Goal: Task Accomplishment & Management: Use online tool/utility

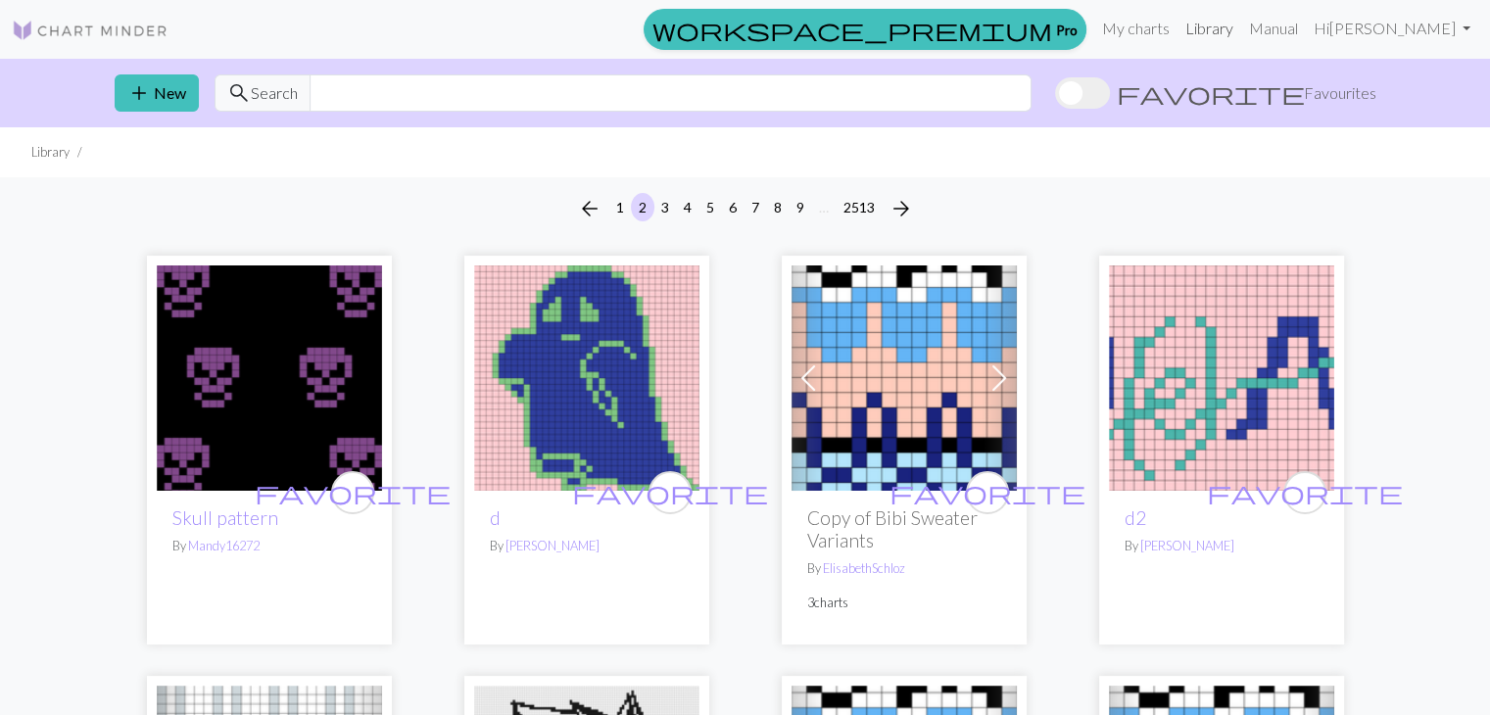
click at [1228, 29] on link "Library" at bounding box center [1210, 28] width 64 height 39
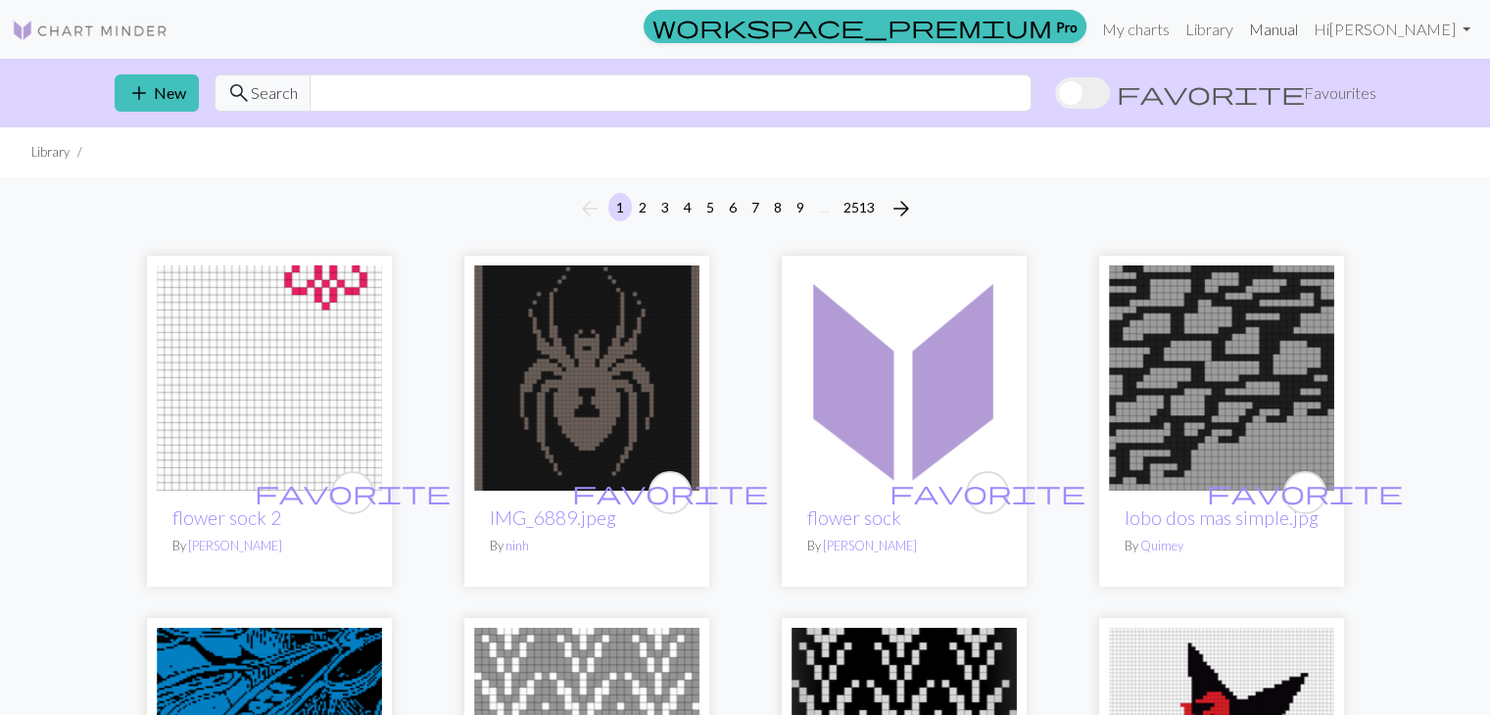
click at [1280, 21] on link "Manual" at bounding box center [1273, 29] width 65 height 39
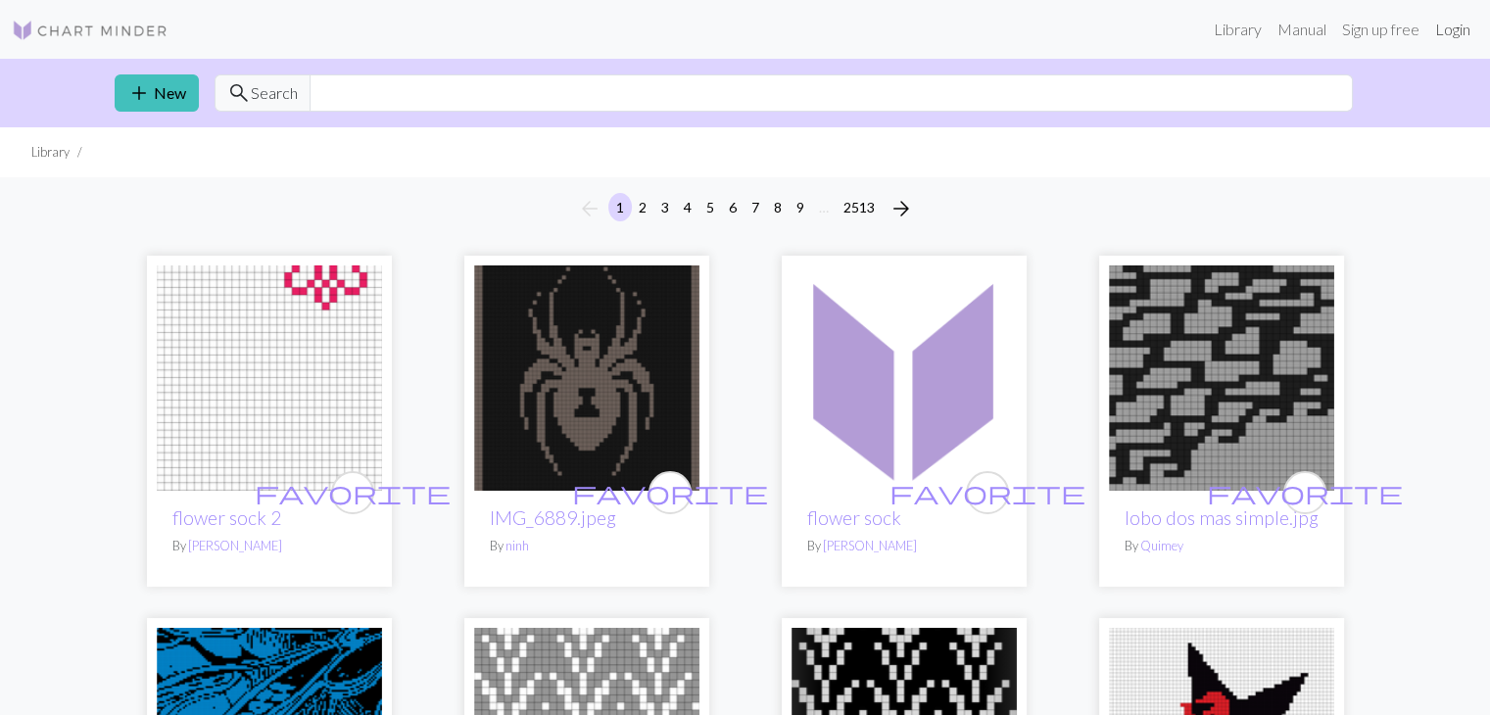
click at [1432, 30] on link "Login" at bounding box center [1452, 29] width 51 height 39
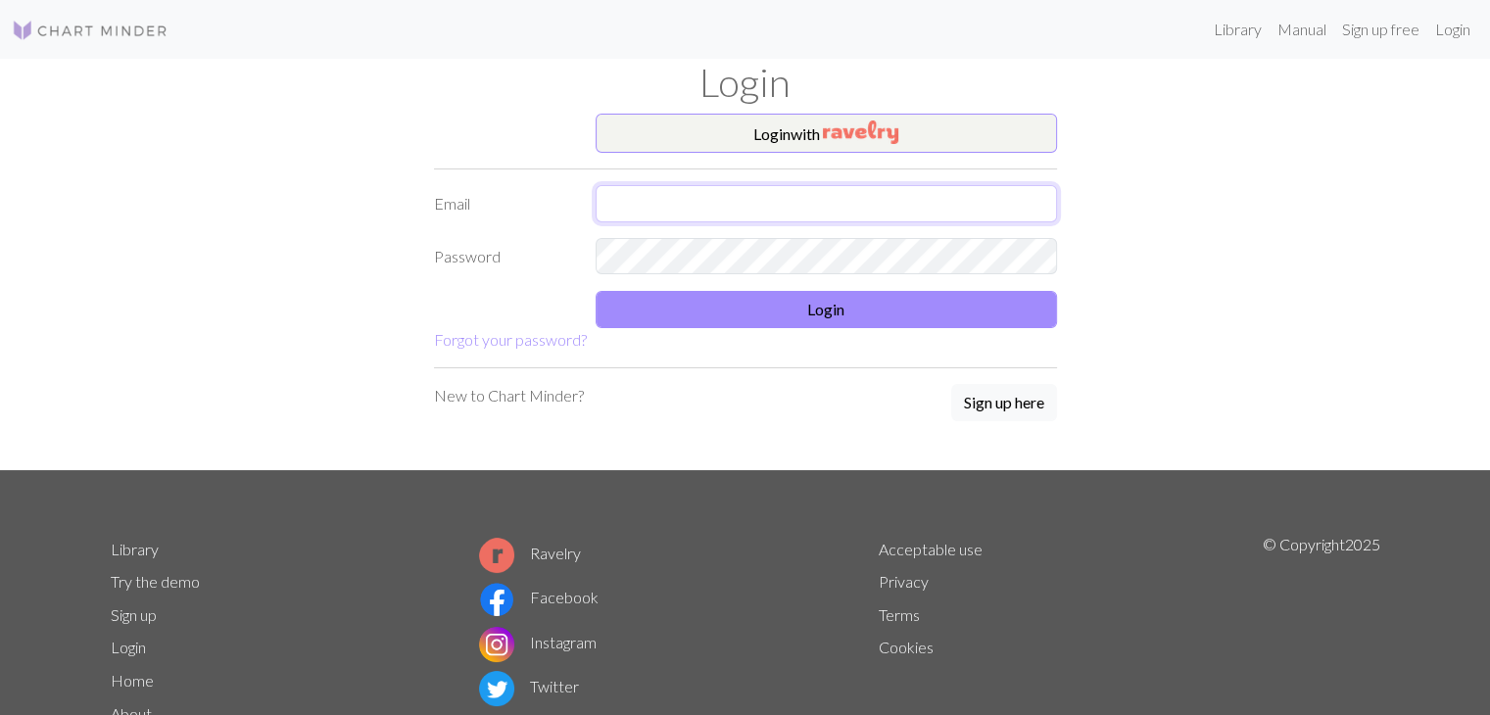
click at [772, 198] on input "text" at bounding box center [826, 203] width 461 height 37
type input "aliciaalmazan17@gmail.com"
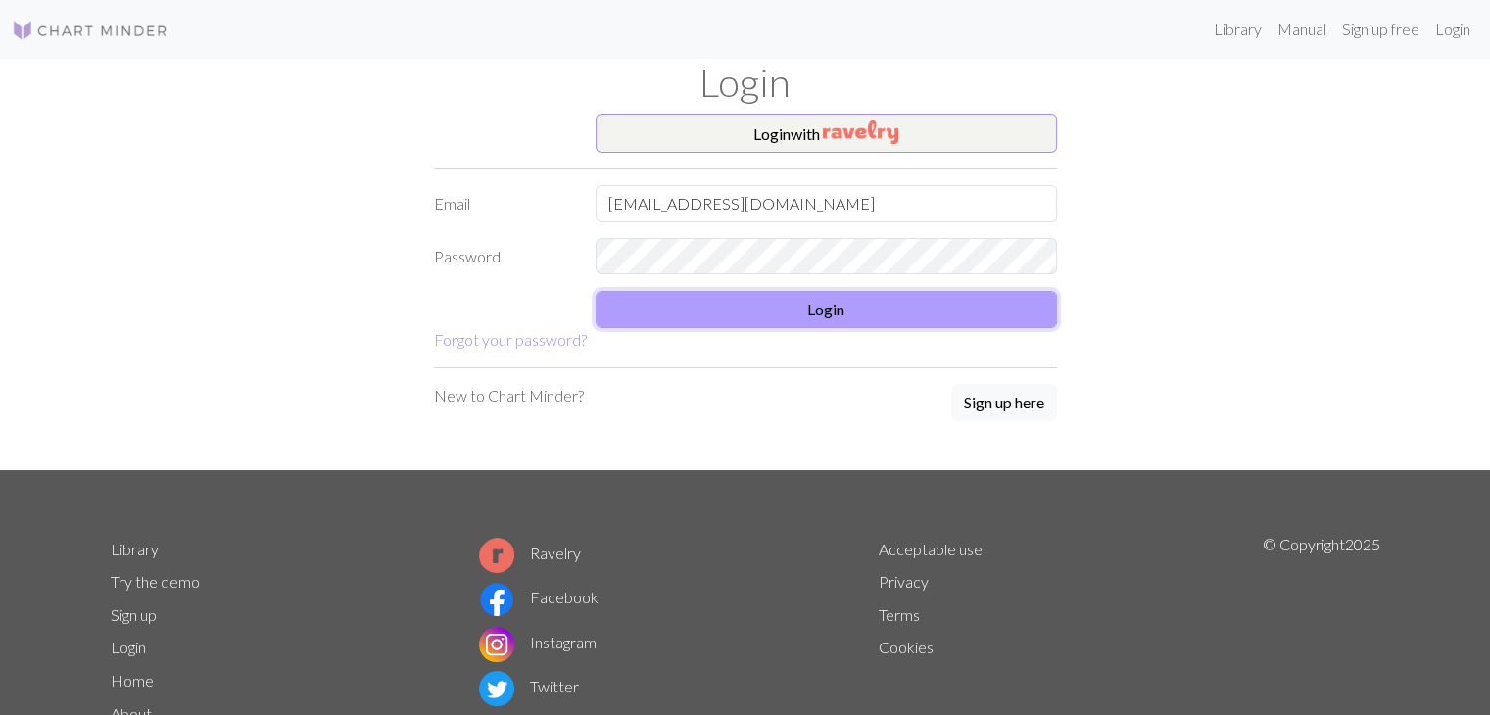
click at [730, 305] on button "Login" at bounding box center [826, 309] width 461 height 37
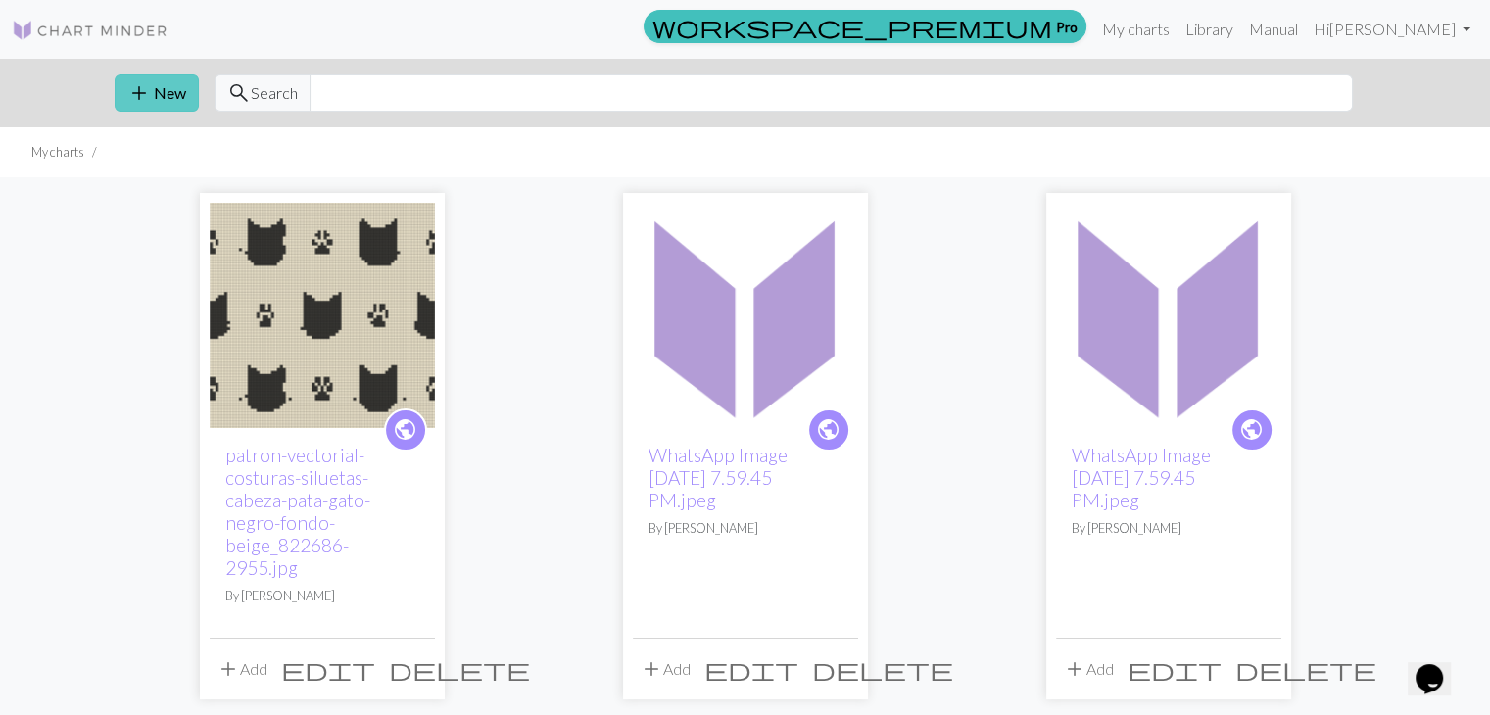
click at [134, 77] on button "add New" at bounding box center [157, 92] width 84 height 37
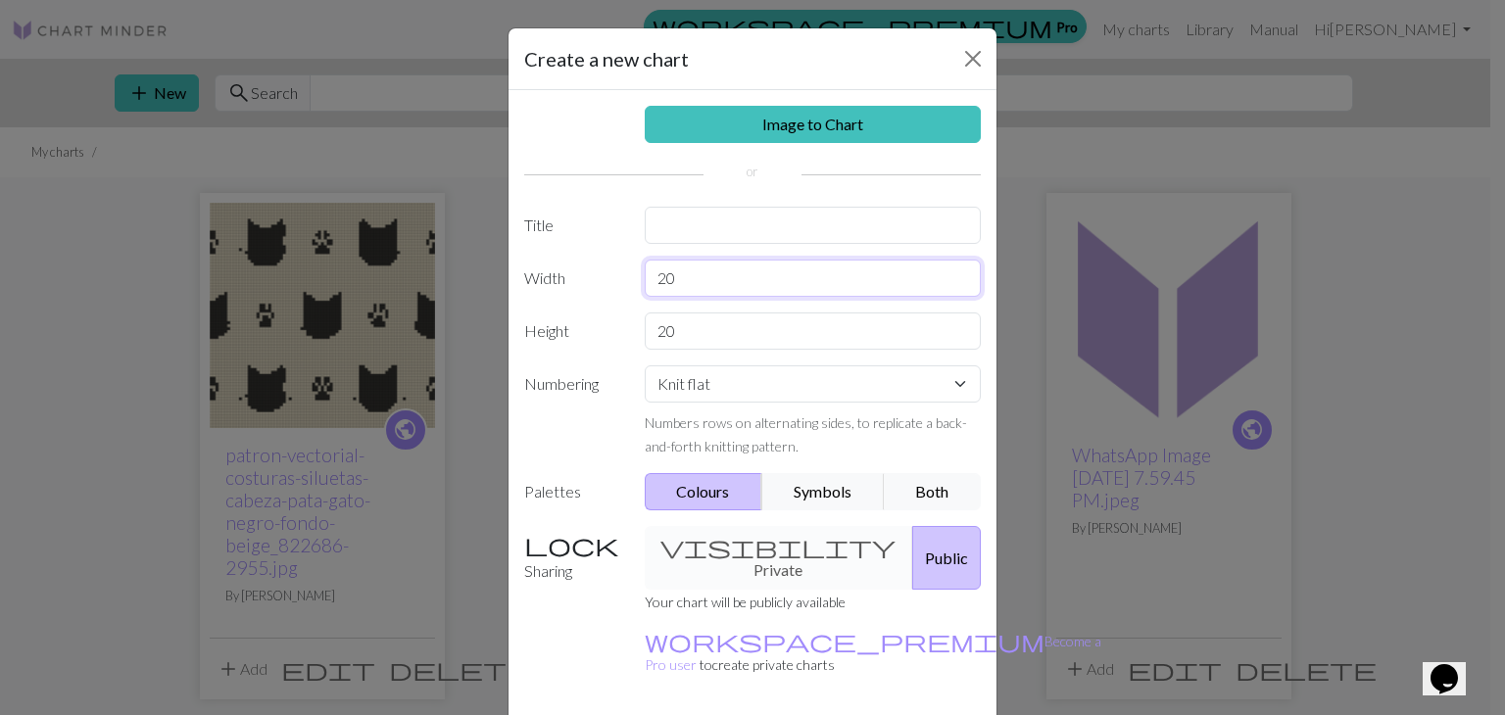
click at [711, 269] on input "20" at bounding box center [813, 278] width 337 height 37
click at [743, 133] on link "Image to Chart" at bounding box center [813, 124] width 337 height 37
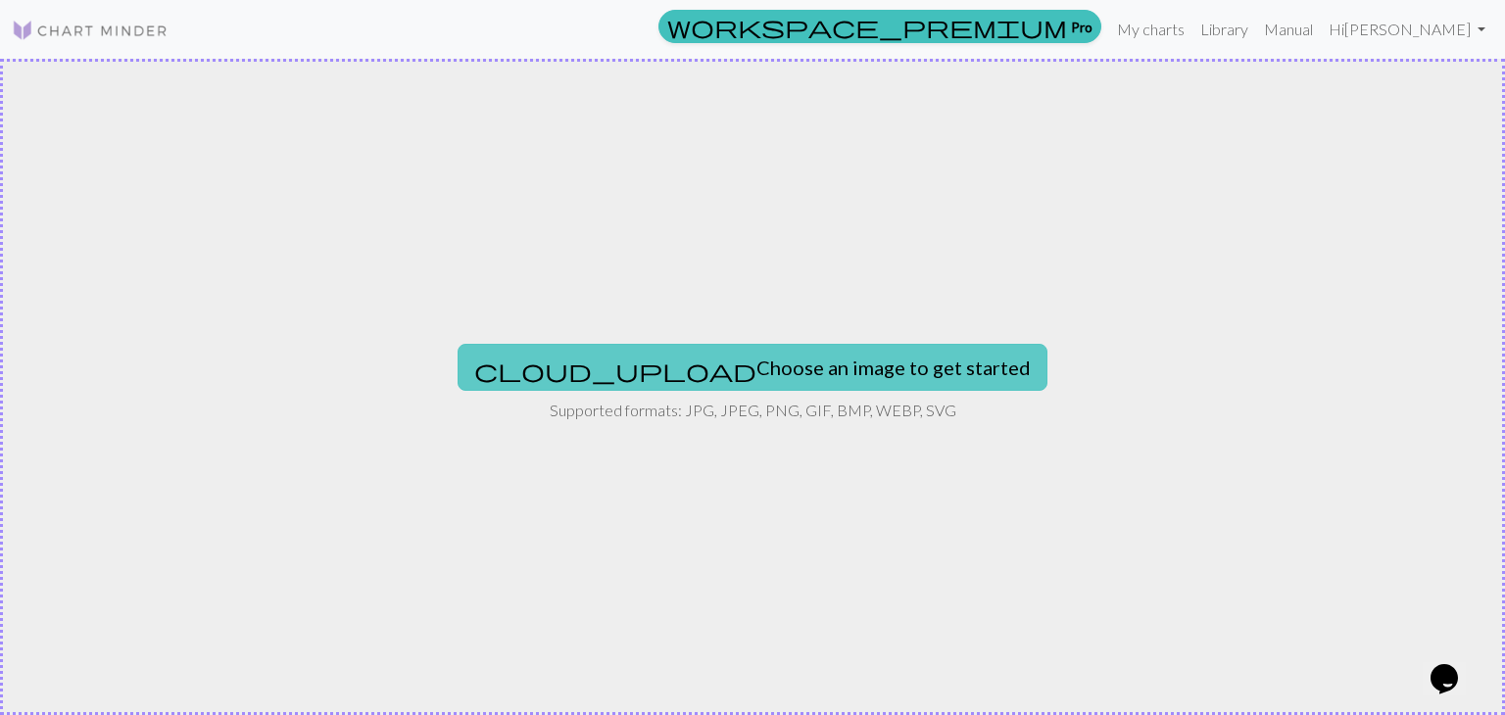
click at [650, 370] on button "cloud_upload Choose an image to get started" at bounding box center [752, 367] width 590 height 47
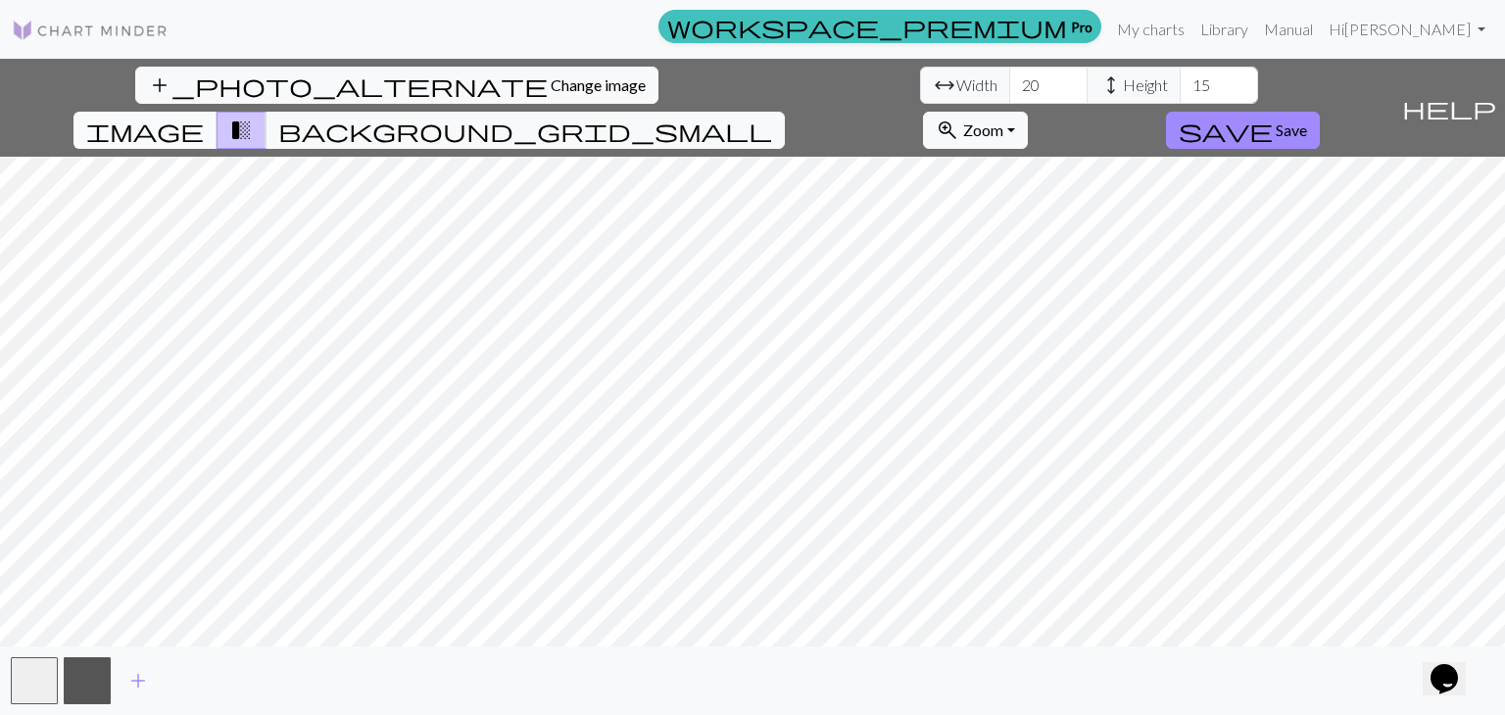
click at [204, 117] on span "image" at bounding box center [145, 130] width 118 height 27
click at [1180, 87] on input "15" at bounding box center [1219, 85] width 78 height 37
type input "1"
type input "20"
click at [1273, 117] on span "save" at bounding box center [1226, 130] width 94 height 27
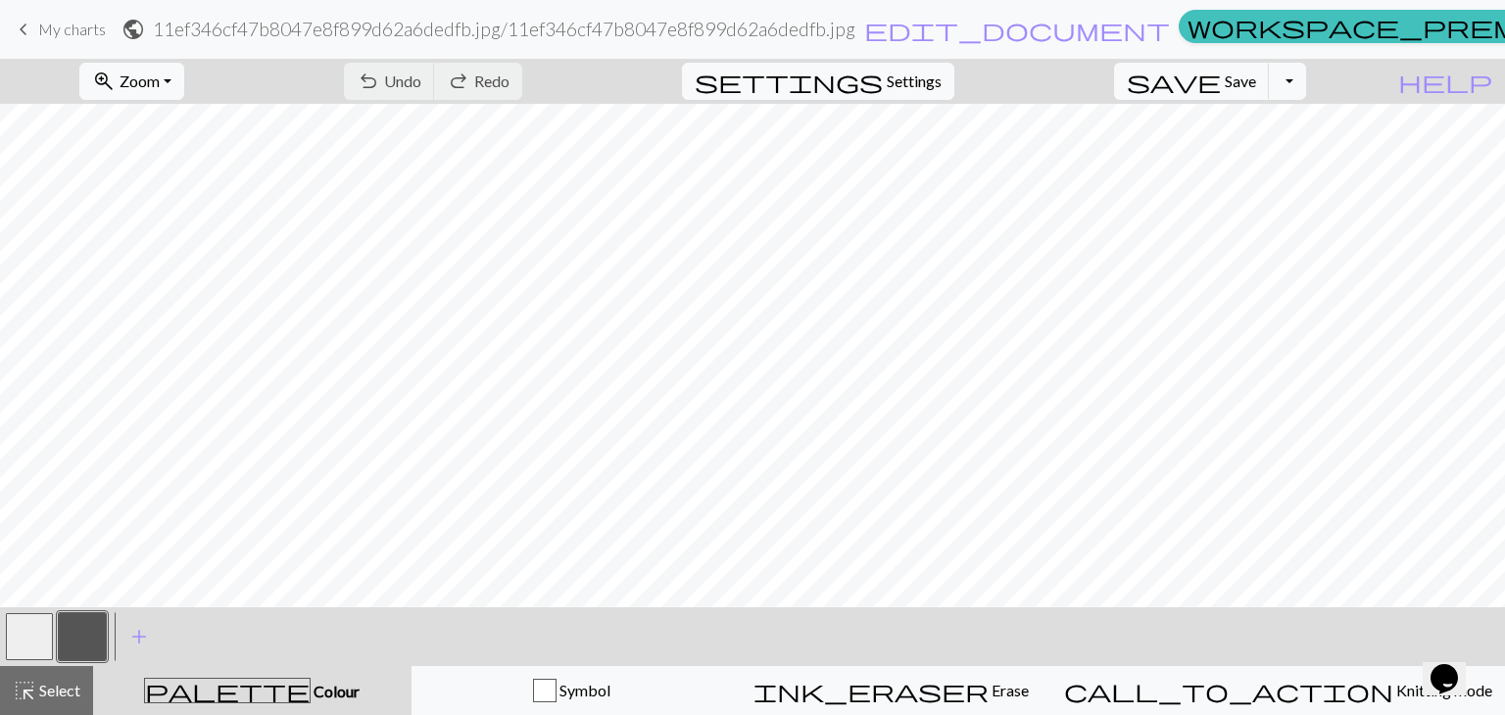
click at [28, 649] on button "button" at bounding box center [29, 636] width 47 height 47
click at [60, 651] on button "button" at bounding box center [82, 636] width 47 height 47
click at [35, 638] on button "button" at bounding box center [29, 636] width 47 height 47
click at [380, 87] on span "undo" at bounding box center [369, 81] width 24 height 27
click at [102, 650] on button "button" at bounding box center [82, 636] width 47 height 47
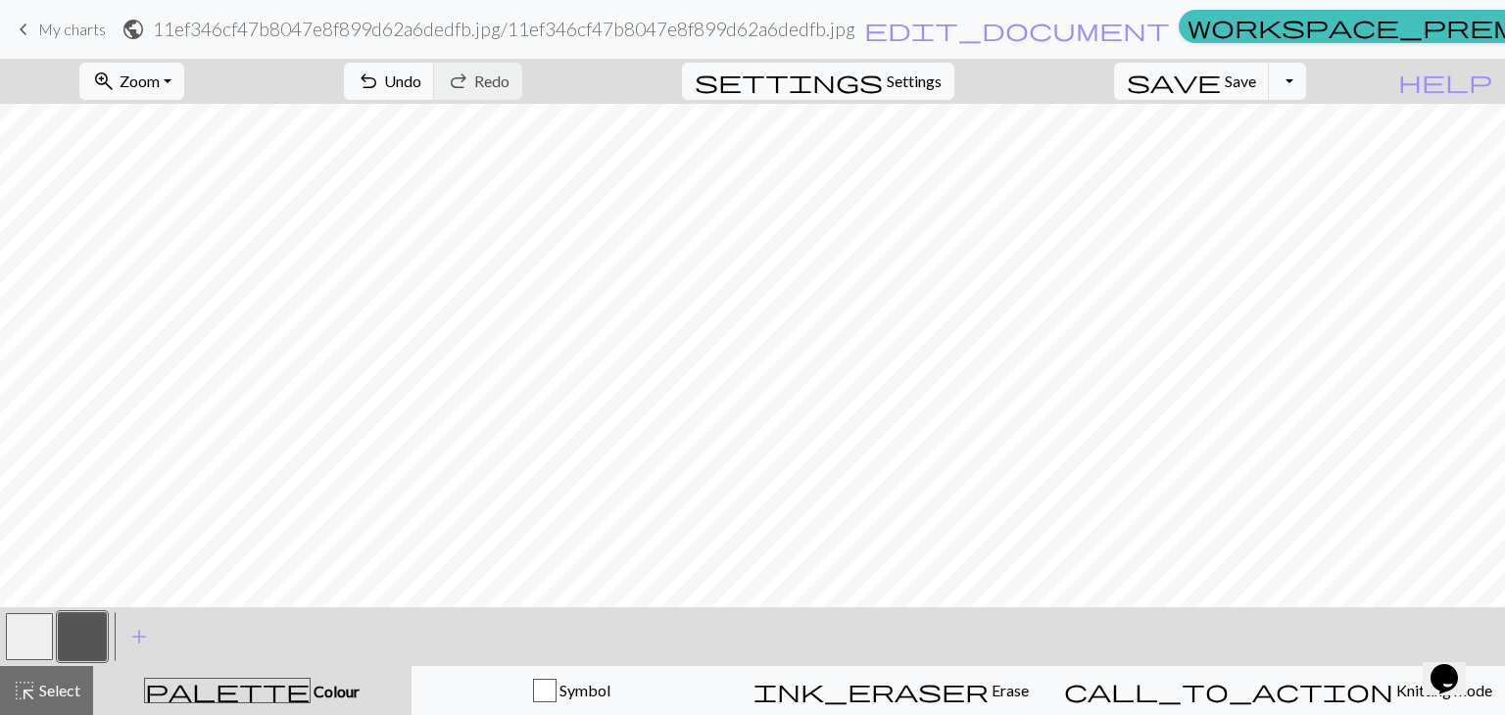
click at [16, 33] on span "keyboard_arrow_left" at bounding box center [24, 29] width 24 height 27
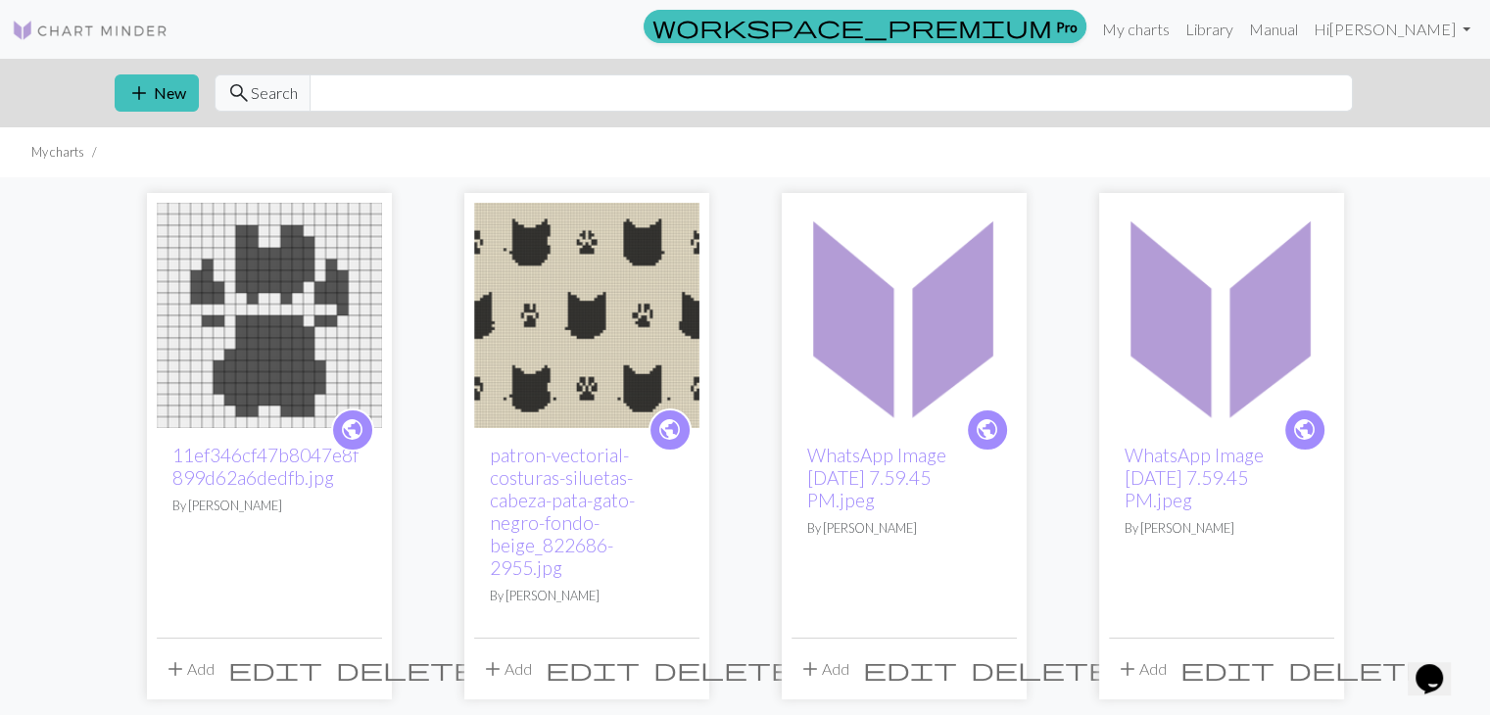
click at [364, 658] on span "delete" at bounding box center [406, 668] width 141 height 27
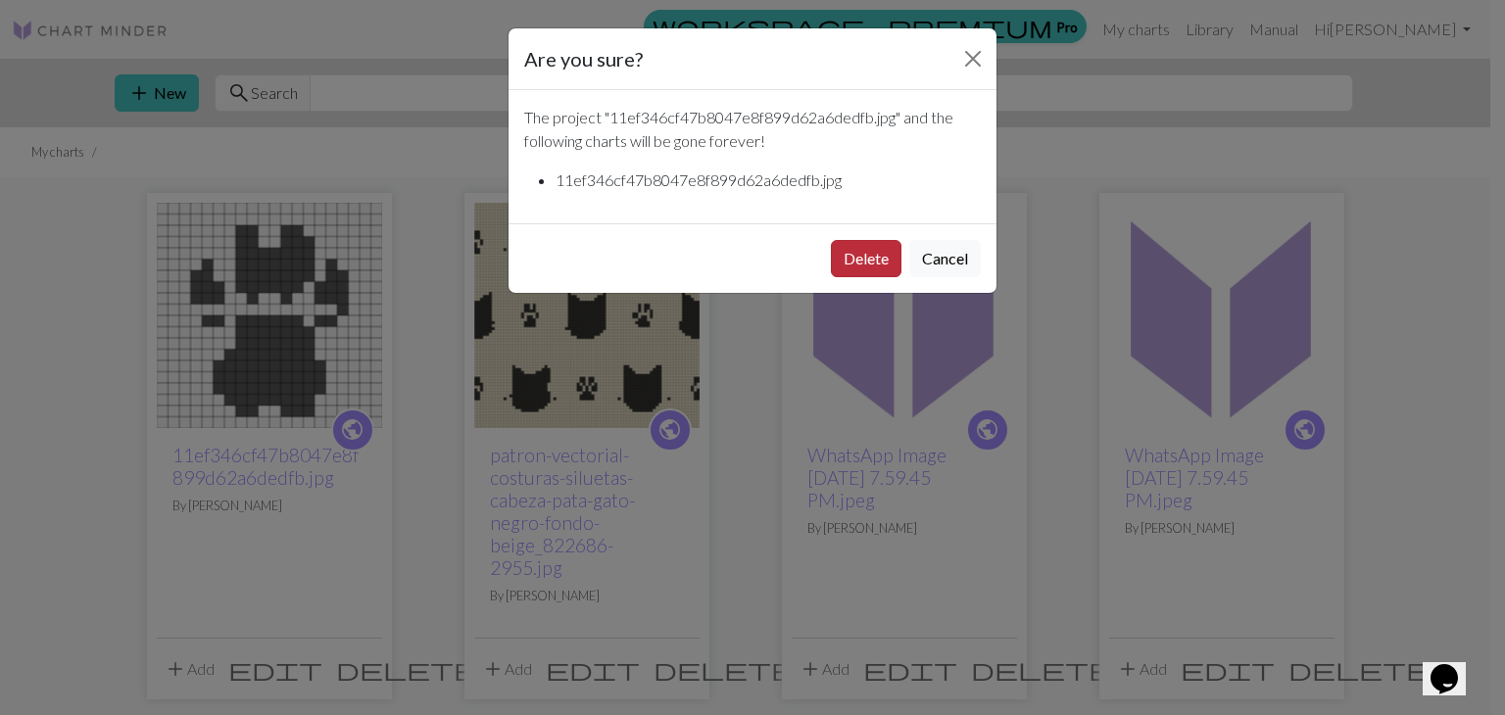
click at [851, 265] on button "Delete" at bounding box center [866, 258] width 71 height 37
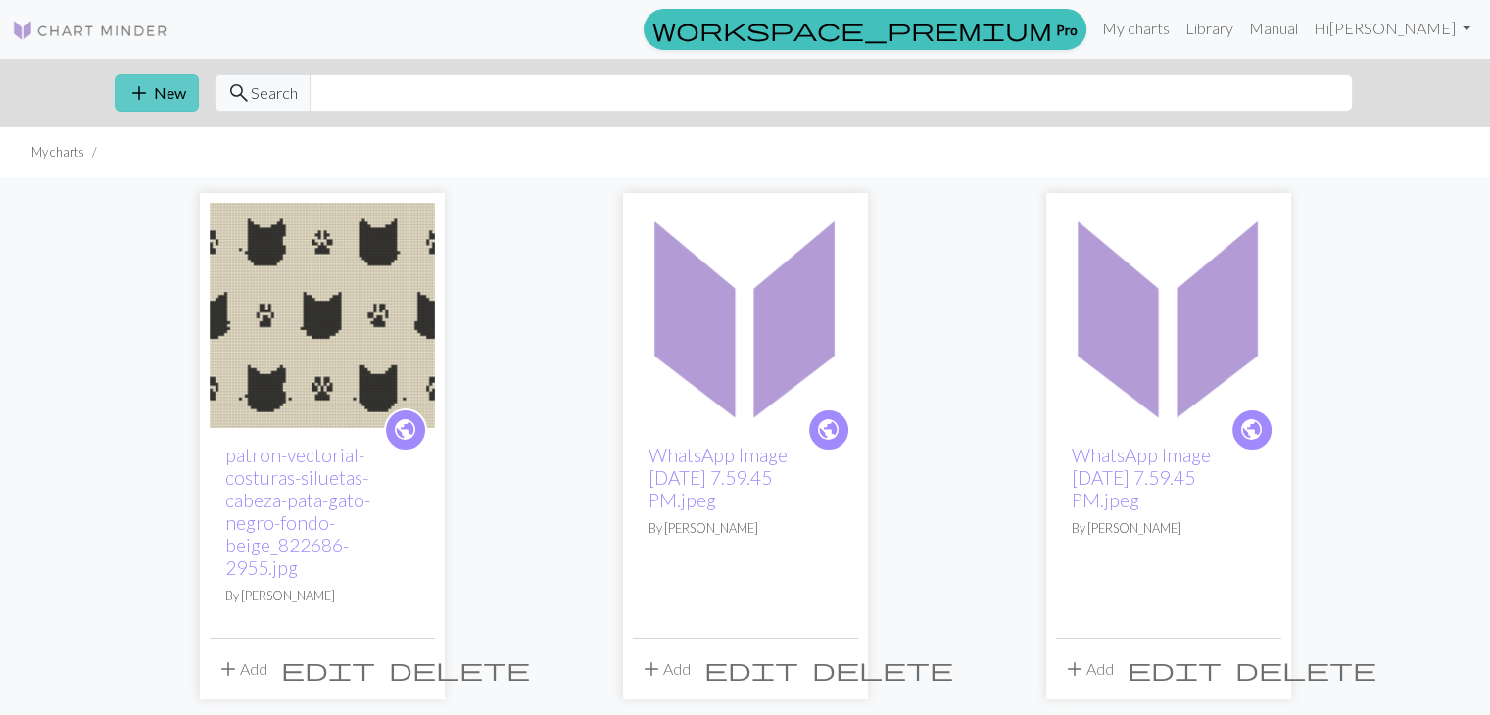
click at [153, 100] on button "add New" at bounding box center [157, 92] width 84 height 37
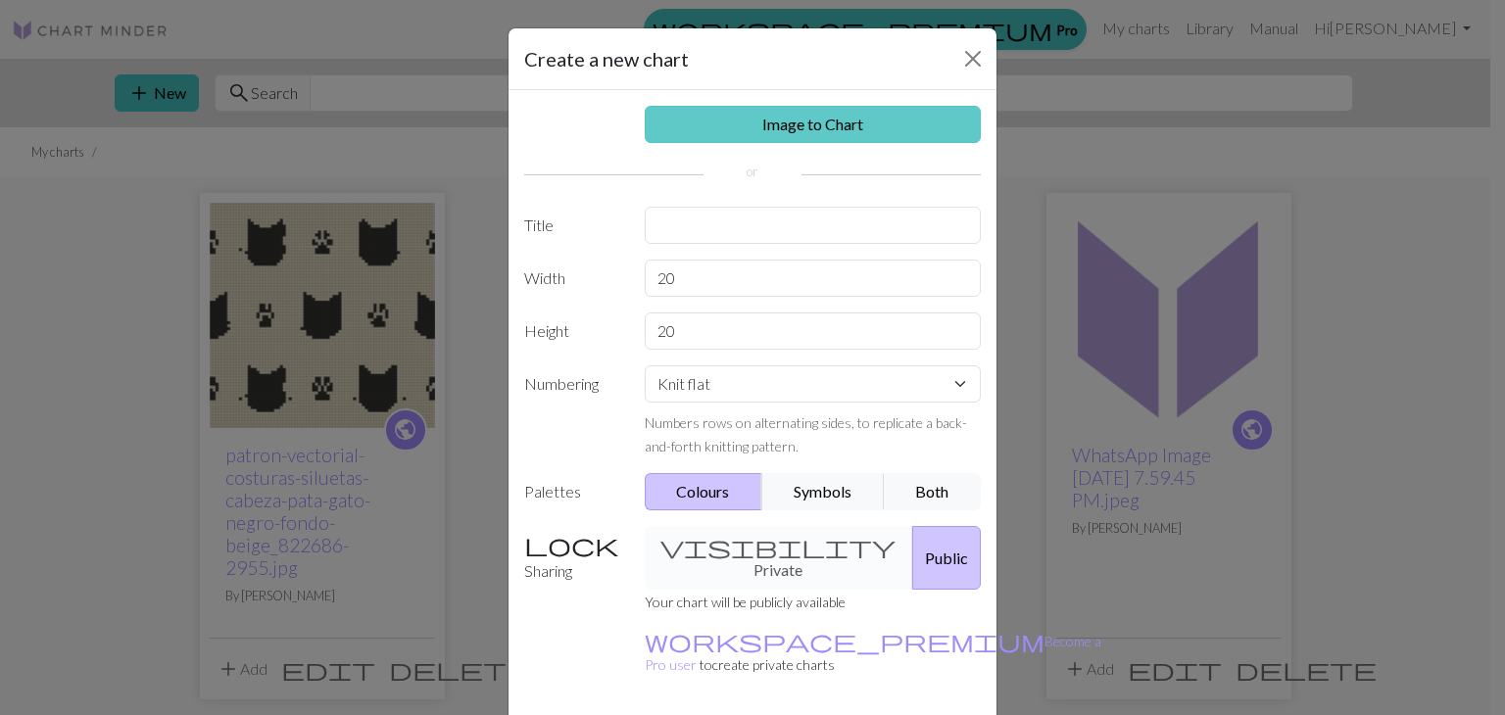
click at [761, 122] on link "Image to Chart" at bounding box center [813, 124] width 337 height 37
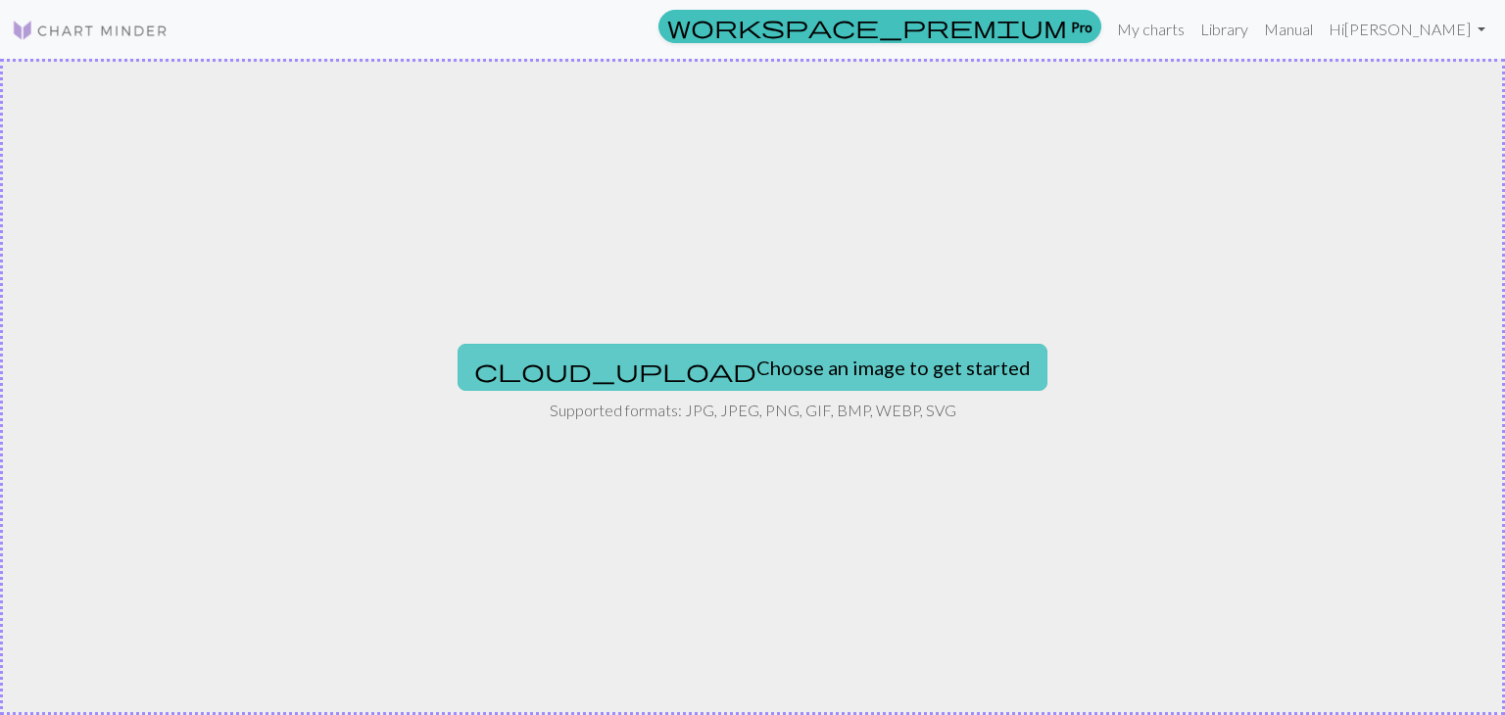
click at [665, 386] on button "cloud_upload Choose an image to get started" at bounding box center [752, 367] width 590 height 47
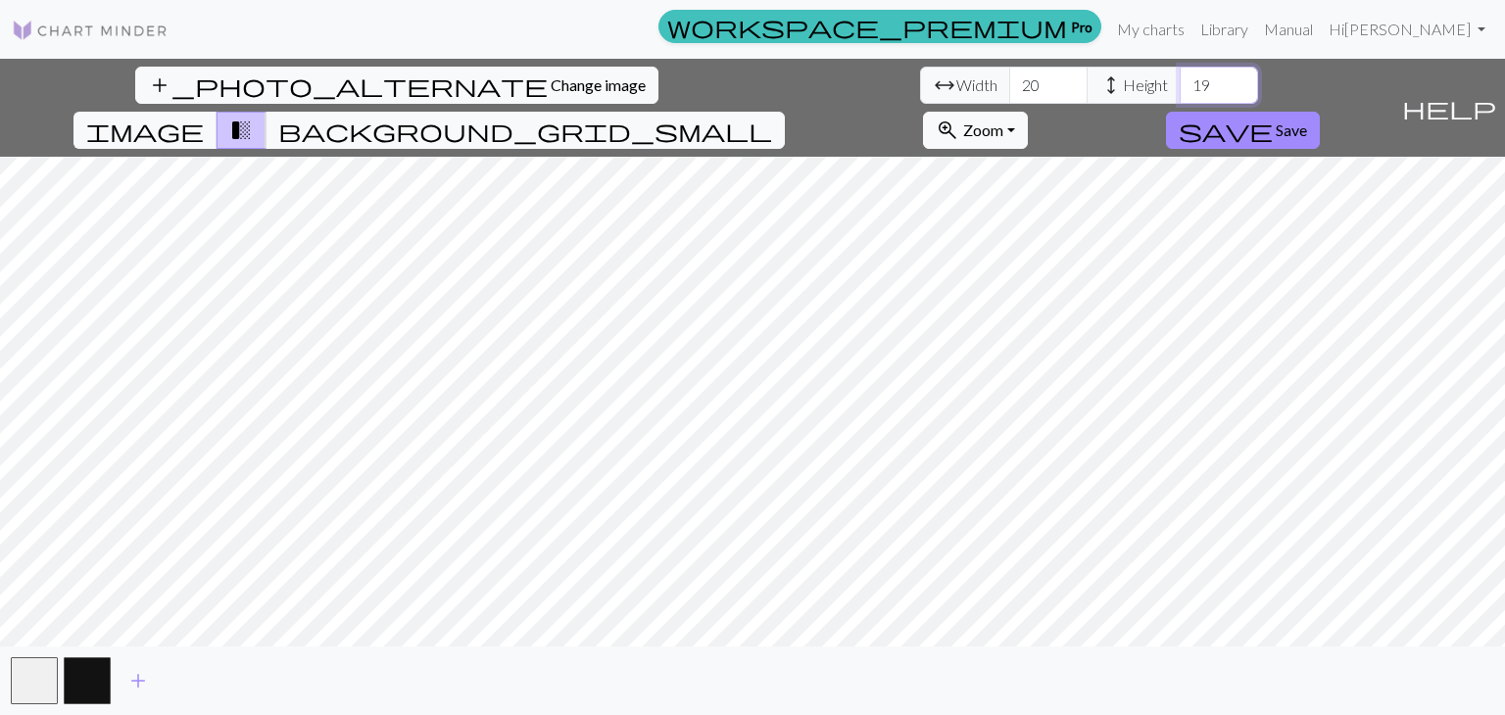
click at [1180, 91] on input "19" at bounding box center [1219, 85] width 78 height 37
type input "1"
type input "20"
click at [1320, 112] on button "save Save" at bounding box center [1243, 130] width 154 height 37
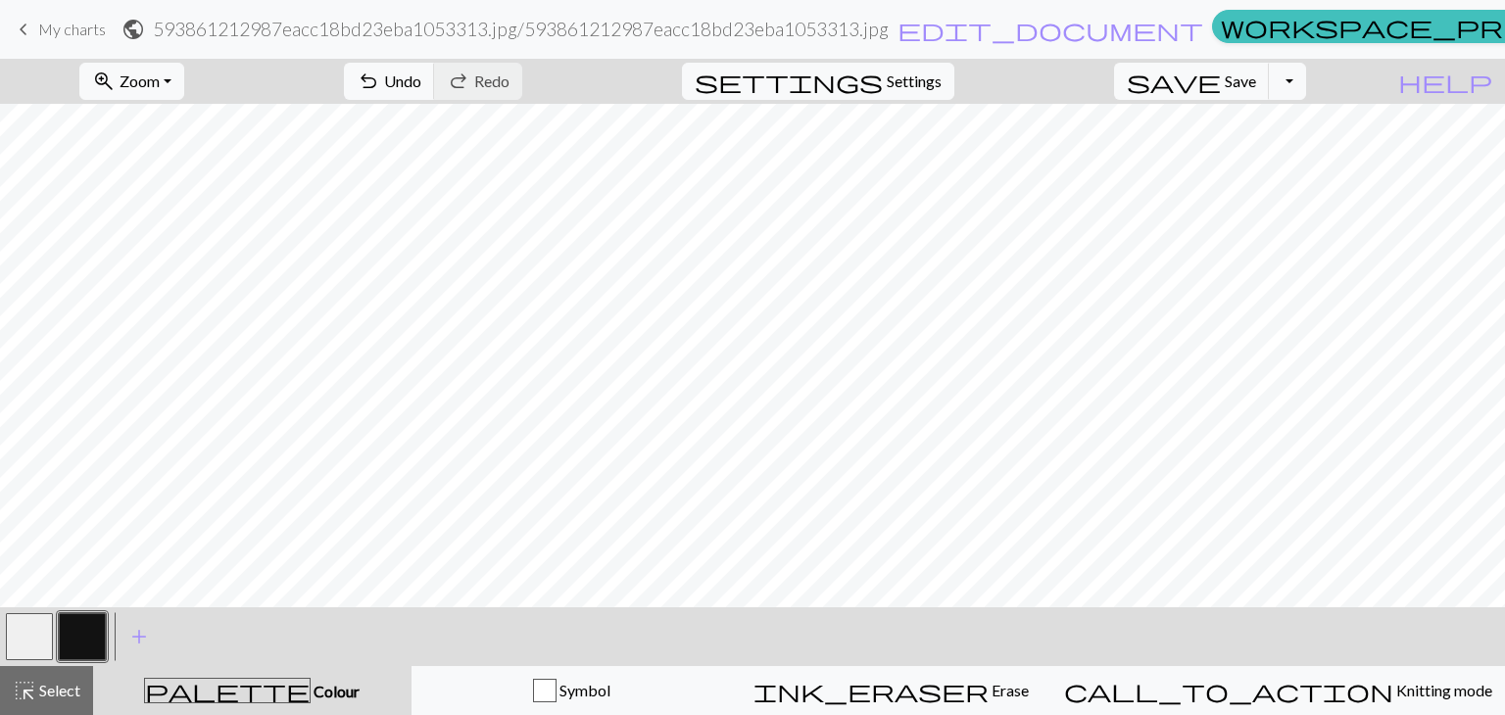
click at [27, 639] on button "button" at bounding box center [29, 636] width 47 height 47
click at [883, 282] on div "zoom_in Zoom Zoom Fit all Fit width Fit height 50% 100% 150% 200% undo Undo Und…" at bounding box center [752, 387] width 1505 height 656
click at [636, 391] on div "zoom_in Zoom Zoom Fit all Fit width Fit height 50% 100% 150% 200% undo Undo Und…" at bounding box center [752, 387] width 1505 height 656
click at [79, 641] on button "button" at bounding box center [82, 636] width 47 height 47
click at [44, 631] on button "button" at bounding box center [29, 636] width 47 height 47
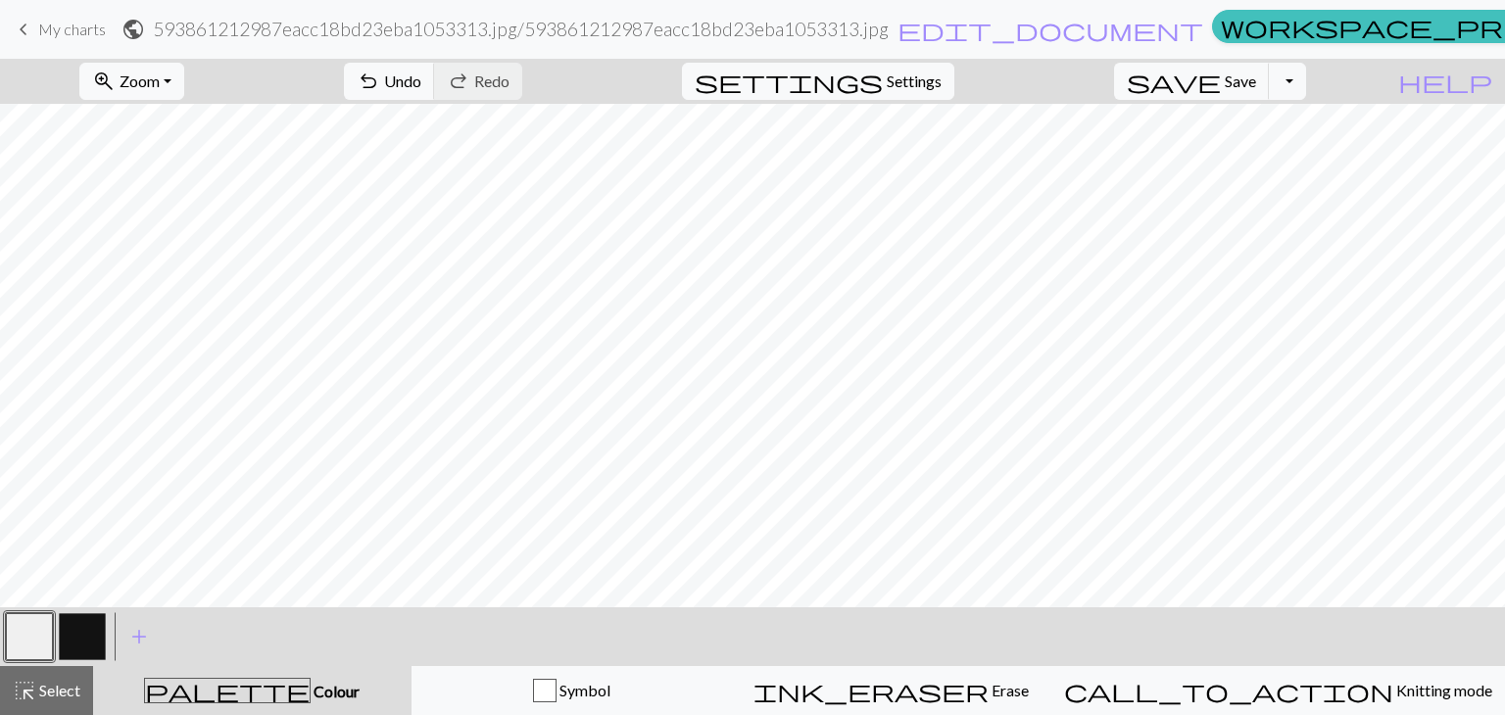
click at [95, 637] on button "button" at bounding box center [82, 636] width 47 height 47
click at [37, 642] on button "button" at bounding box center [29, 636] width 47 height 47
click at [61, 640] on button "button" at bounding box center [82, 636] width 47 height 47
click at [65, 32] on span "My charts" at bounding box center [72, 29] width 68 height 19
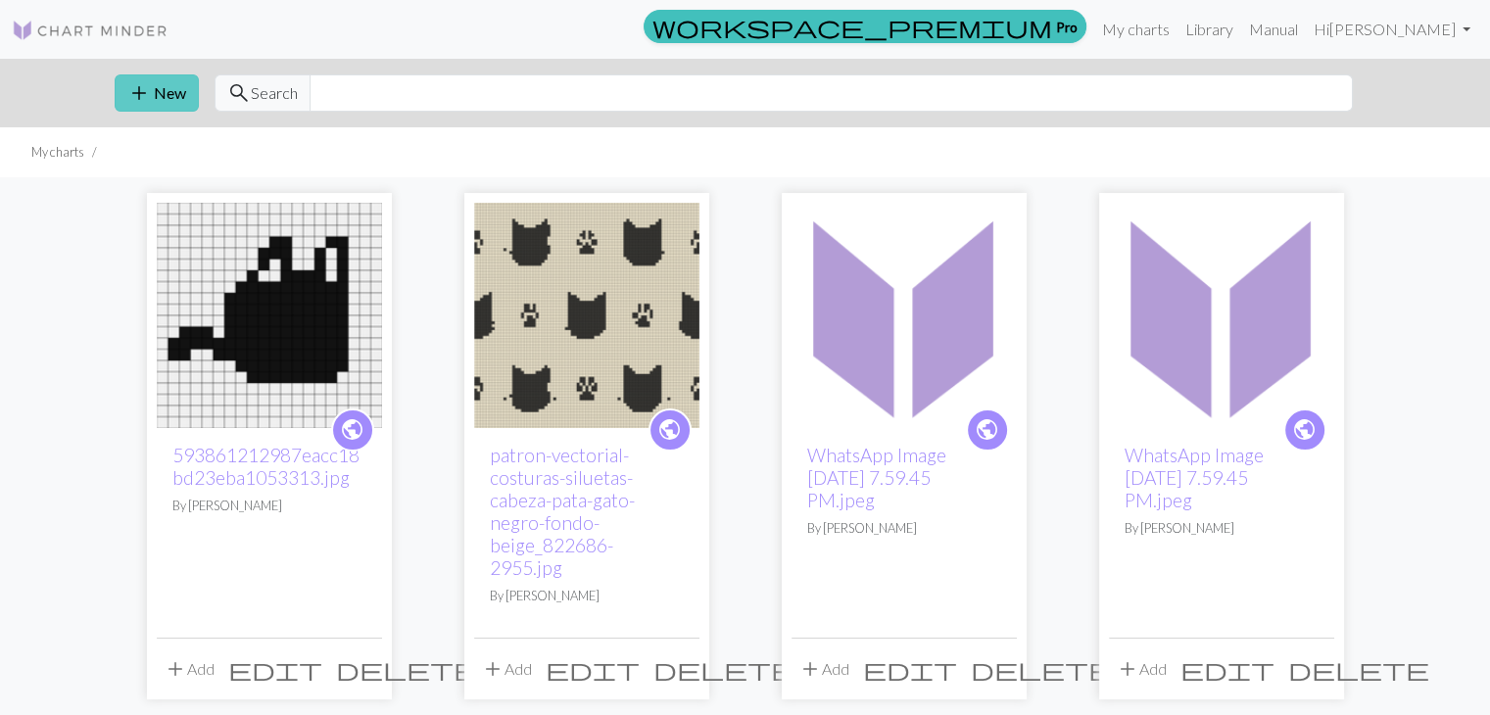
click at [180, 79] on button "add New" at bounding box center [157, 92] width 84 height 37
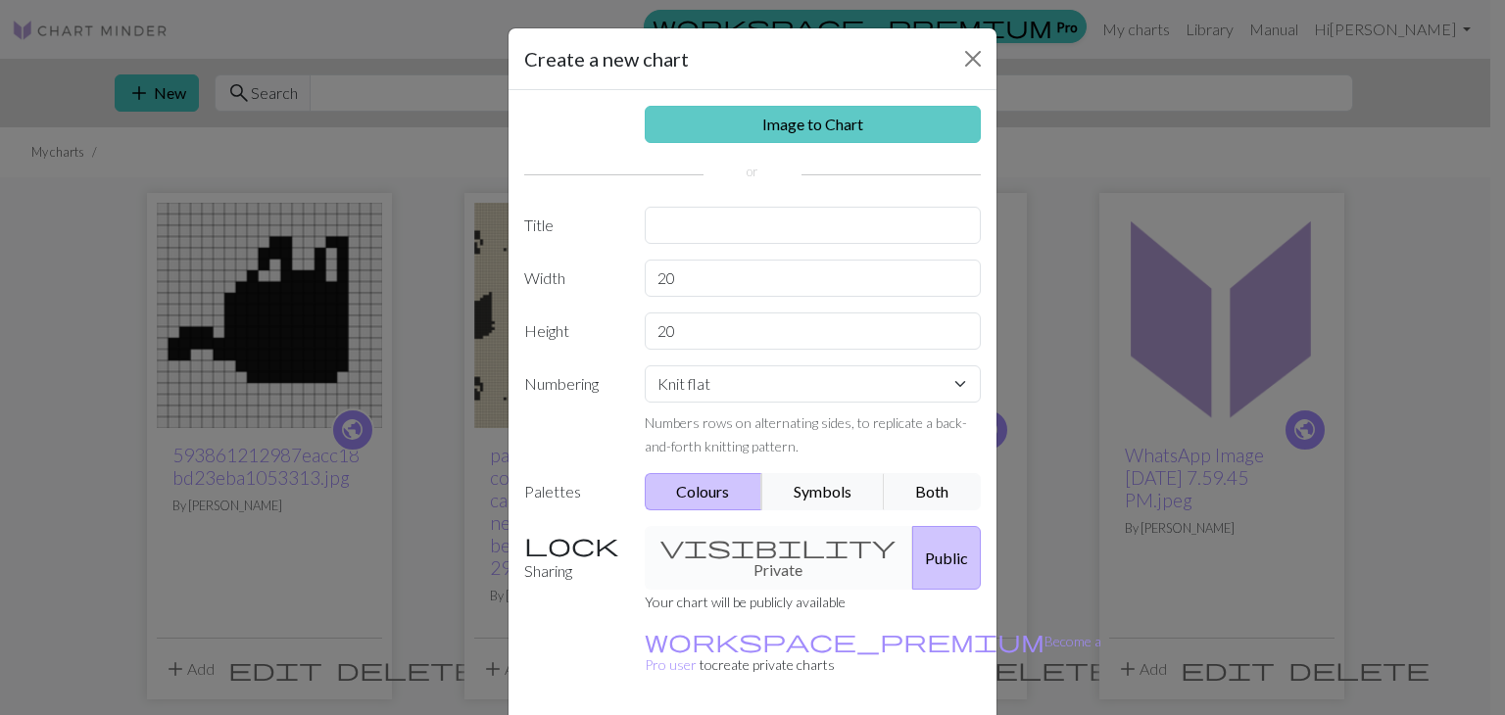
click at [709, 134] on link "Image to Chart" at bounding box center [813, 124] width 337 height 37
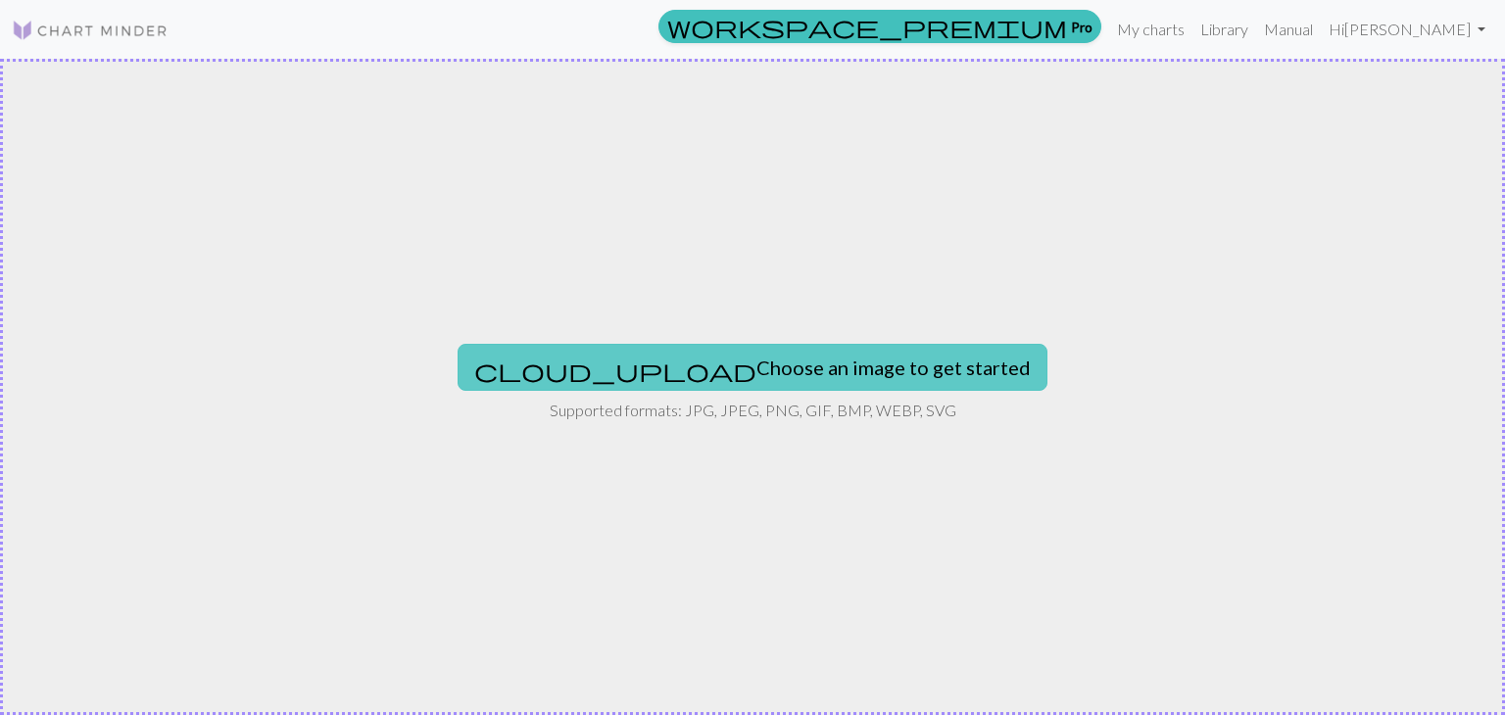
click at [611, 361] on span "cloud_upload" at bounding box center [615, 370] width 282 height 27
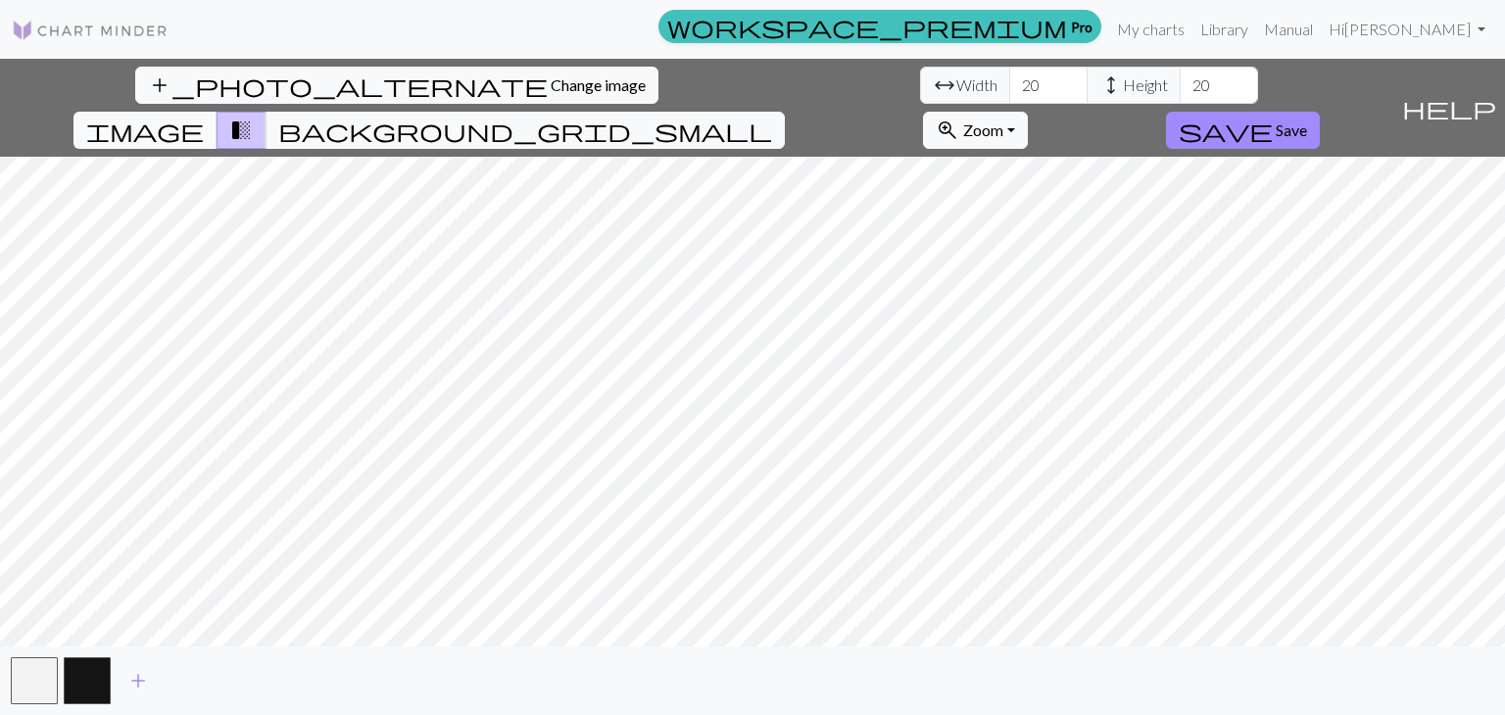
click at [217, 112] on button "image" at bounding box center [145, 130] width 144 height 37
click at [266, 112] on button "transition_fade" at bounding box center [242, 130] width 50 height 37
click at [1307, 120] on span "Save" at bounding box center [1291, 129] width 31 height 19
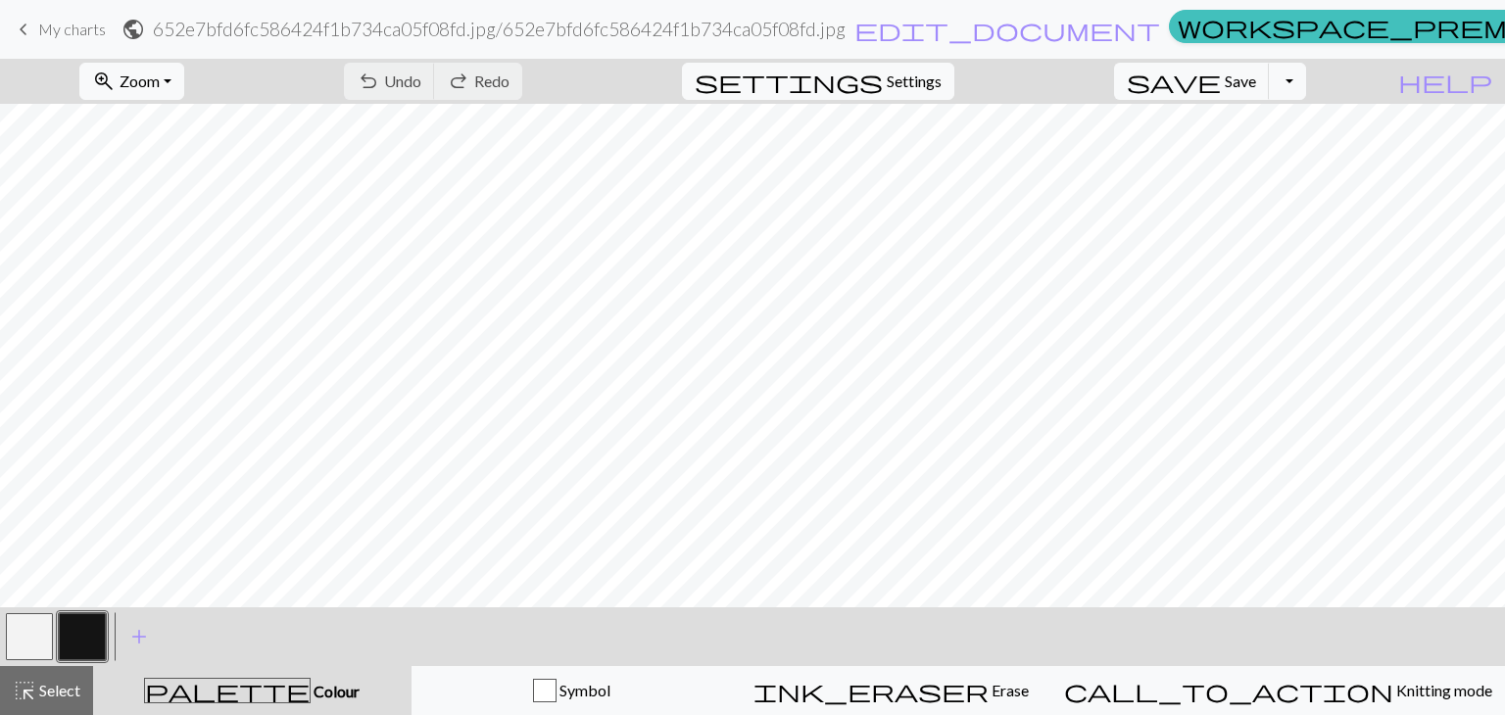
click at [79, 638] on button "button" at bounding box center [82, 636] width 47 height 47
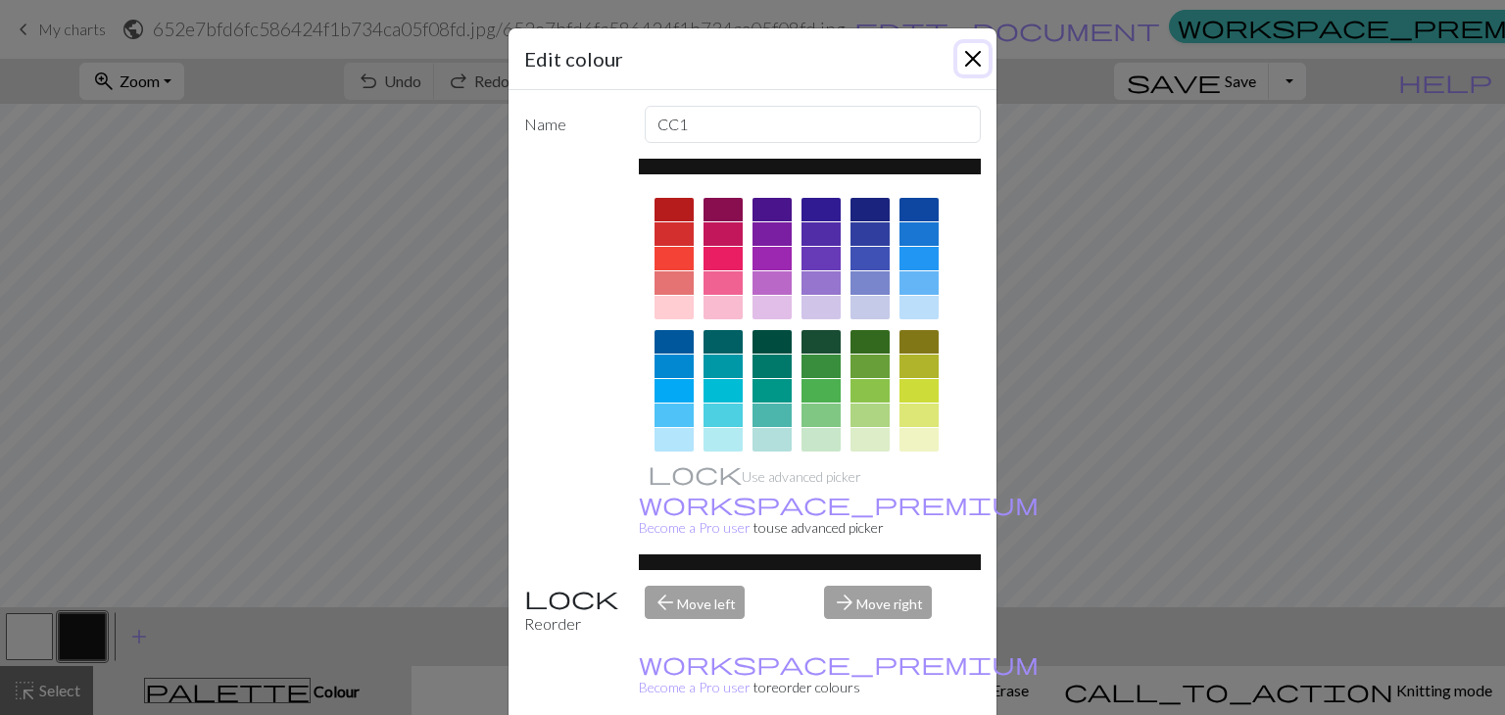
click at [962, 50] on button "Close" at bounding box center [972, 58] width 31 height 31
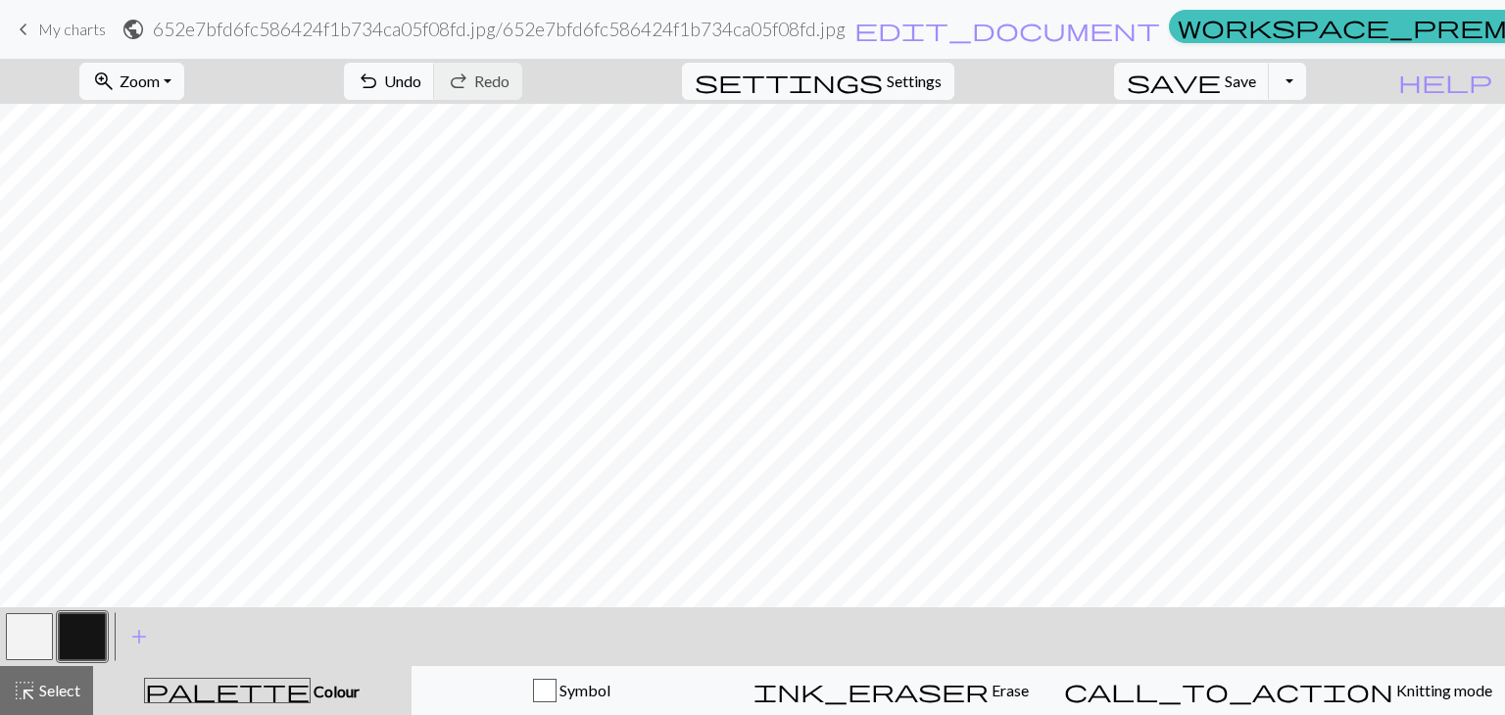
click at [708, 210] on div "zoom_in Zoom Zoom Fit all Fit width Fit height 50% 100% 150% 200% undo Undo Und…" at bounding box center [752, 387] width 1505 height 656
click at [47, 621] on button "button" at bounding box center [29, 636] width 47 height 47
click at [16, 32] on span "keyboard_arrow_left" at bounding box center [24, 29] width 24 height 27
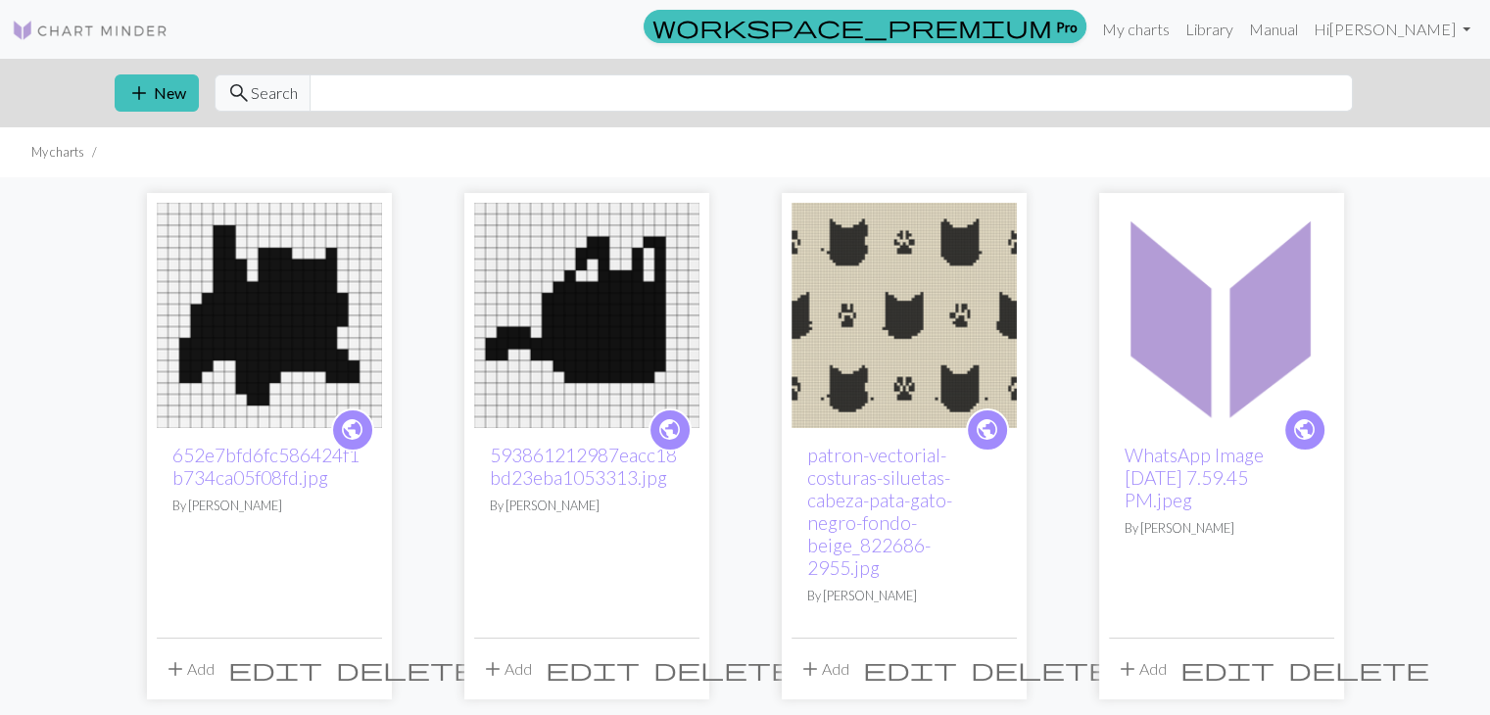
click at [893, 336] on img at bounding box center [904, 315] width 225 height 225
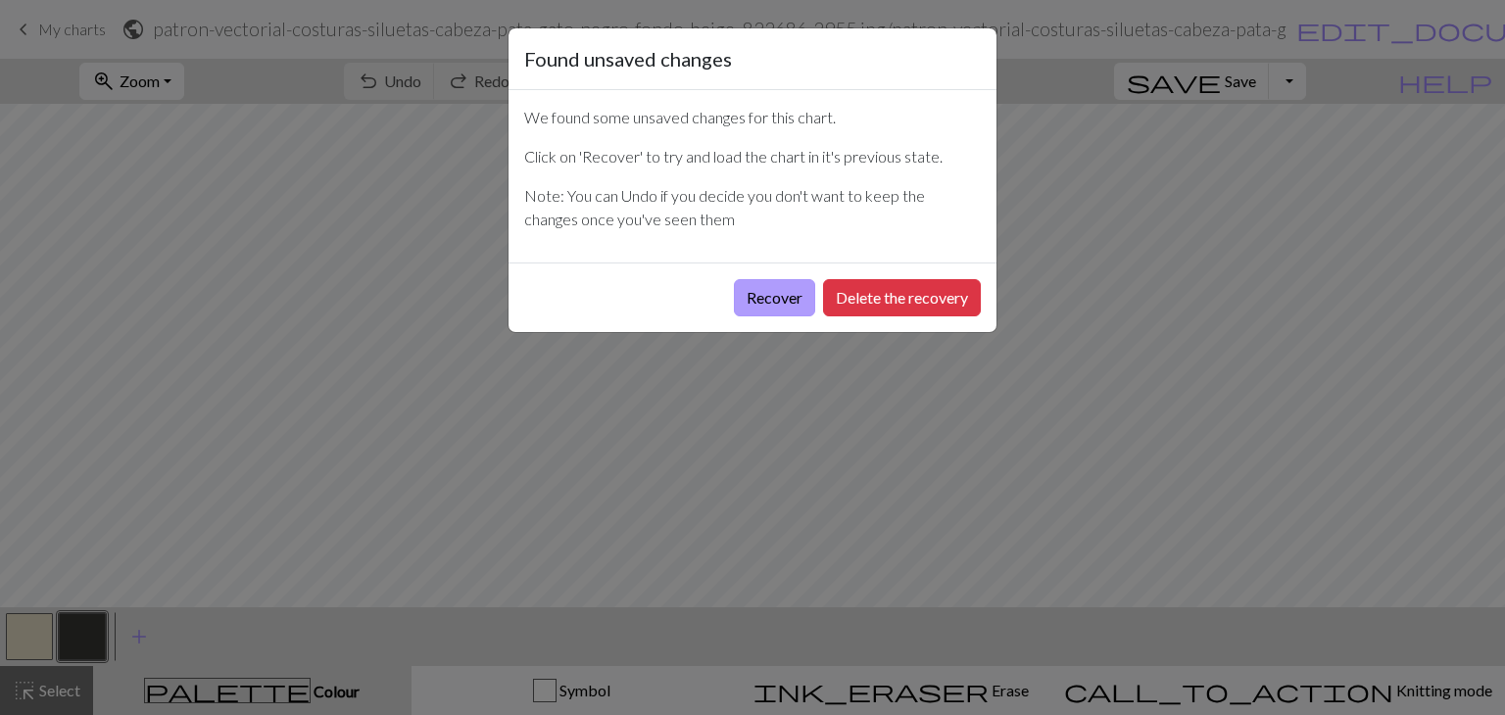
click at [776, 294] on button "Recover" at bounding box center [774, 297] width 81 height 37
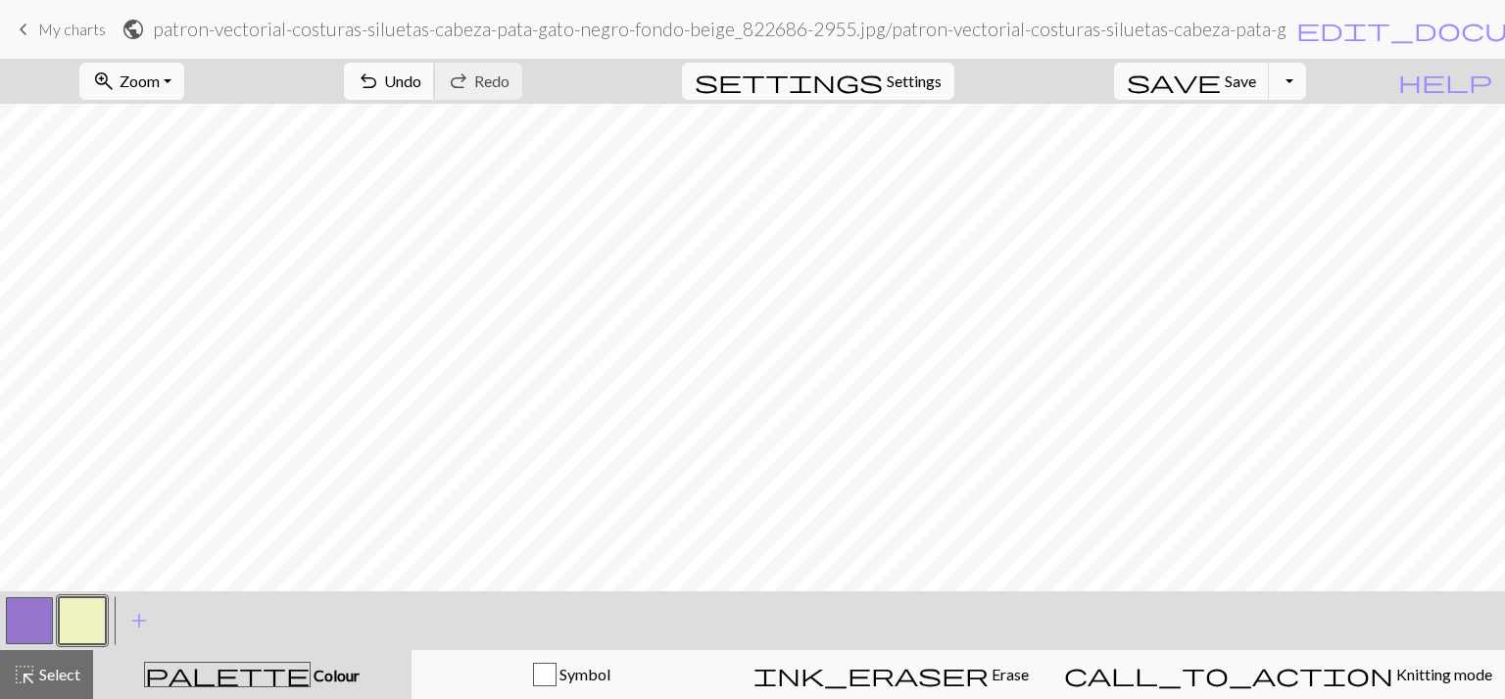
click at [380, 95] on span "undo" at bounding box center [369, 81] width 24 height 27
click at [481, 95] on div "undo Undo Undo redo Redo Redo" at bounding box center [433, 81] width 208 height 45
click at [883, 88] on span "settings" at bounding box center [789, 81] width 188 height 27
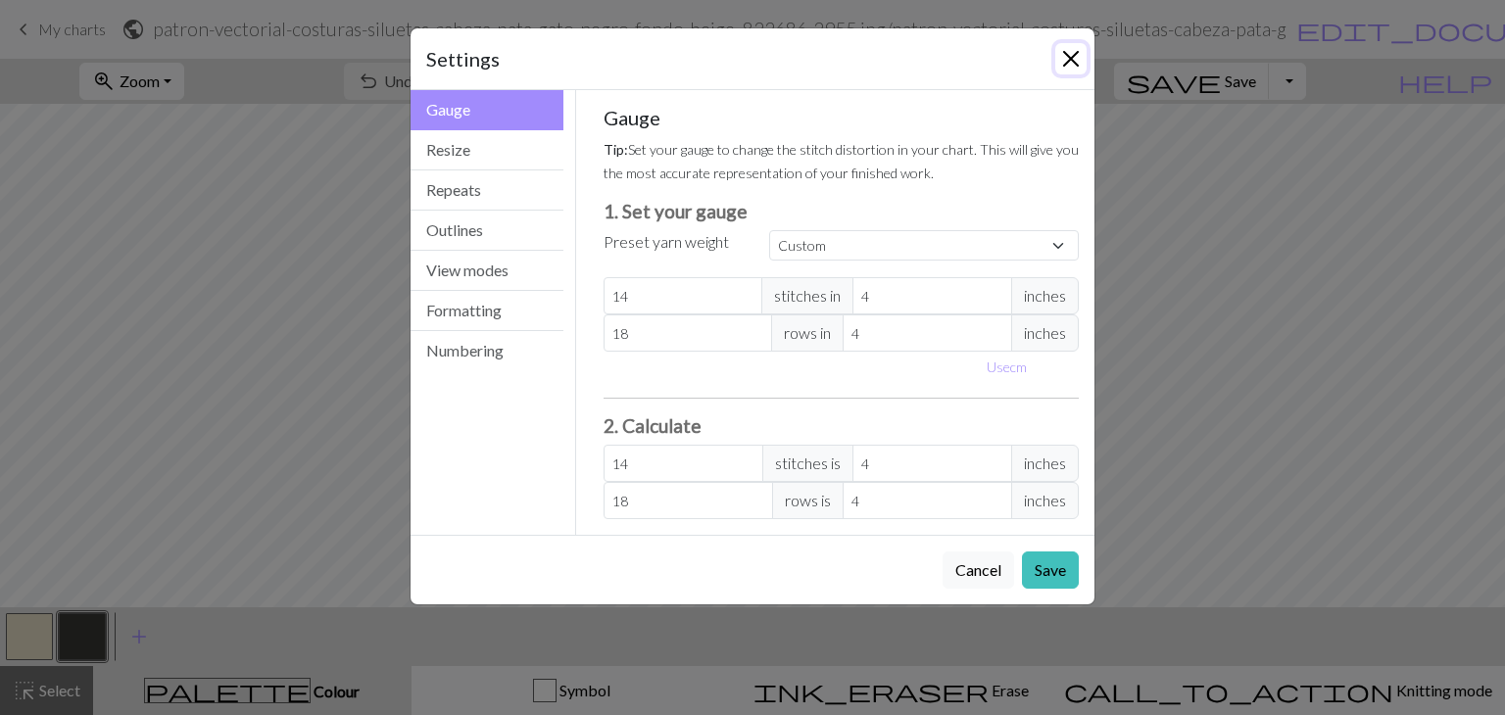
click at [1055, 63] on button "Close" at bounding box center [1070, 58] width 31 height 31
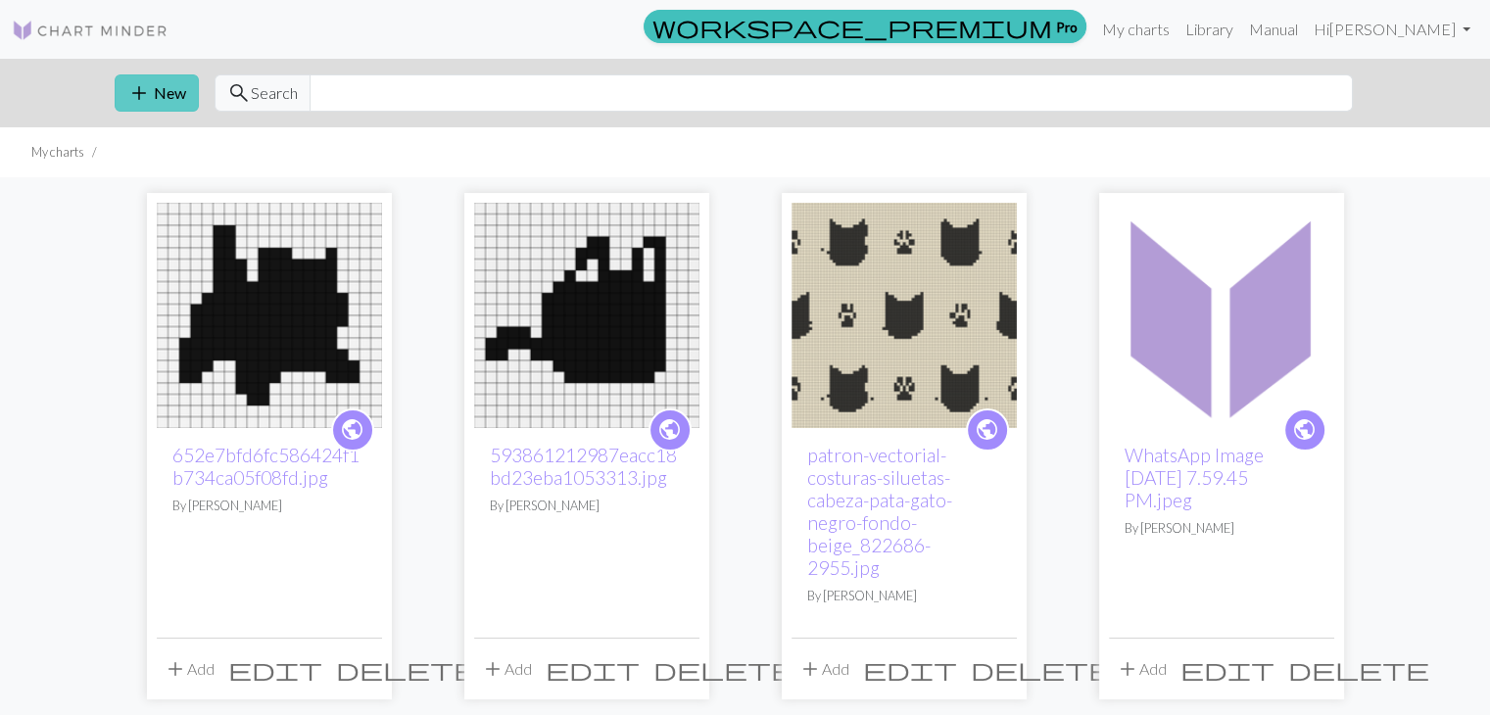
click at [153, 79] on button "add New" at bounding box center [157, 92] width 84 height 37
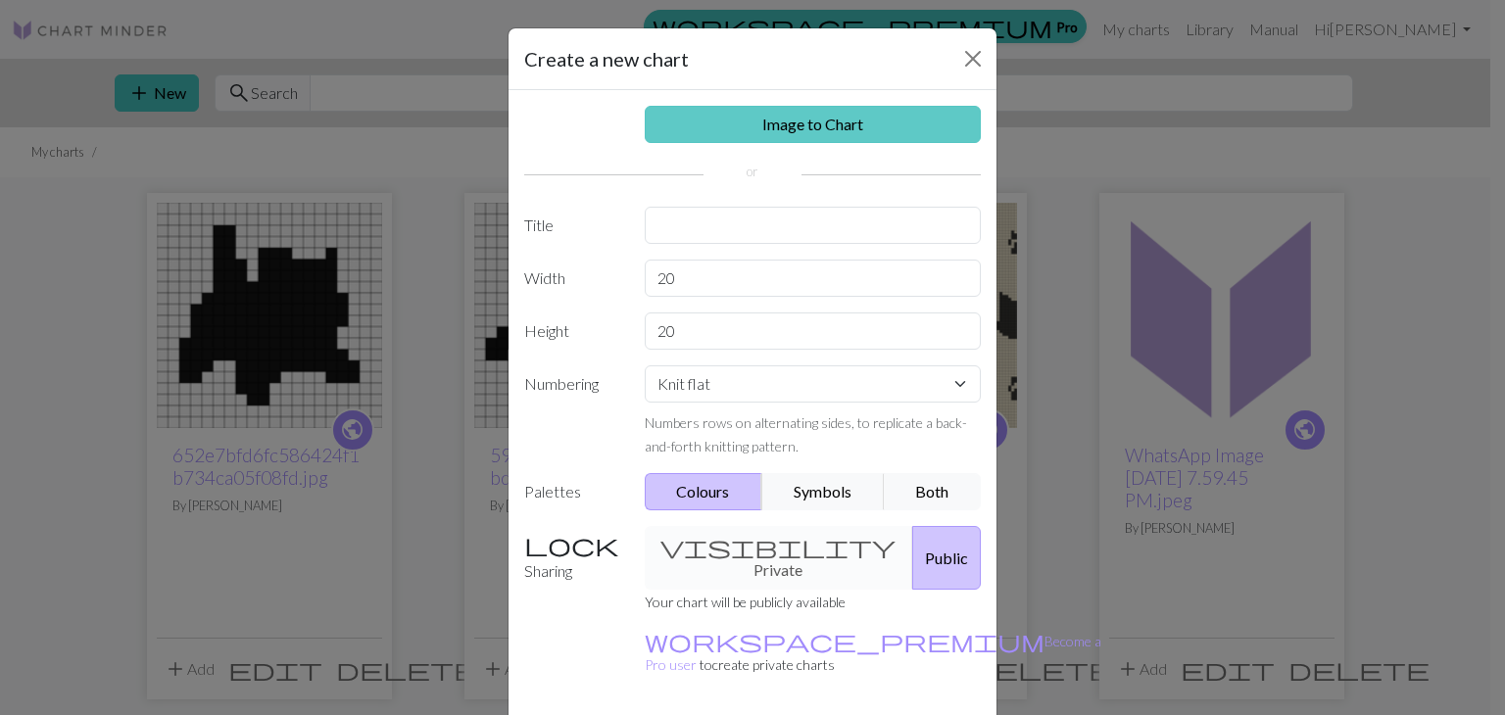
click at [772, 139] on link "Image to Chart" at bounding box center [813, 124] width 337 height 37
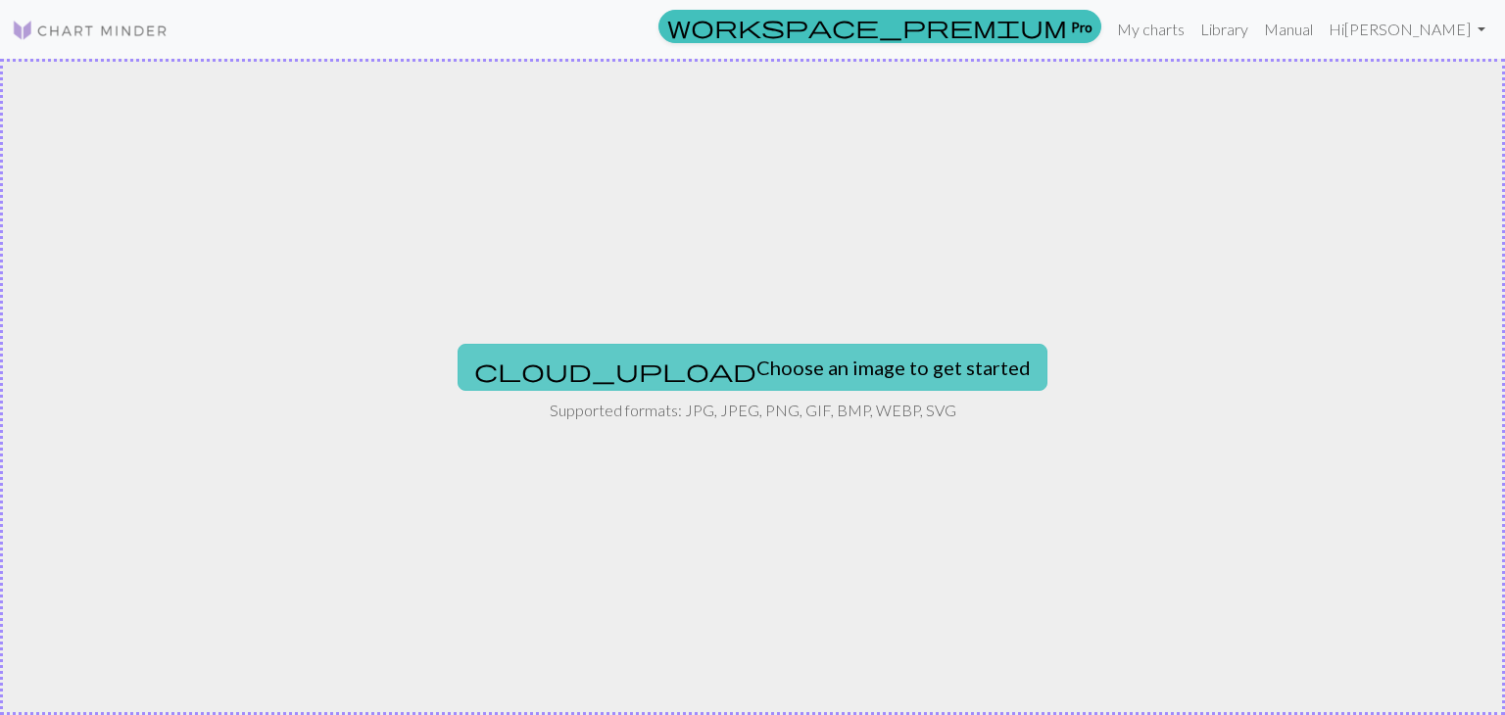
click at [642, 361] on button "cloud_upload Choose an image to get started" at bounding box center [752, 367] width 590 height 47
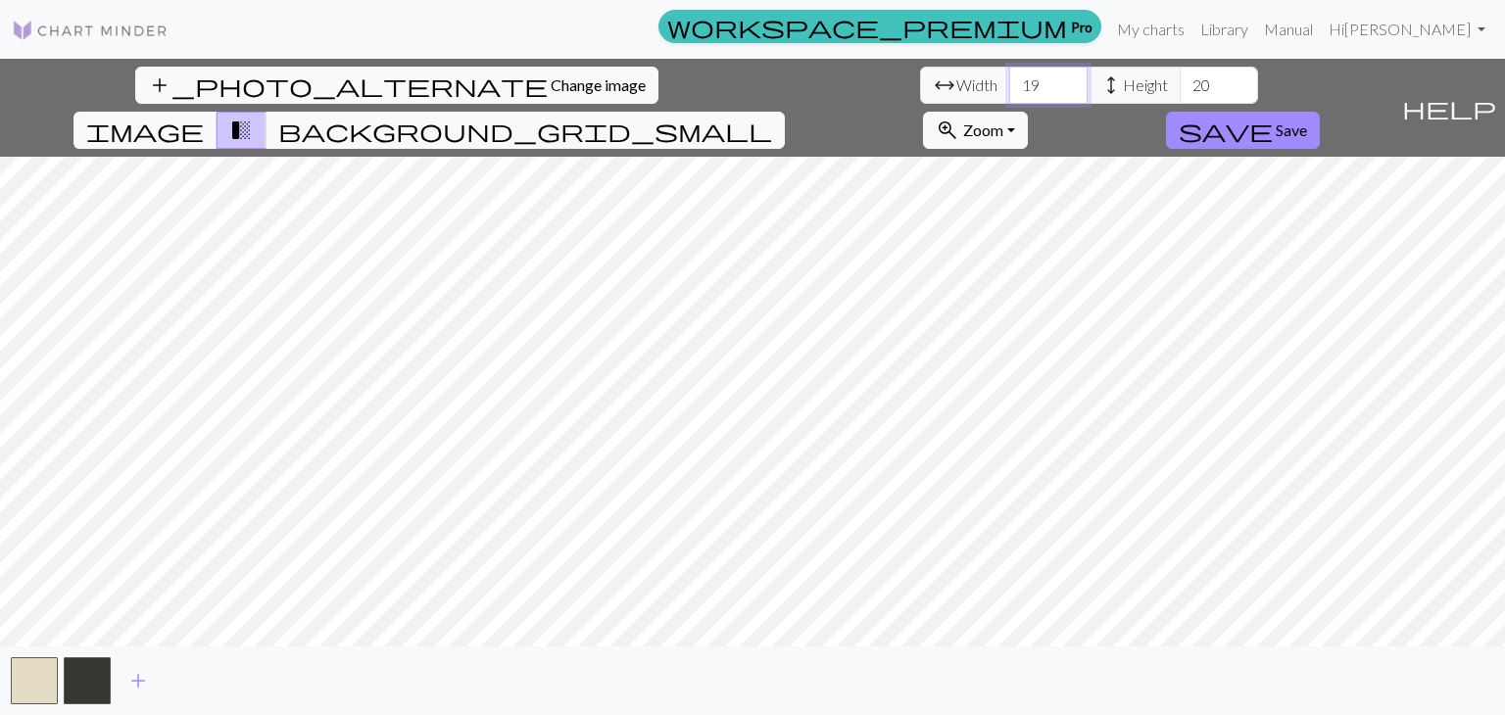
click at [1009, 91] on input "19" at bounding box center [1048, 85] width 78 height 37
type input "1"
type input "62"
click at [1180, 83] on input "20" at bounding box center [1219, 85] width 78 height 37
type input "80"
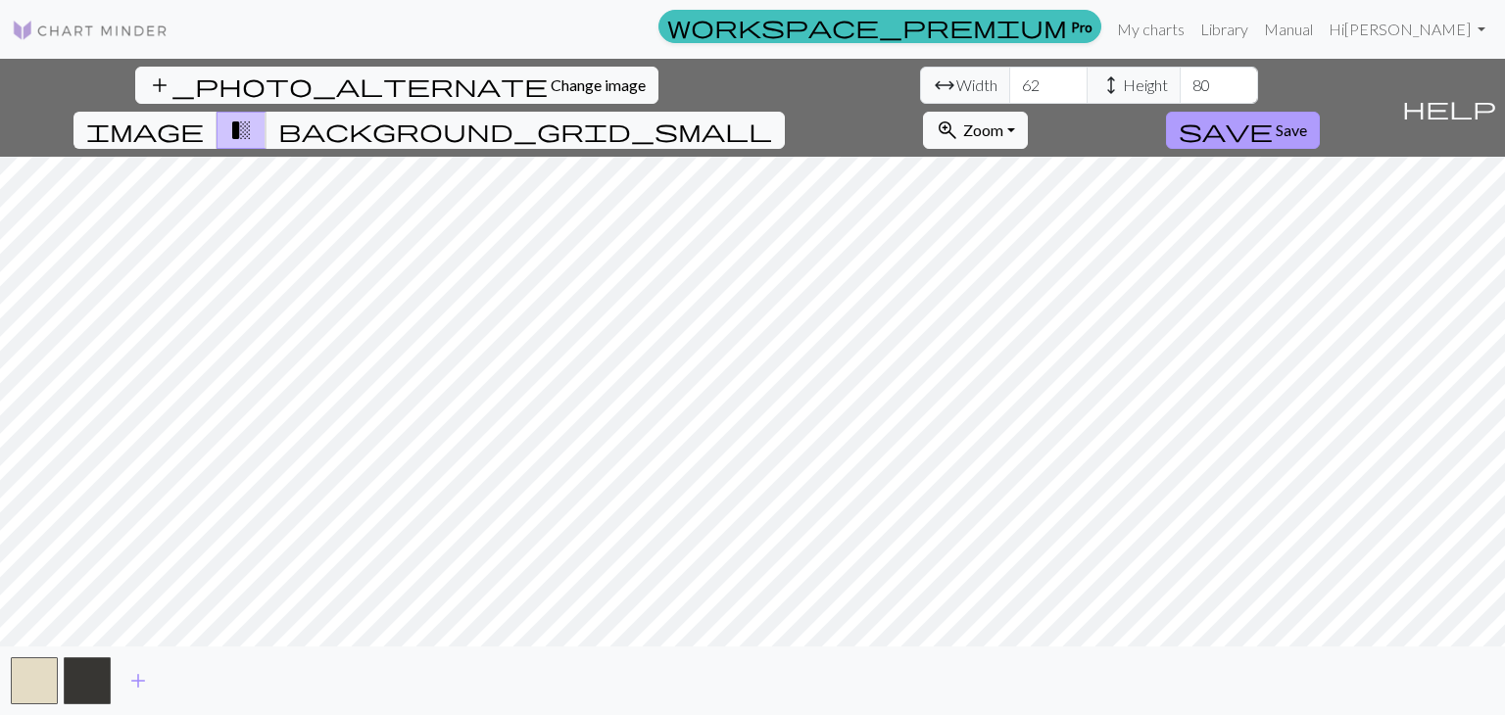
click at [1273, 117] on span "save" at bounding box center [1226, 130] width 94 height 27
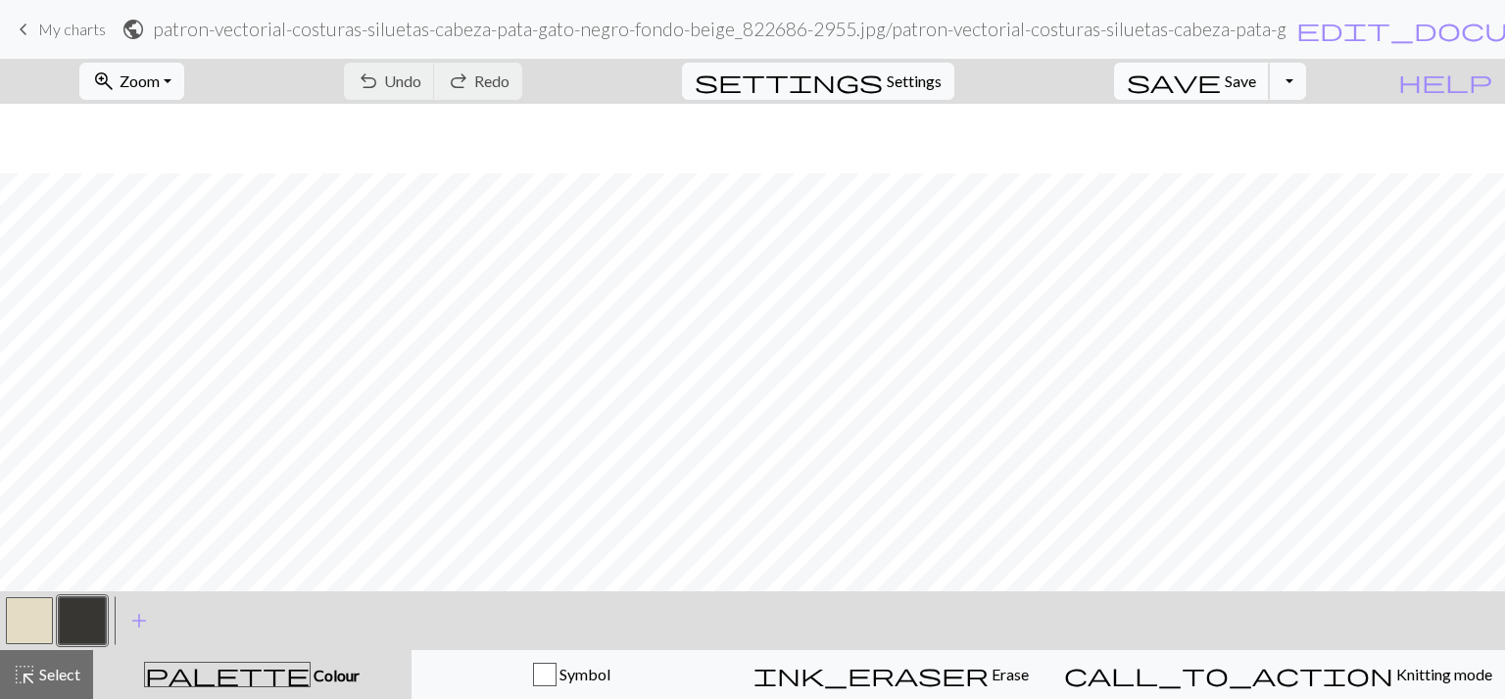
scroll to position [70, 0]
click at [56, 370] on div "zoom_in Zoom Zoom Fit all Fit width Fit height 50% 100% 150% 200% undo Undo Und…" at bounding box center [752, 379] width 1505 height 641
click at [15, 609] on button "button" at bounding box center [29, 621] width 47 height 47
click at [59, 642] on button "button" at bounding box center [82, 621] width 47 height 47
click at [8, 616] on button "button" at bounding box center [29, 621] width 47 height 47
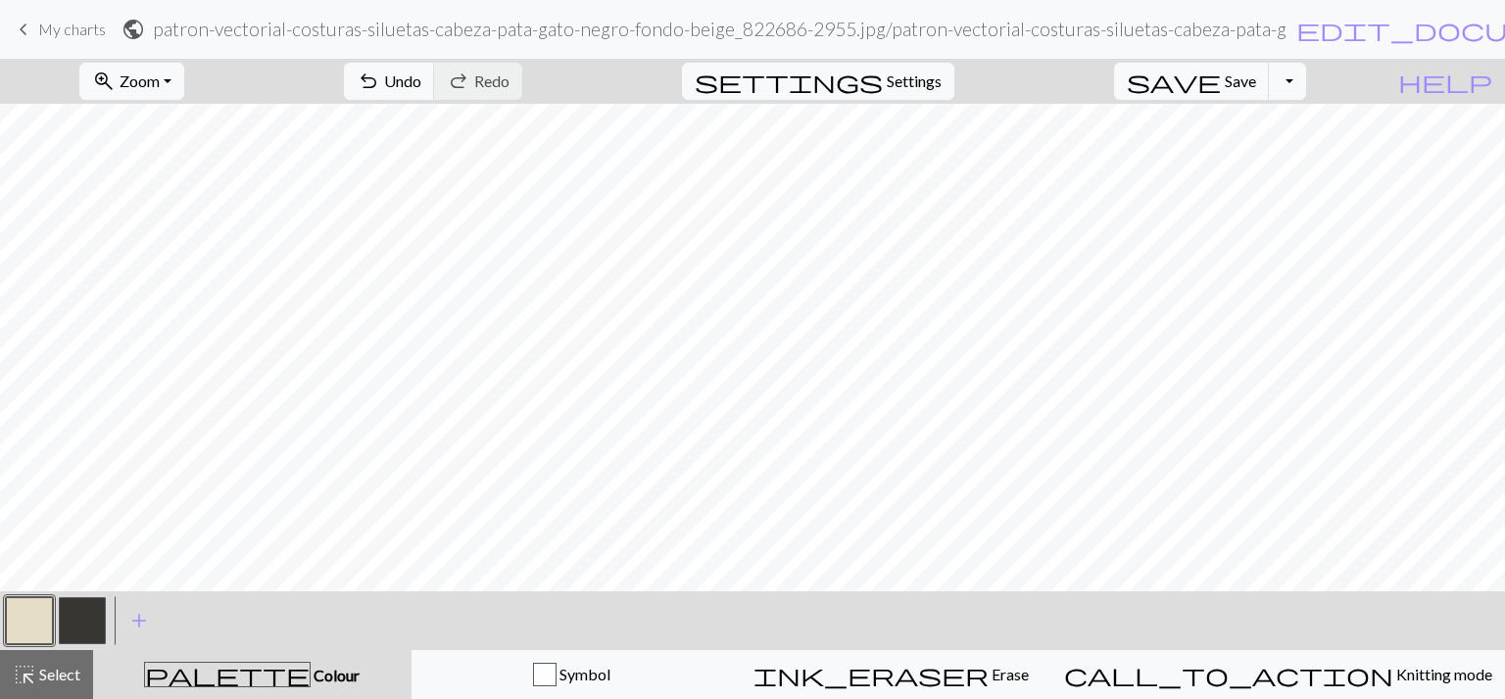
drag, startPoint x: 8, startPoint y: 616, endPoint x: 36, endPoint y: 640, distance: 36.9
click at [36, 640] on button "button" at bounding box center [29, 621] width 47 height 47
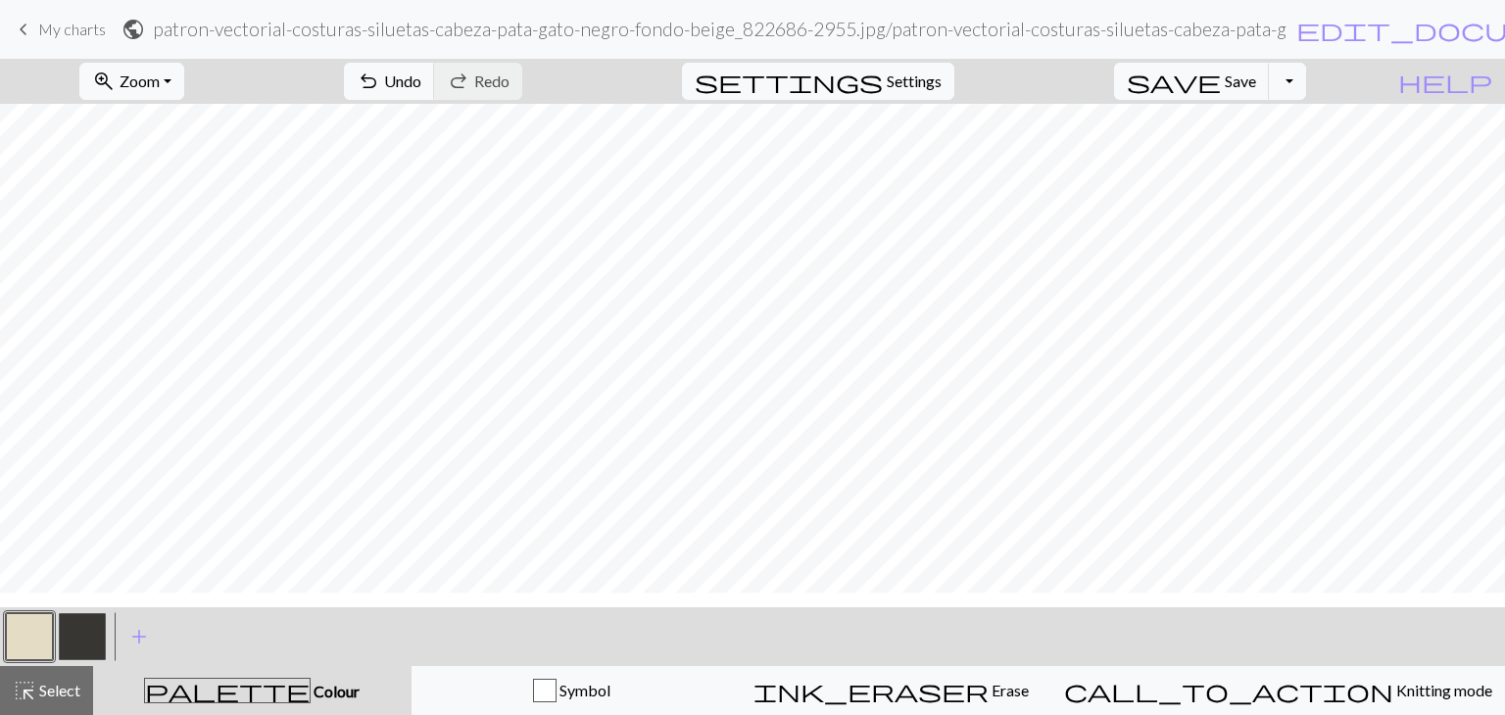
click at [36, 640] on div "Edit colour Name MC Use advanced picker workspace_premium Become a Pro user to …" at bounding box center [752, 357] width 1505 height 715
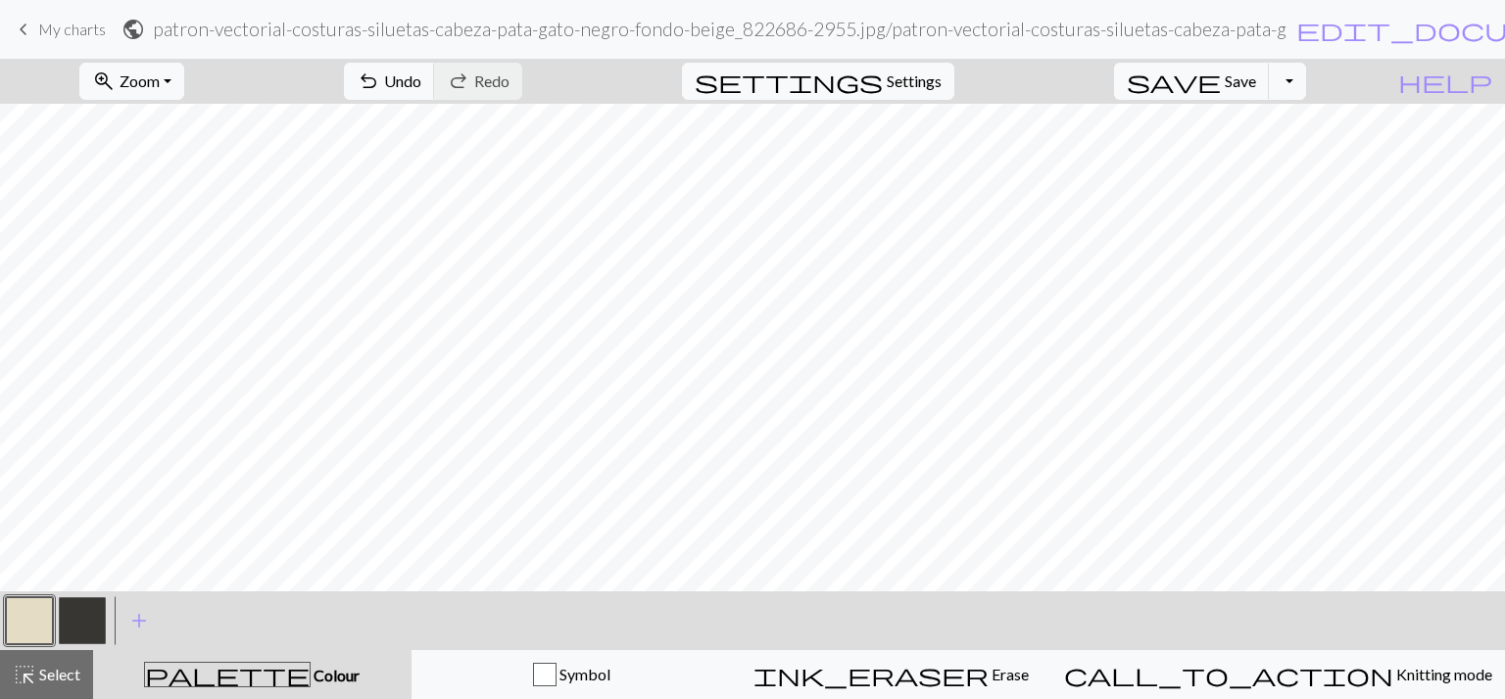
click at [21, 630] on button "button" at bounding box center [29, 621] width 47 height 47
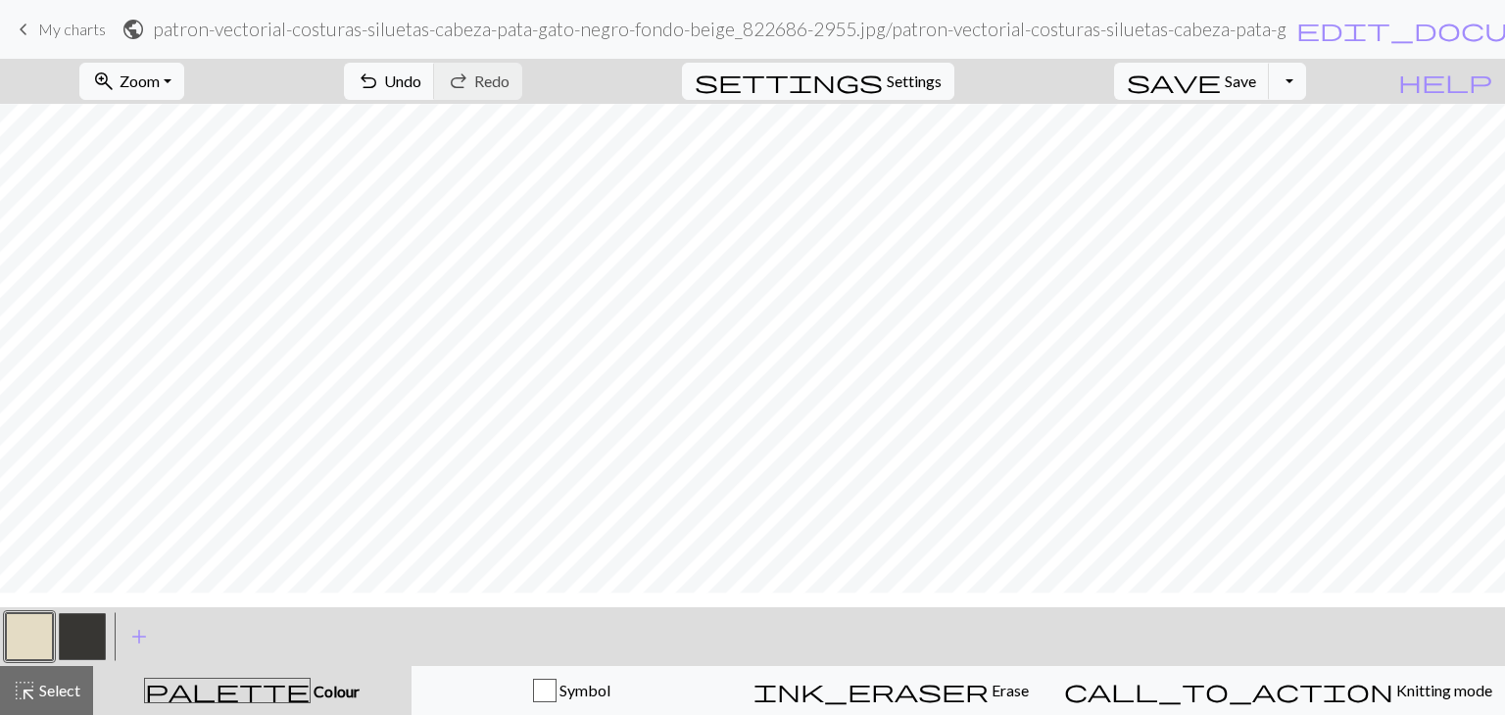
click at [21, 630] on div "Edit colour Name MC Use advanced picker workspace_premium Become a Pro user to …" at bounding box center [752, 357] width 1505 height 715
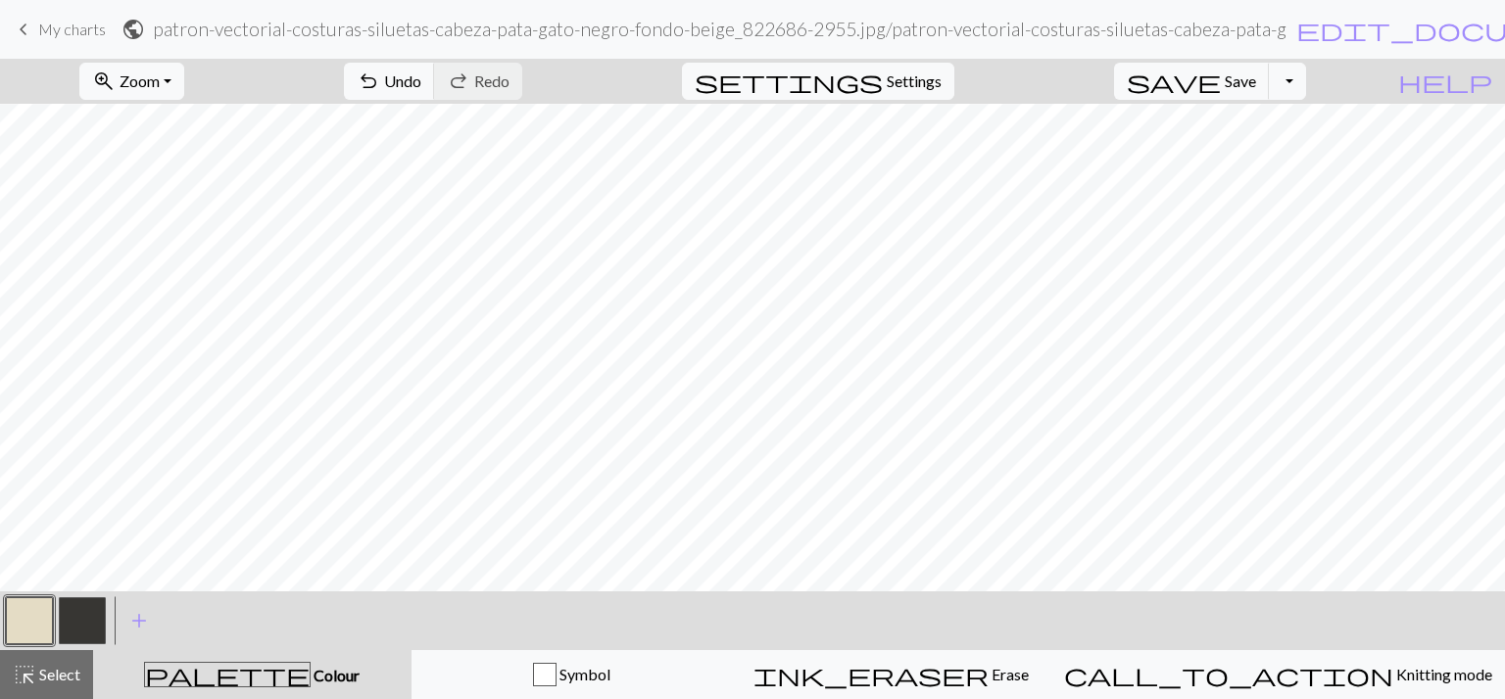
click at [24, 630] on button "button" at bounding box center [29, 621] width 47 height 47
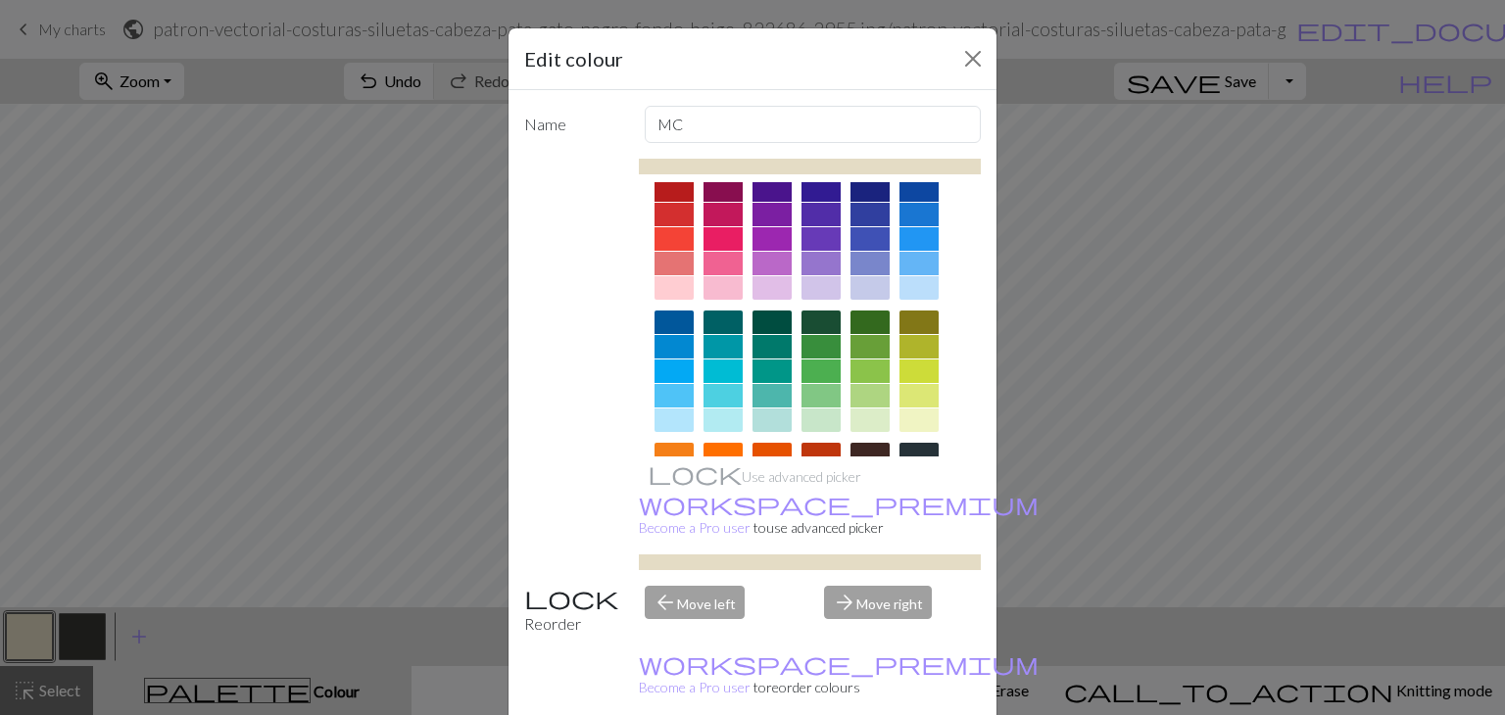
scroll to position [31, 0]
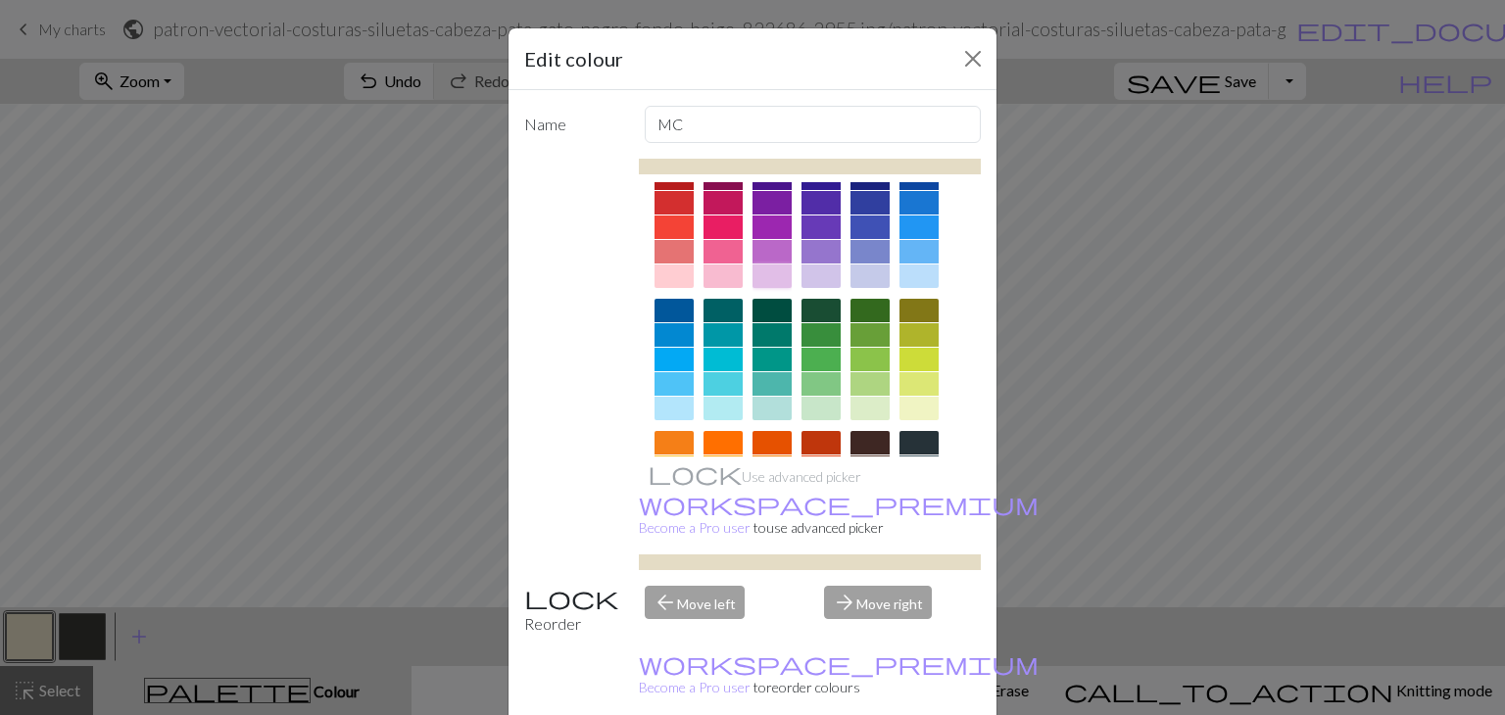
click at [780, 282] on div at bounding box center [771, 277] width 39 height 24
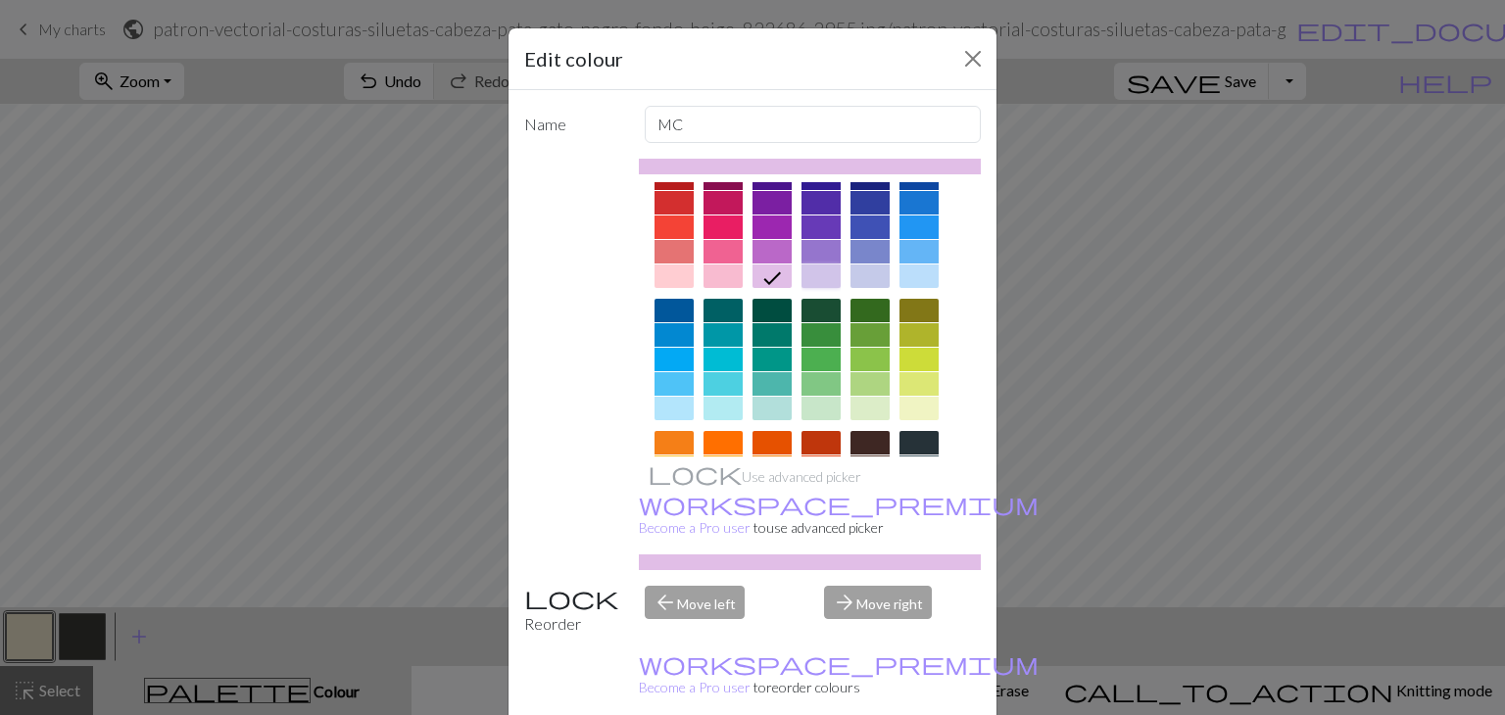
click at [801, 270] on div at bounding box center [820, 277] width 39 height 24
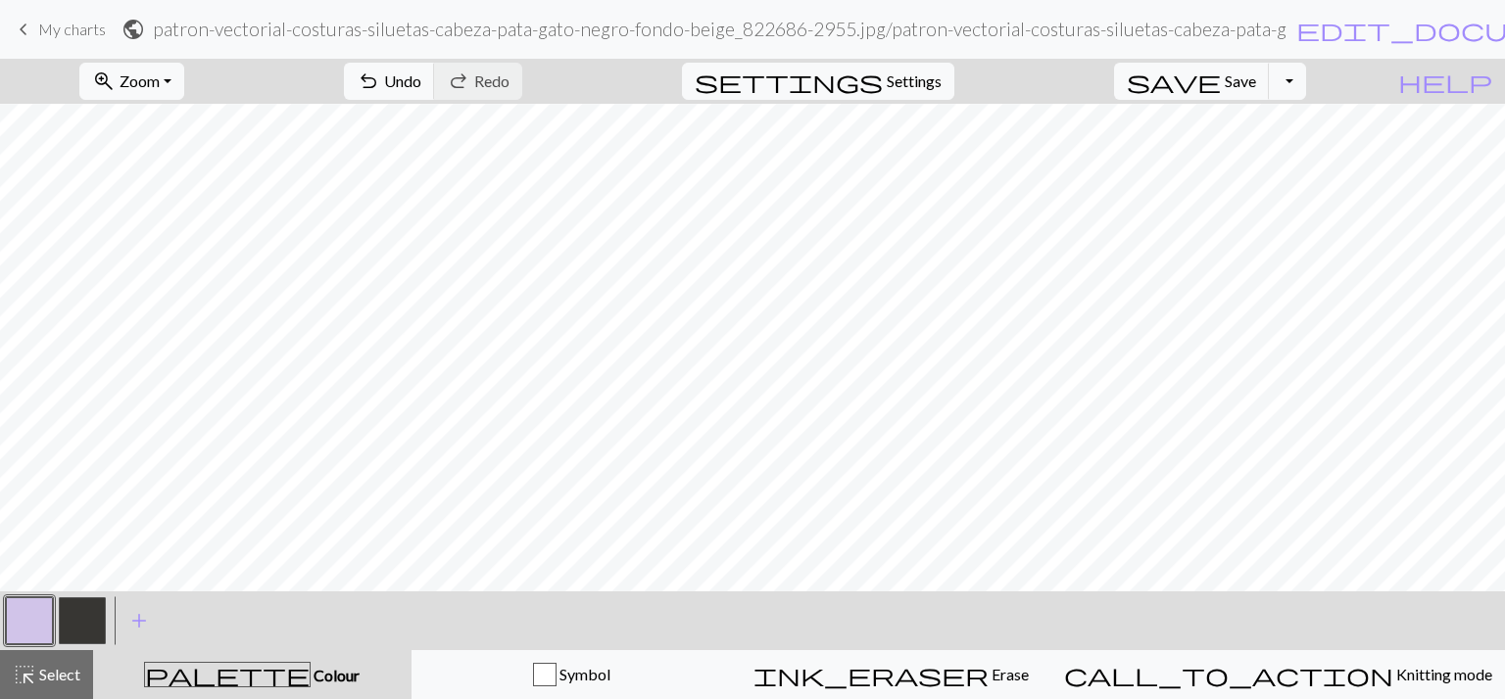
click at [86, 616] on button "button" at bounding box center [82, 621] width 47 height 47
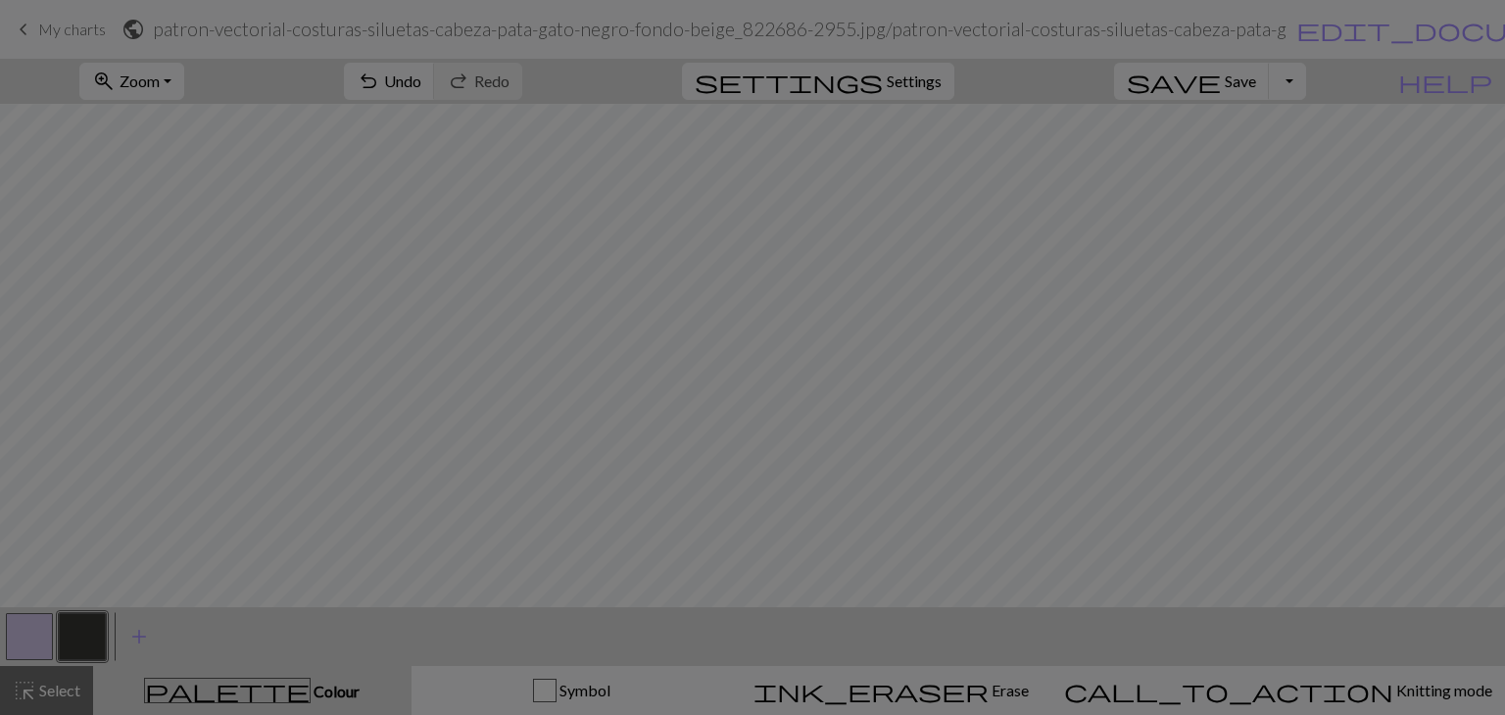
click at [86, 616] on div "Edit colour Name CC1 Use advanced picker workspace_premium Become a Pro user to…" at bounding box center [752, 357] width 1505 height 715
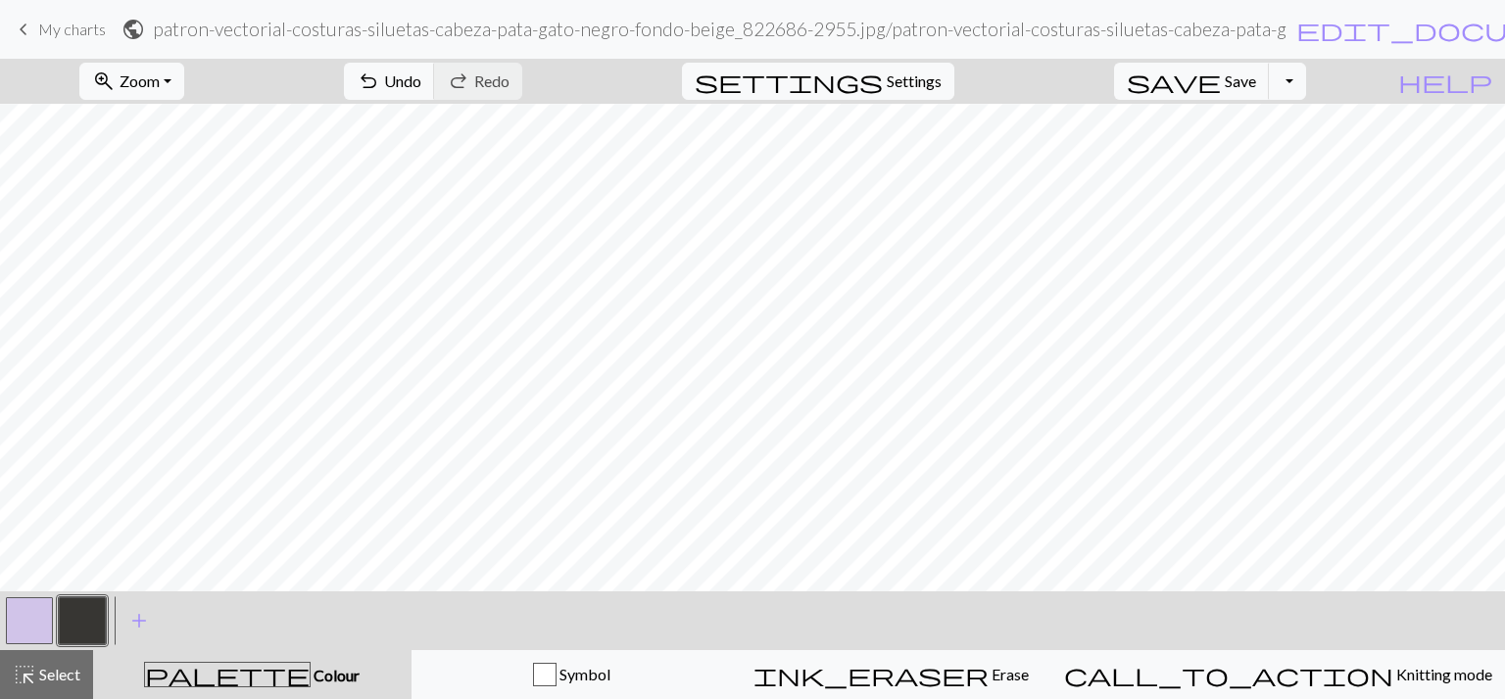
click at [86, 616] on button "button" at bounding box center [82, 621] width 47 height 47
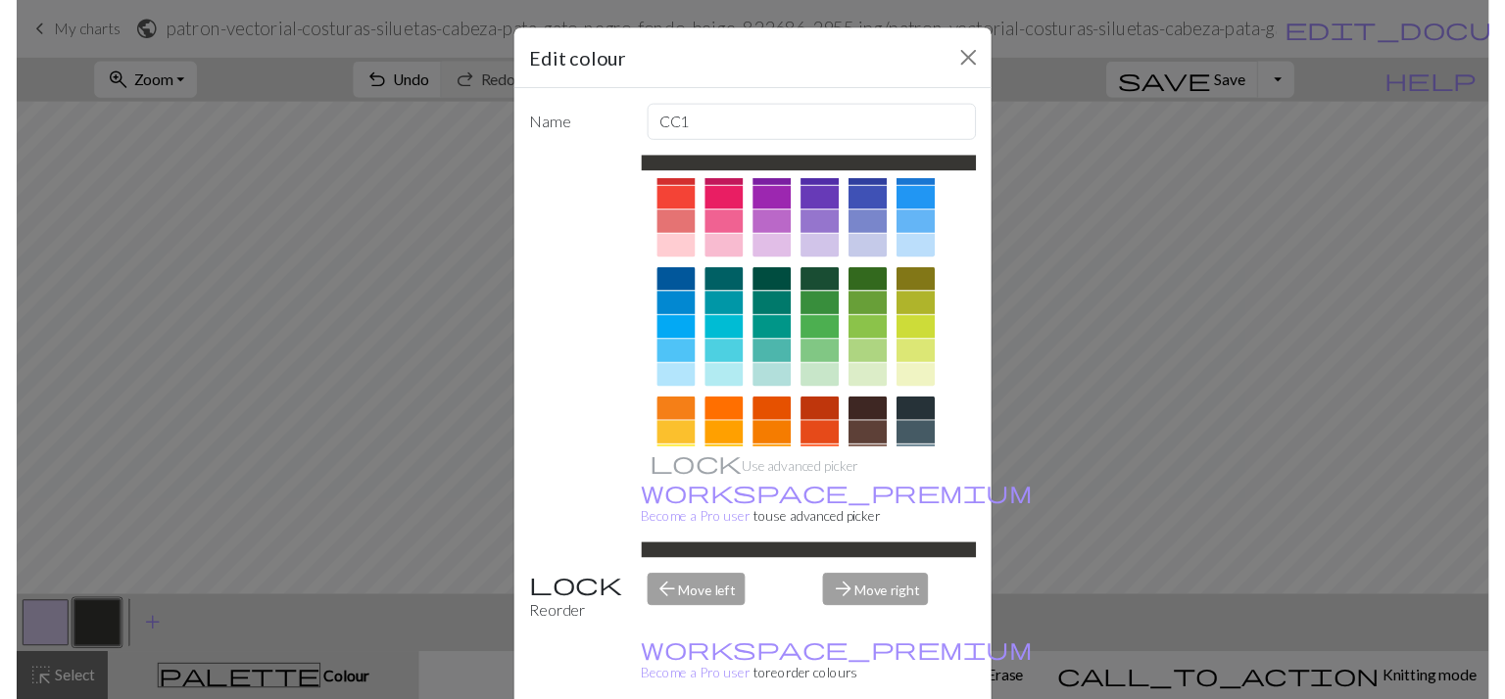
scroll to position [58, 0]
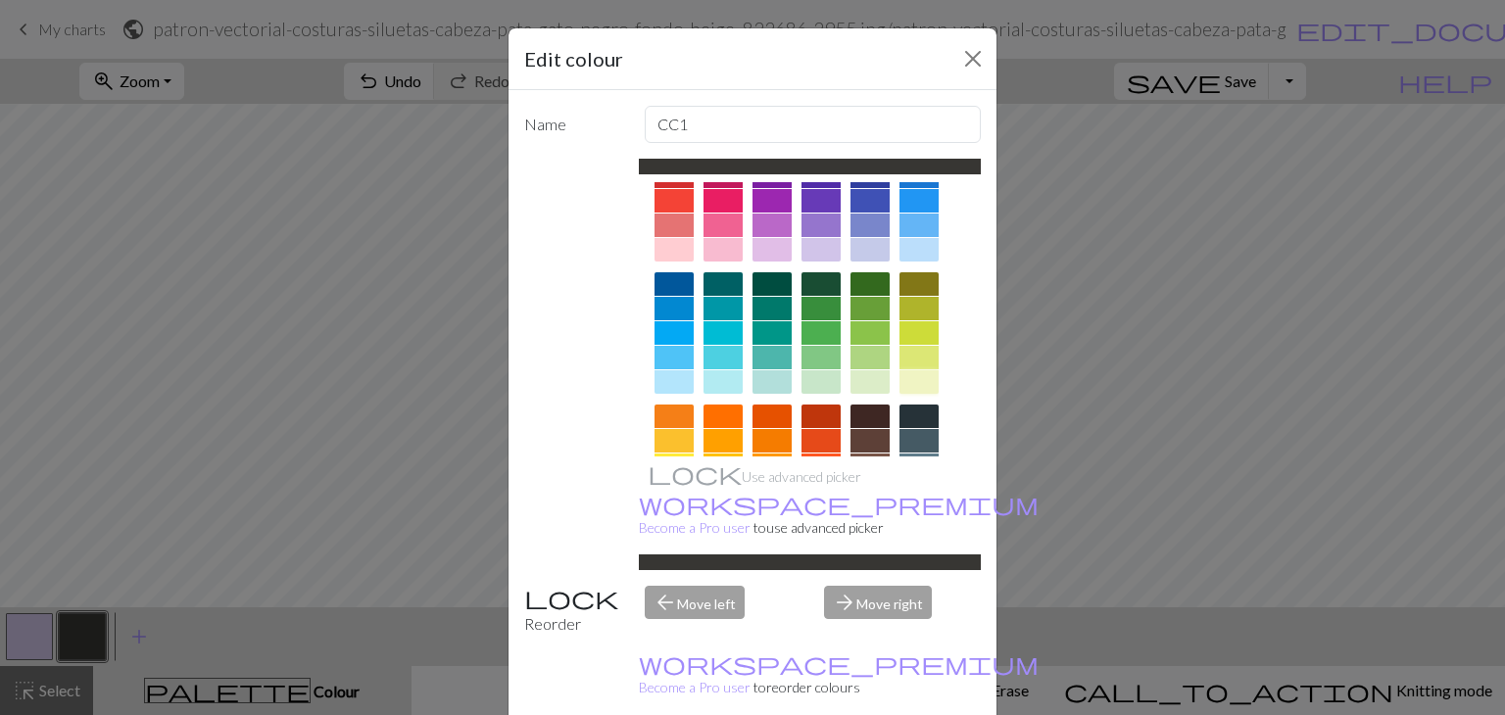
click at [905, 388] on div at bounding box center [918, 382] width 39 height 24
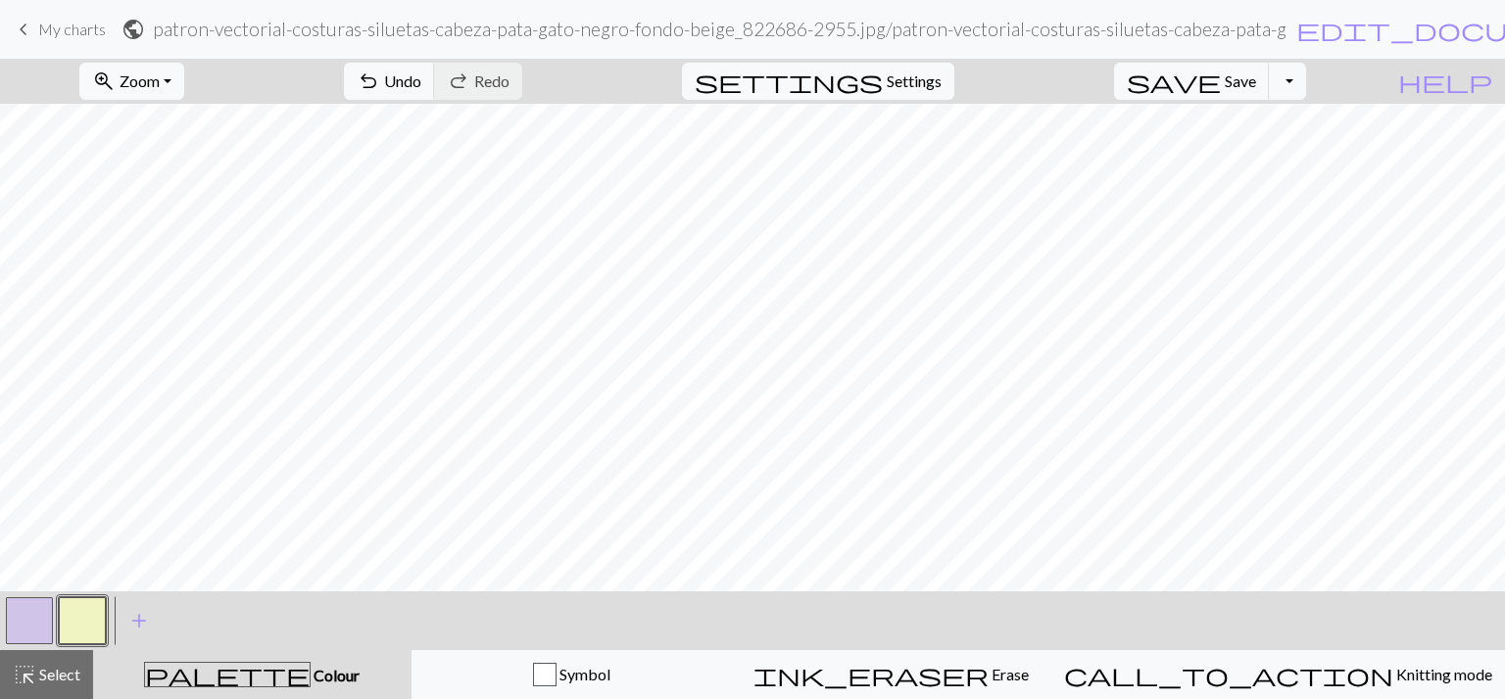
click at [28, 620] on button "button" at bounding box center [29, 621] width 47 height 47
click at [84, 626] on button "button" at bounding box center [82, 621] width 47 height 47
click at [34, 626] on button "button" at bounding box center [29, 621] width 47 height 47
click at [69, 626] on button "button" at bounding box center [82, 621] width 47 height 47
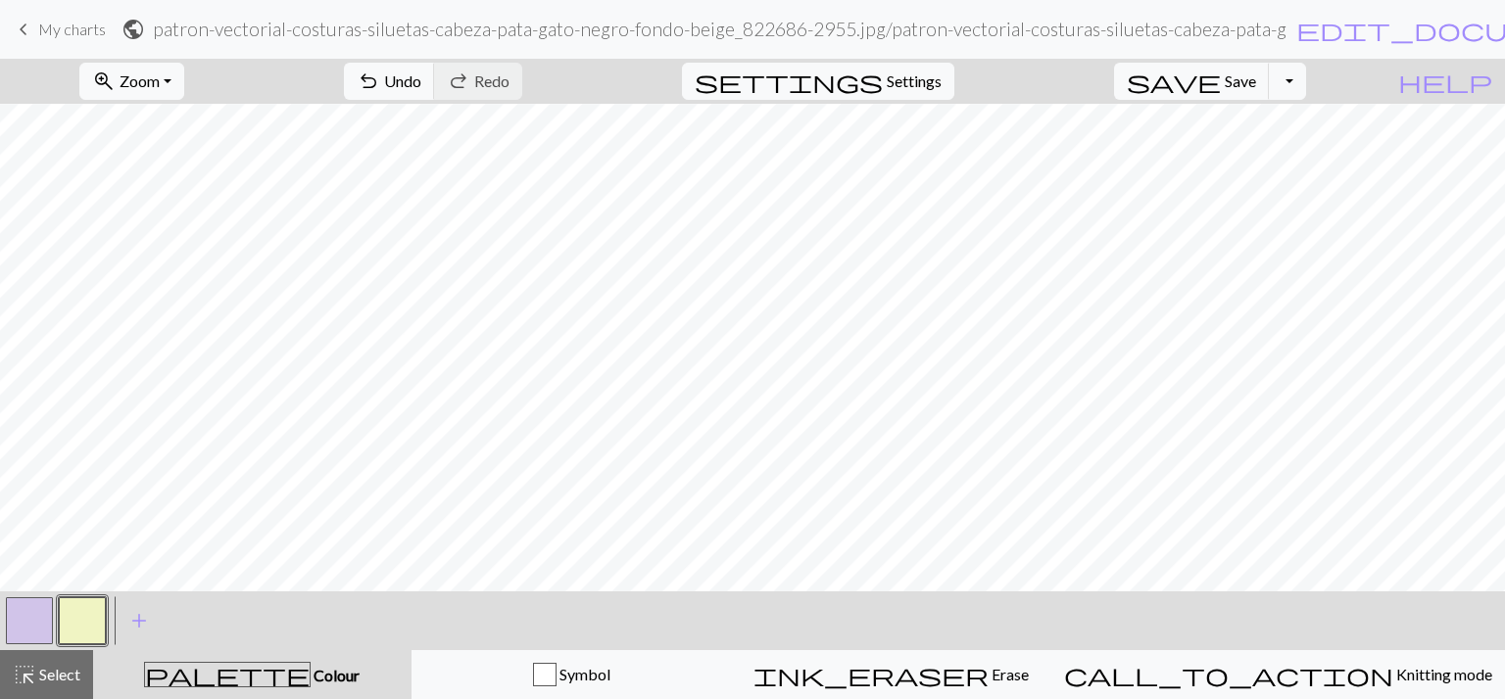
scroll to position [112, 0]
click at [28, 620] on button "button" at bounding box center [29, 621] width 47 height 47
click at [79, 618] on button "button" at bounding box center [82, 621] width 47 height 47
click at [18, 603] on button "button" at bounding box center [29, 621] width 47 height 47
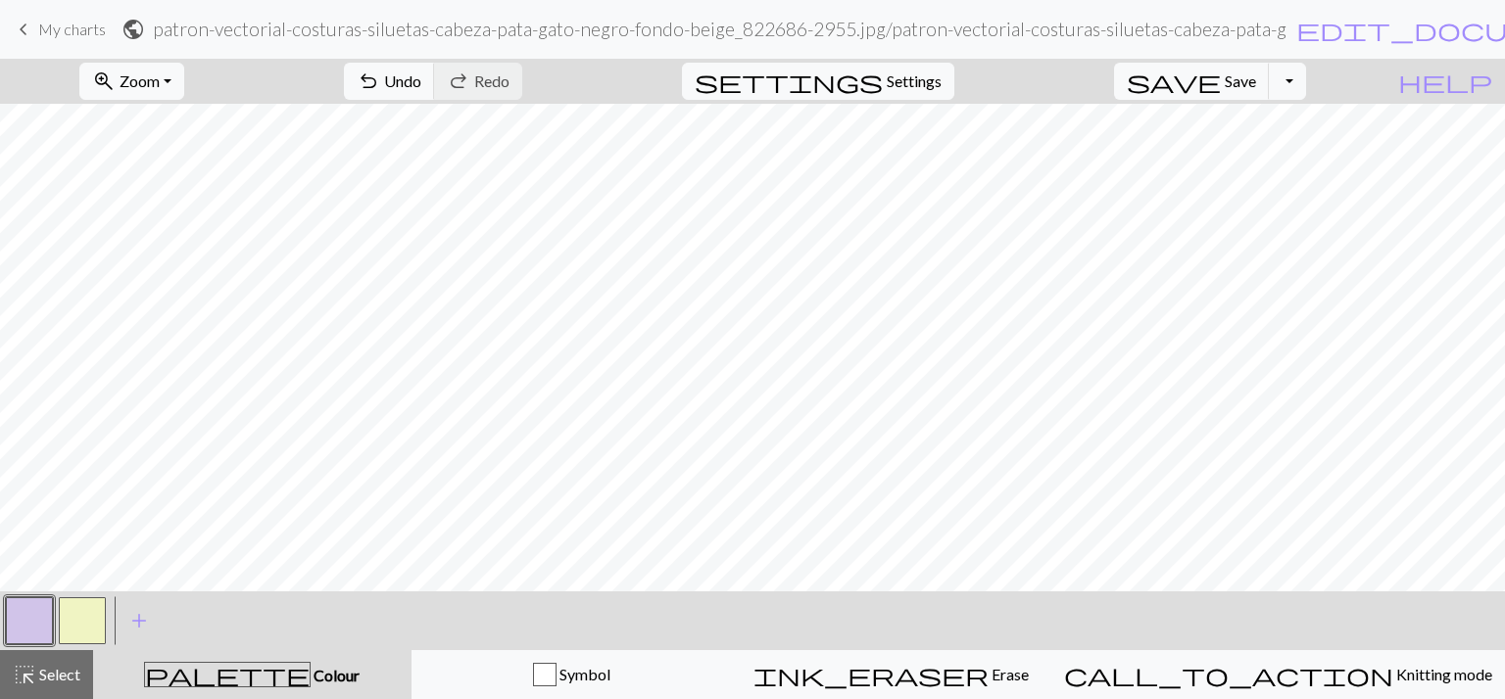
click at [102, 616] on button "button" at bounding box center [82, 621] width 47 height 47
click at [35, 609] on button "button" at bounding box center [29, 621] width 47 height 47
click at [68, 632] on button "button" at bounding box center [82, 621] width 47 height 47
click at [950, 472] on div "zoom_in Zoom Zoom Fit all Fit width Fit height 50% 100% 150% 200% undo Undo Und…" at bounding box center [752, 379] width 1505 height 641
click at [39, 625] on button "button" at bounding box center [29, 621] width 47 height 47
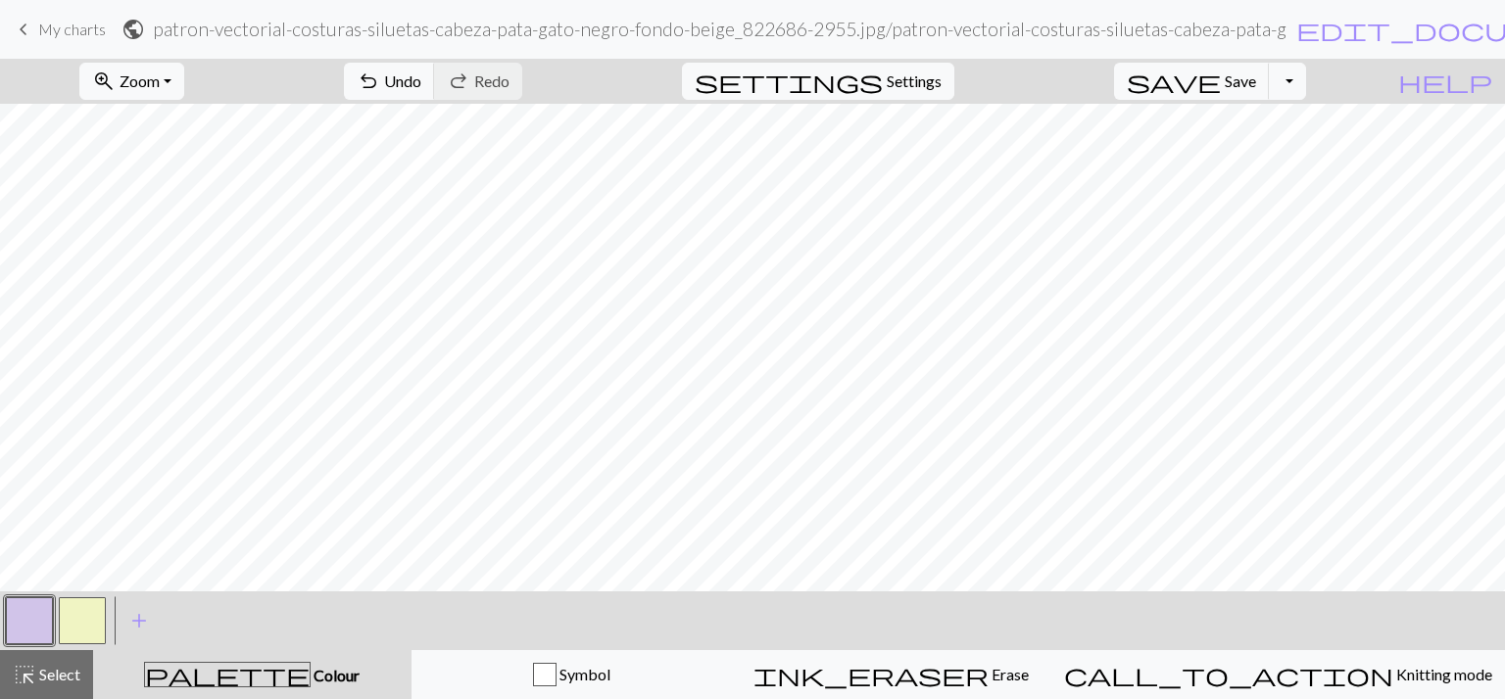
click at [71, 615] on button "button" at bounding box center [82, 621] width 47 height 47
click at [33, 599] on button "button" at bounding box center [29, 621] width 47 height 47
click at [1029, 487] on div "zoom_in Zoom Zoom Fit all Fit width Fit height 50% 100% 150% 200% undo Undo Und…" at bounding box center [752, 379] width 1505 height 641
click at [87, 618] on button "button" at bounding box center [82, 621] width 47 height 47
click at [23, 630] on button "button" at bounding box center [29, 621] width 47 height 47
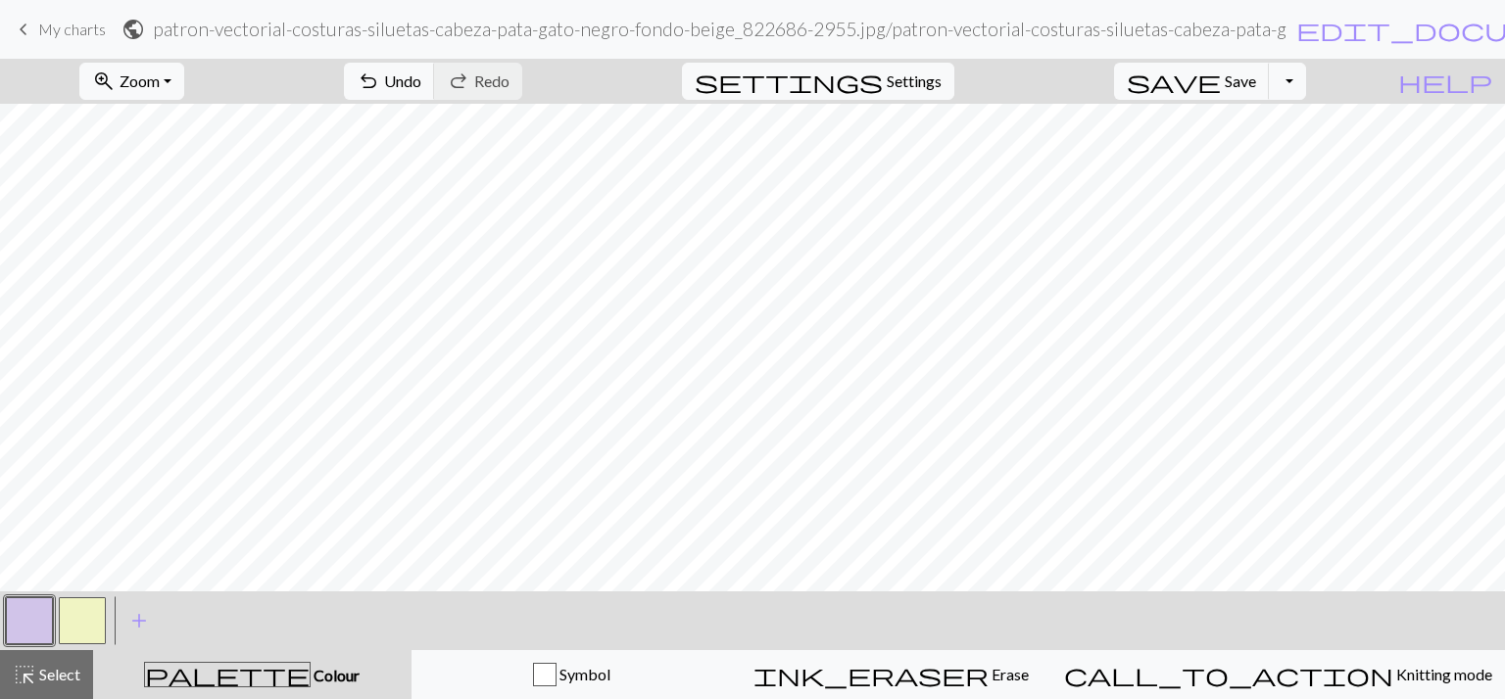
click at [84, 616] on button "button" at bounding box center [82, 621] width 47 height 47
click at [15, 605] on button "button" at bounding box center [29, 621] width 47 height 47
click at [107, 612] on div at bounding box center [82, 621] width 53 height 53
click at [92, 620] on button "button" at bounding box center [82, 621] width 47 height 47
click at [26, 627] on button "button" at bounding box center [29, 621] width 47 height 47
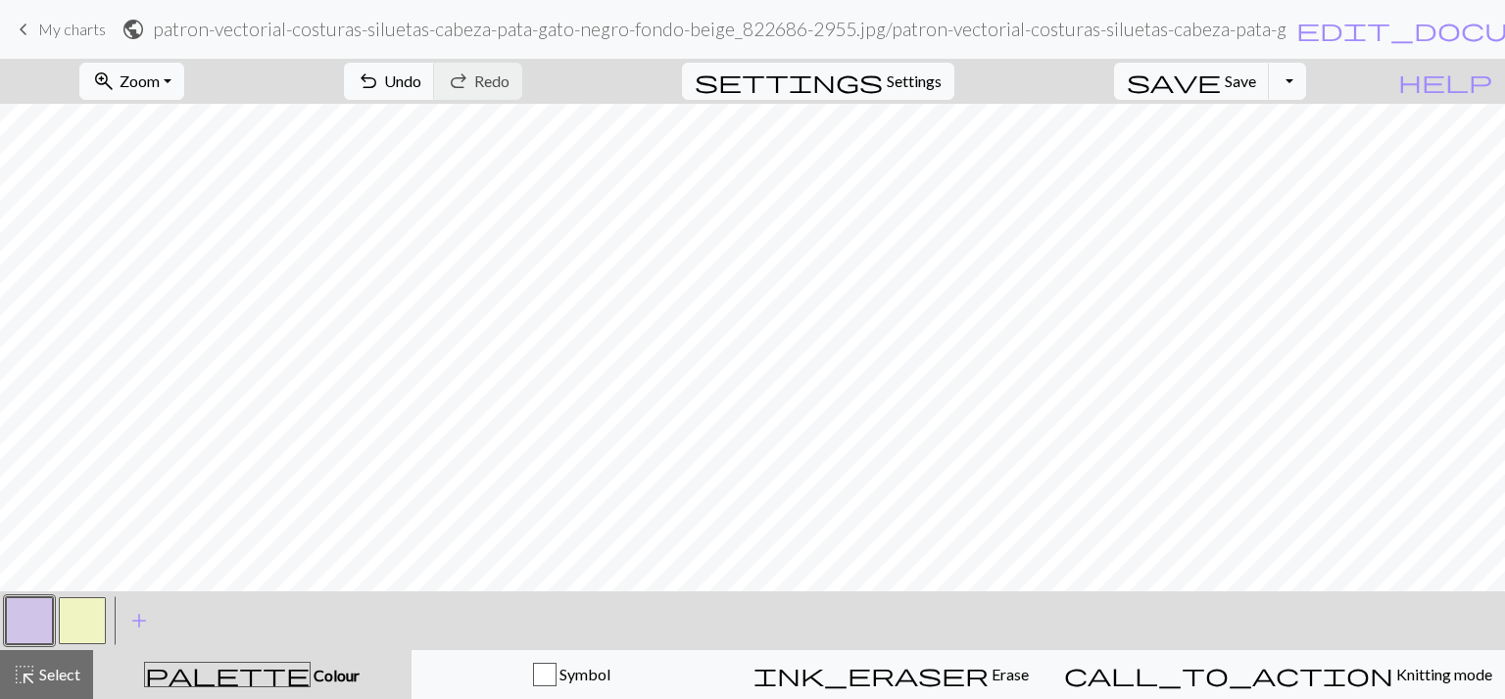
click at [94, 612] on button "button" at bounding box center [82, 621] width 47 height 47
click at [776, 354] on div "zoom_in Zoom Zoom Fit all Fit width Fit height 50% 100% 150% 200% undo Undo Und…" at bounding box center [752, 379] width 1505 height 641
click at [4, 635] on div at bounding box center [29, 621] width 53 height 53
click at [27, 631] on button "button" at bounding box center [29, 621] width 47 height 47
click at [76, 616] on button "button" at bounding box center [82, 621] width 47 height 47
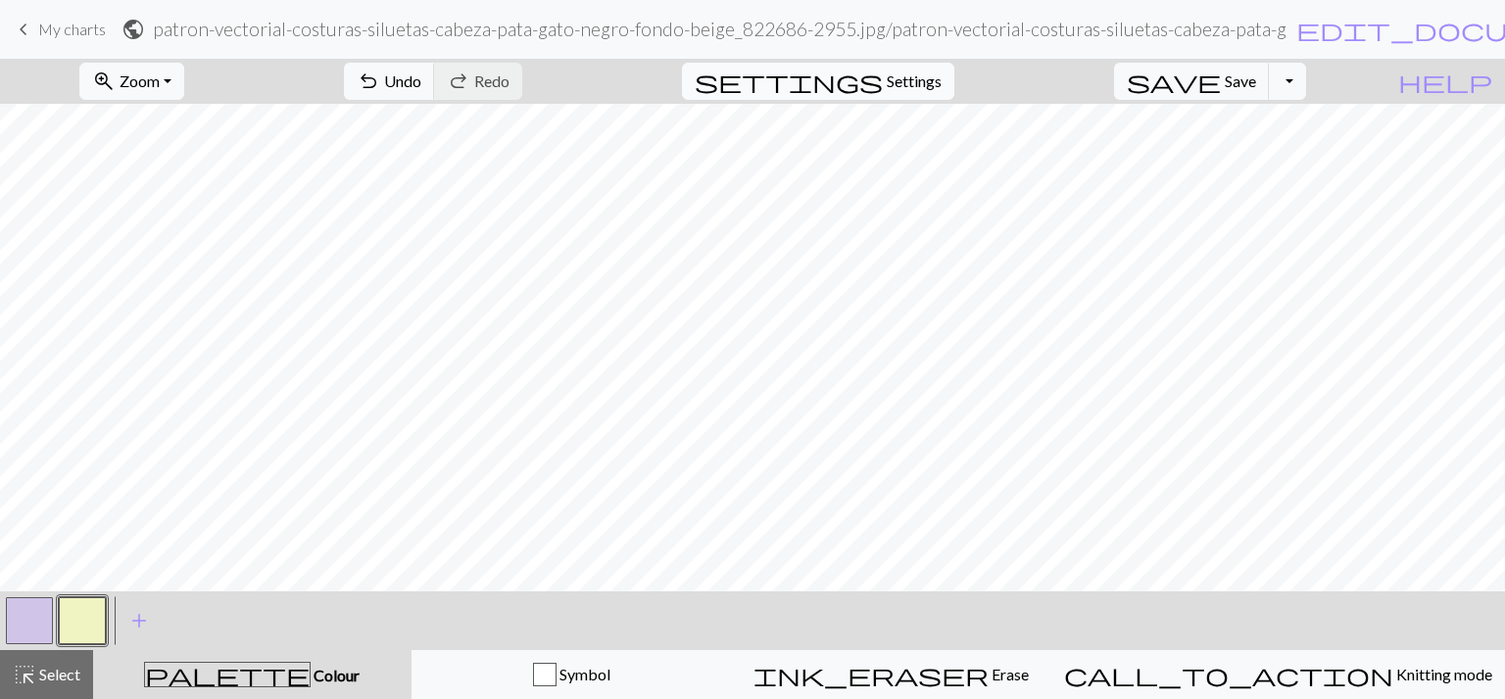
scroll to position [67, 0]
click at [1256, 75] on span "Save" at bounding box center [1240, 81] width 31 height 19
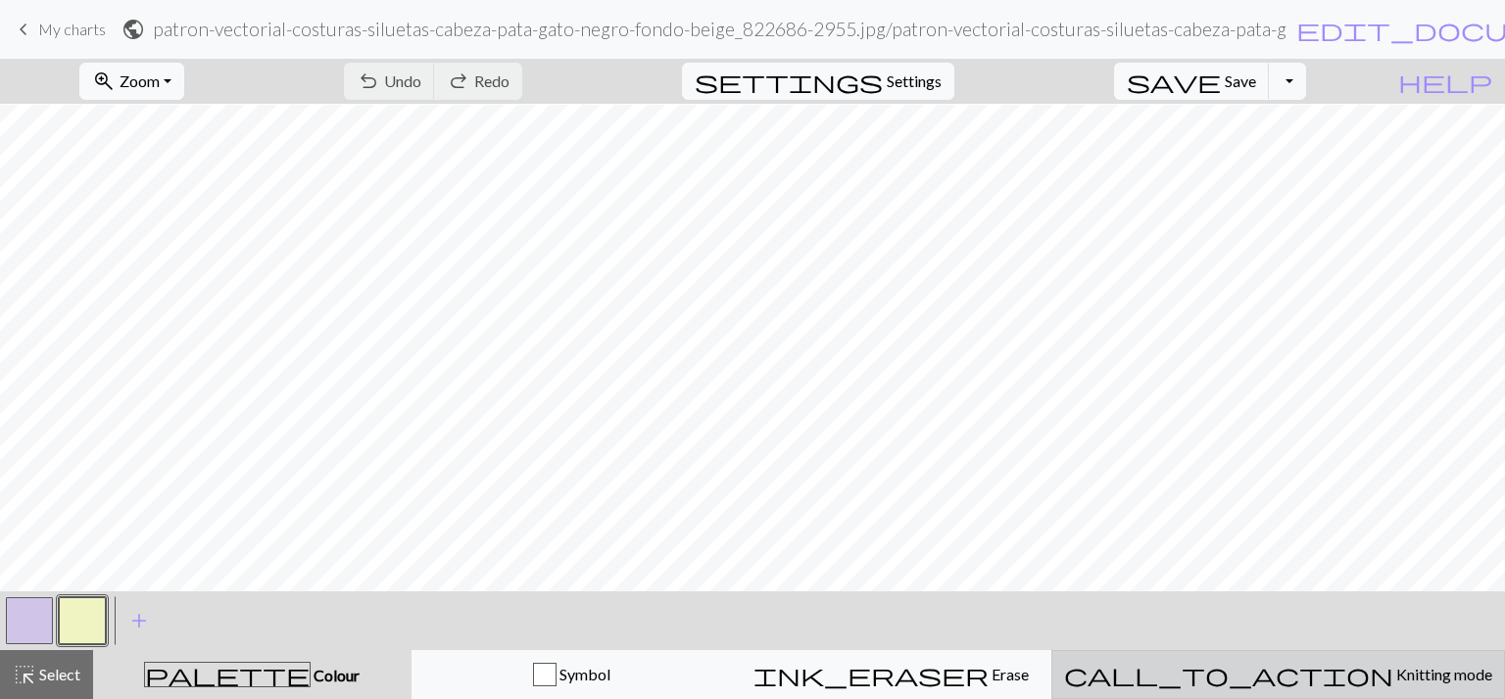
click at [1316, 696] on button "call_to_action Knitting mode Knitting mode" at bounding box center [1278, 674] width 454 height 49
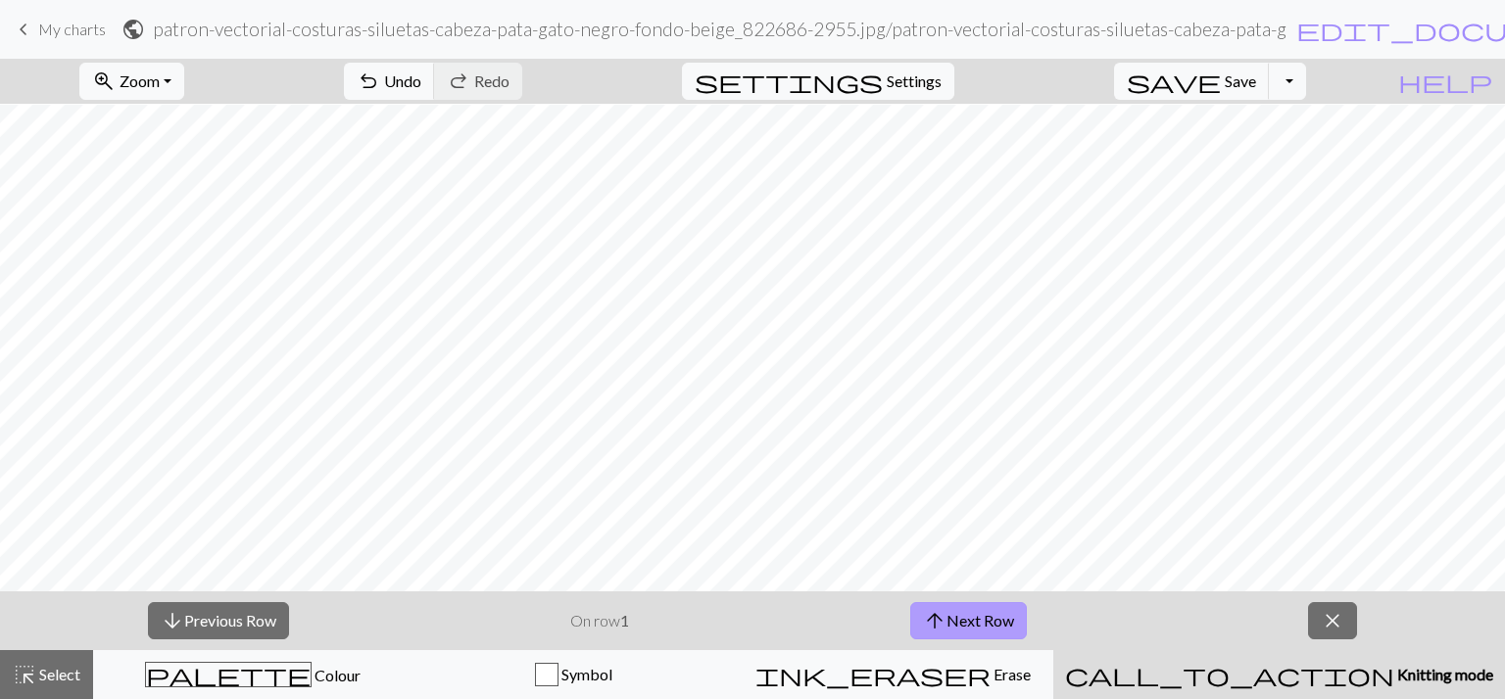
click at [957, 616] on button "arrow_upward Next Row" at bounding box center [968, 620] width 117 height 37
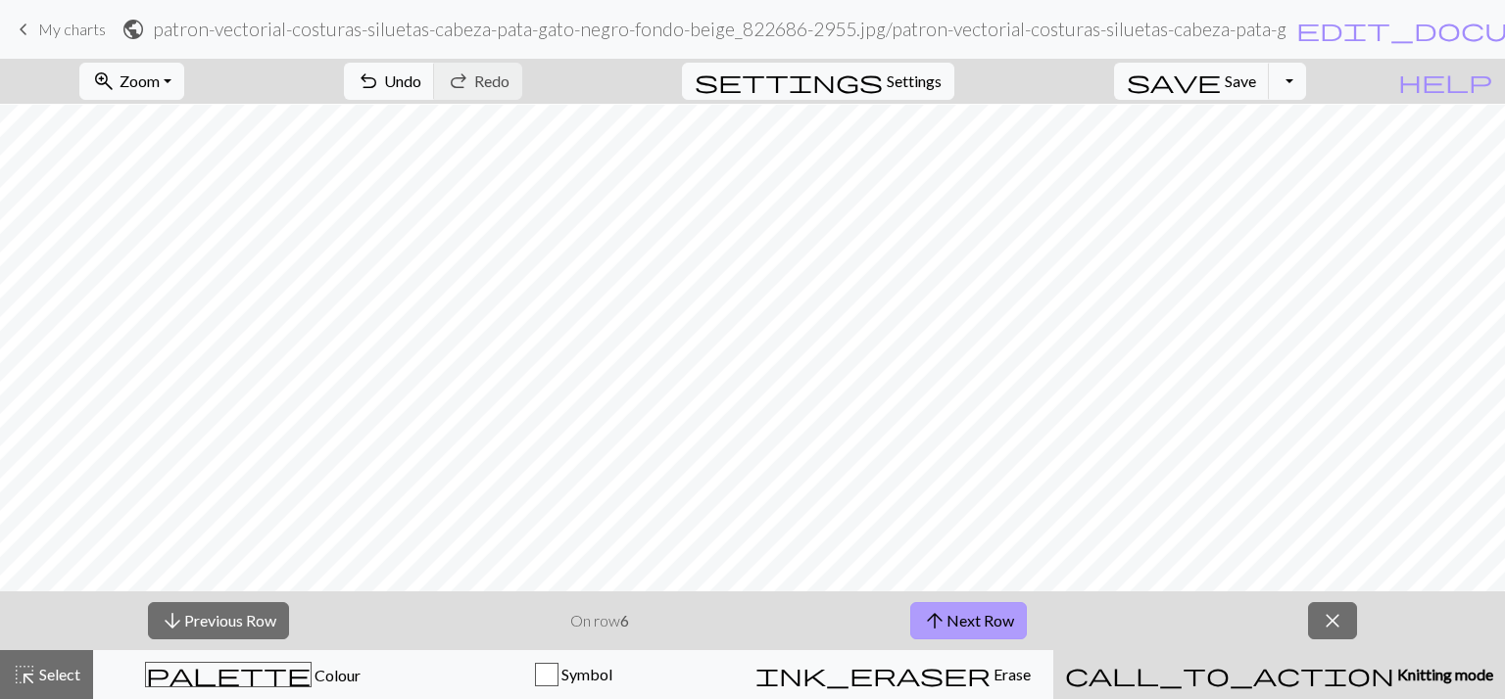
click at [957, 616] on button "arrow_upward Next Row" at bounding box center [968, 620] width 117 height 37
click at [957, 616] on button "arrow_upward Next Row" at bounding box center [971, 620] width 117 height 37
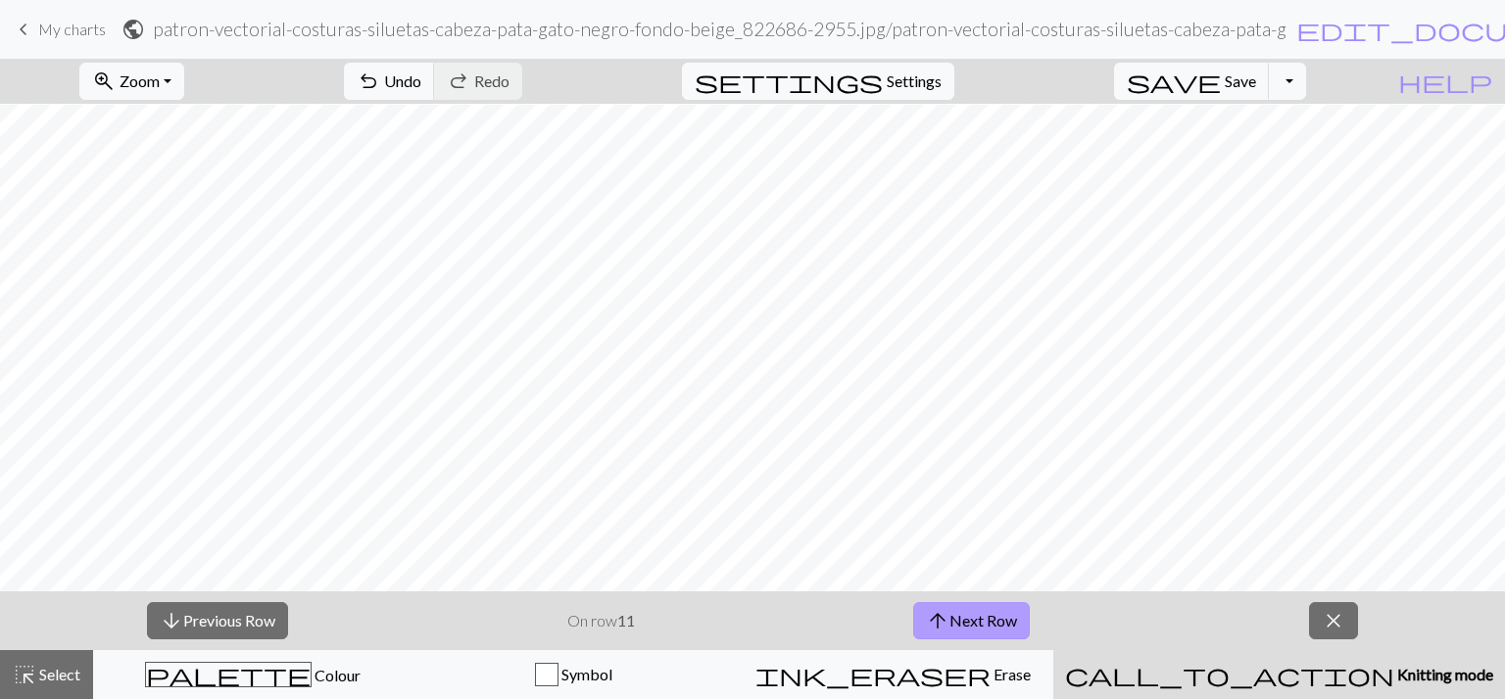
click at [957, 616] on button "arrow_upward Next Row" at bounding box center [971, 620] width 117 height 37
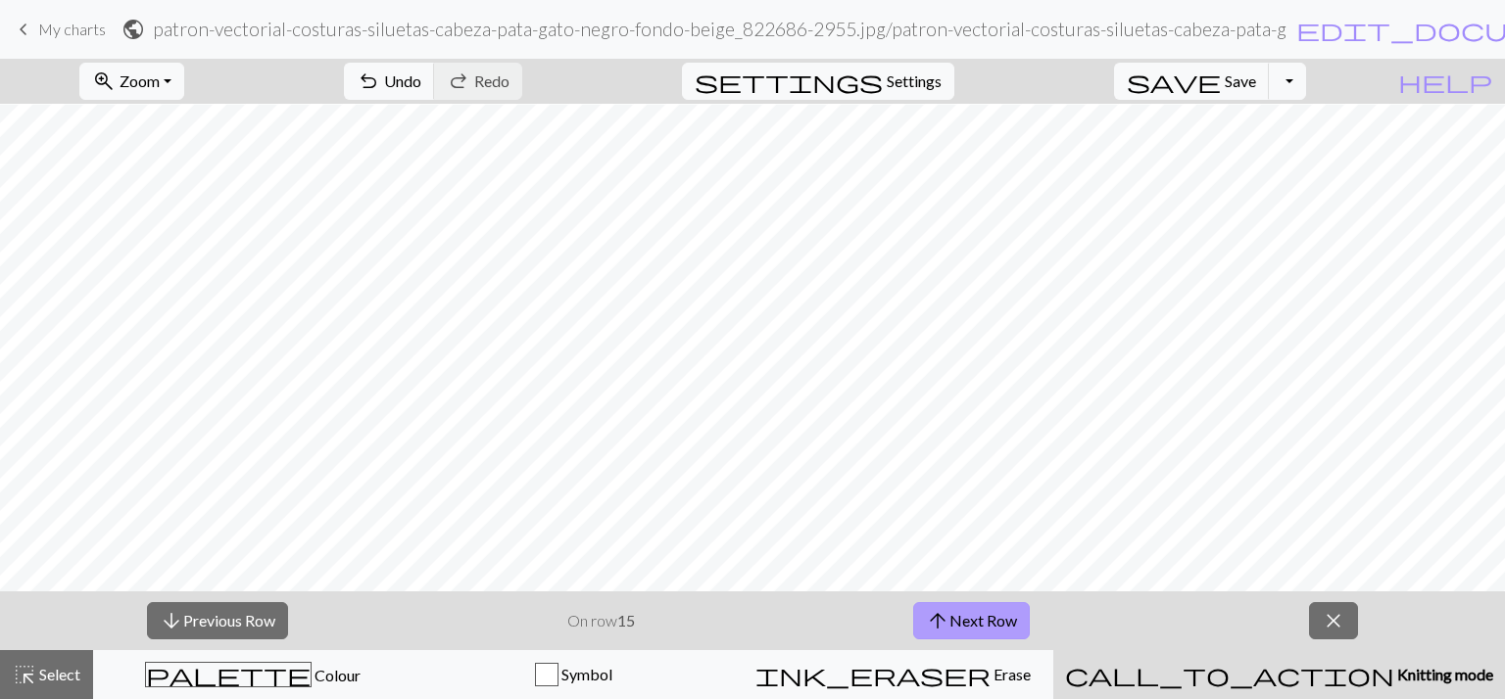
click at [957, 616] on button "arrow_upward Next Row" at bounding box center [971, 620] width 117 height 37
click at [954, 626] on button "arrow_upward Next Row" at bounding box center [971, 620] width 117 height 37
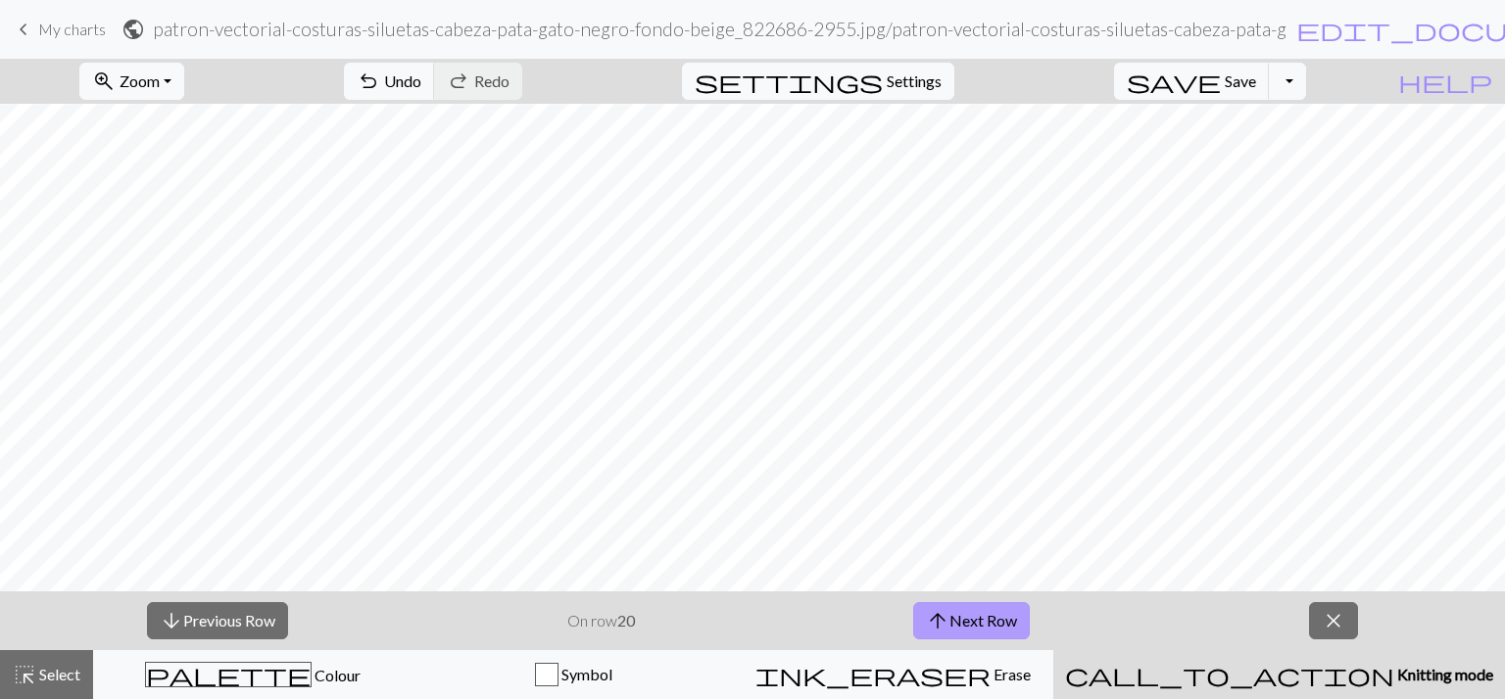
click at [954, 626] on button "arrow_upward Next Row" at bounding box center [971, 620] width 117 height 37
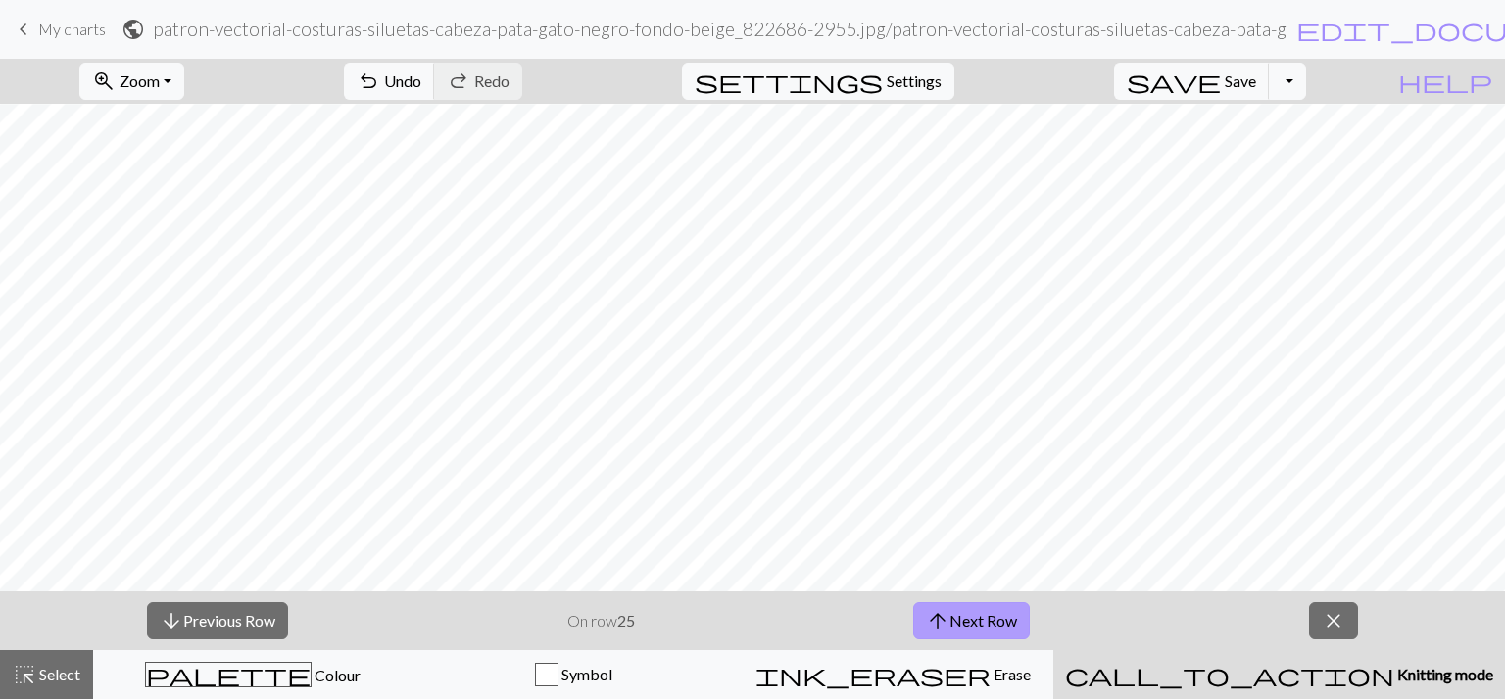
click at [954, 626] on button "arrow_upward Next Row" at bounding box center [971, 620] width 117 height 37
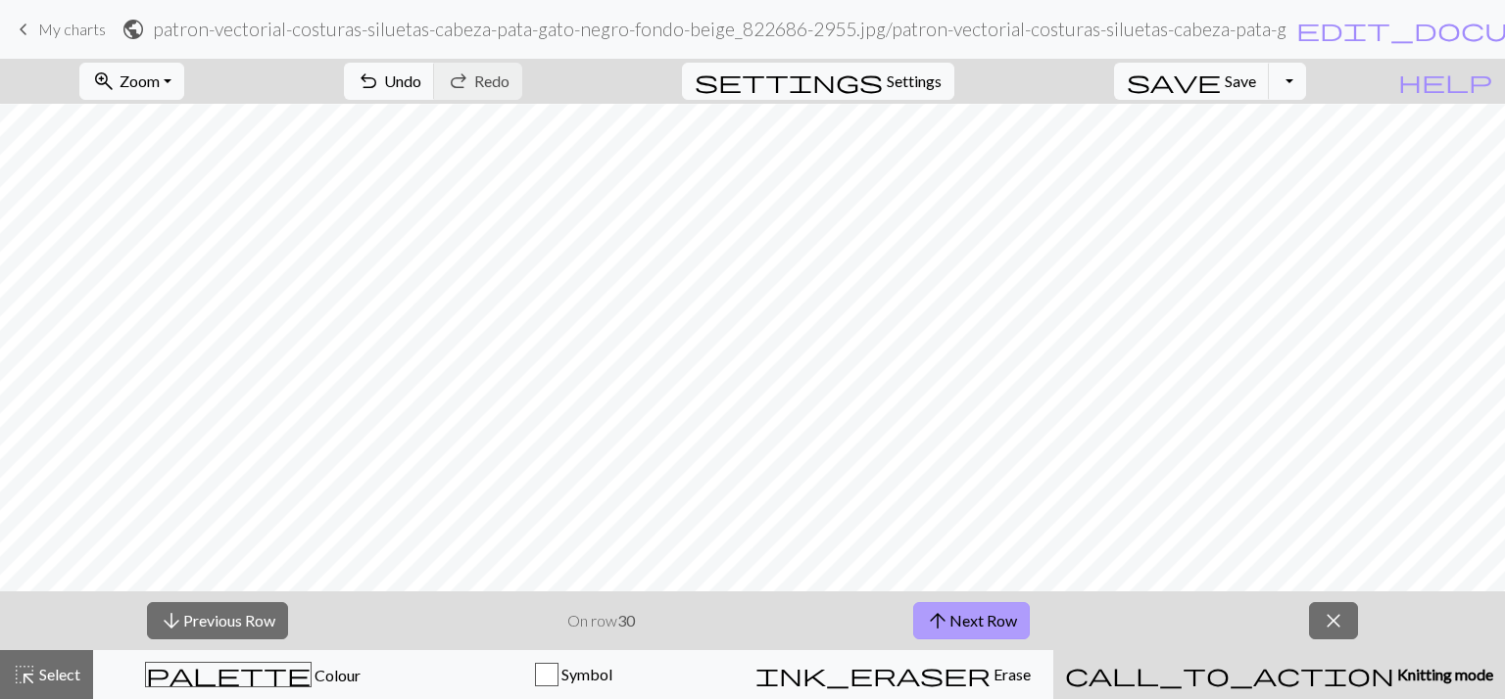
click at [954, 626] on button "arrow_upward Next Row" at bounding box center [971, 620] width 117 height 37
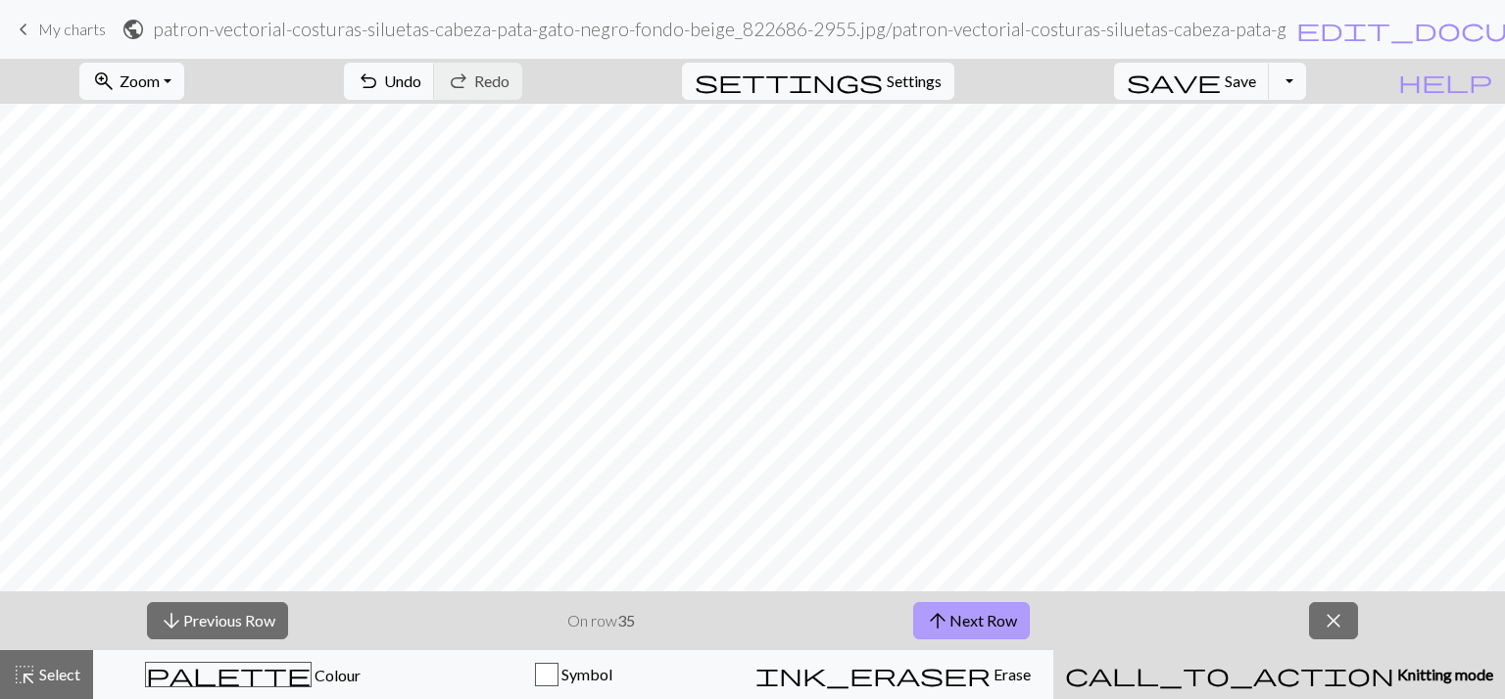
click at [954, 626] on button "arrow_upward Next Row" at bounding box center [971, 620] width 117 height 37
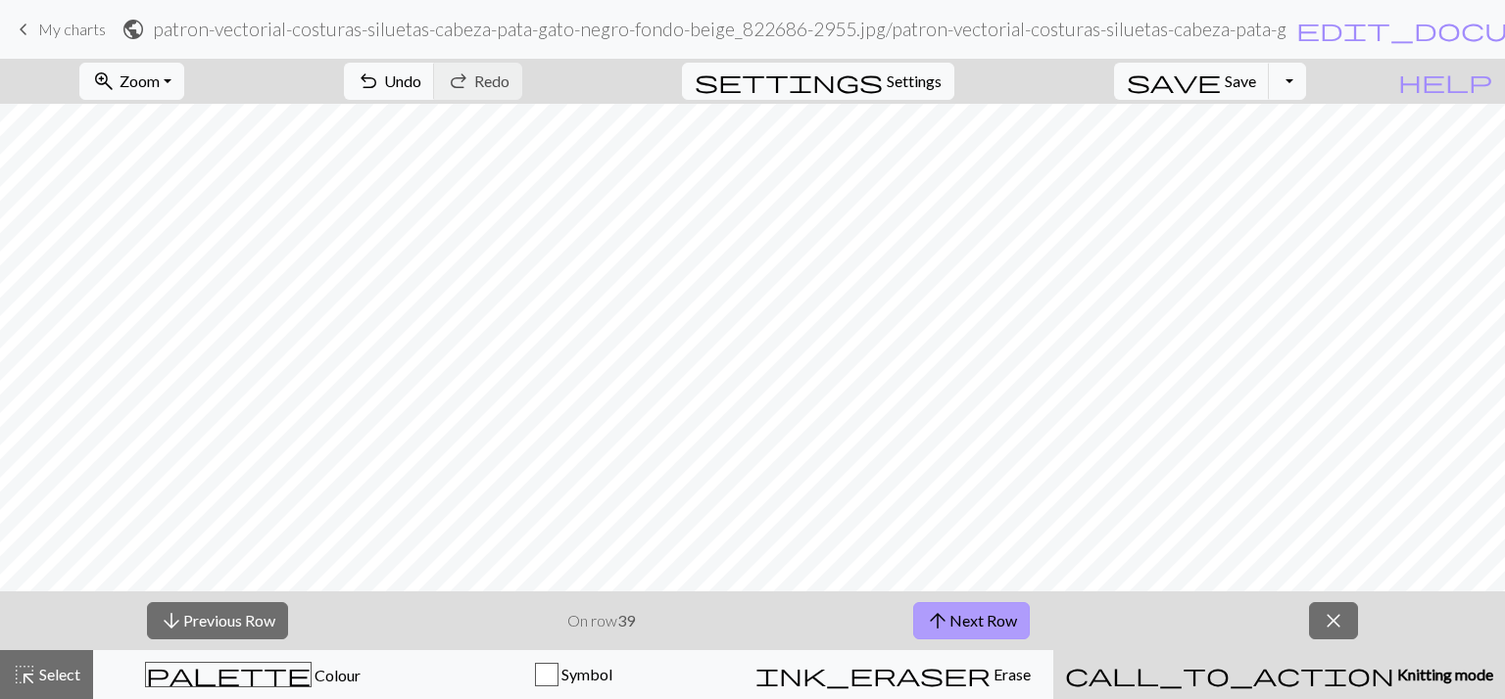
click at [935, 617] on span "arrow_upward" at bounding box center [938, 620] width 24 height 27
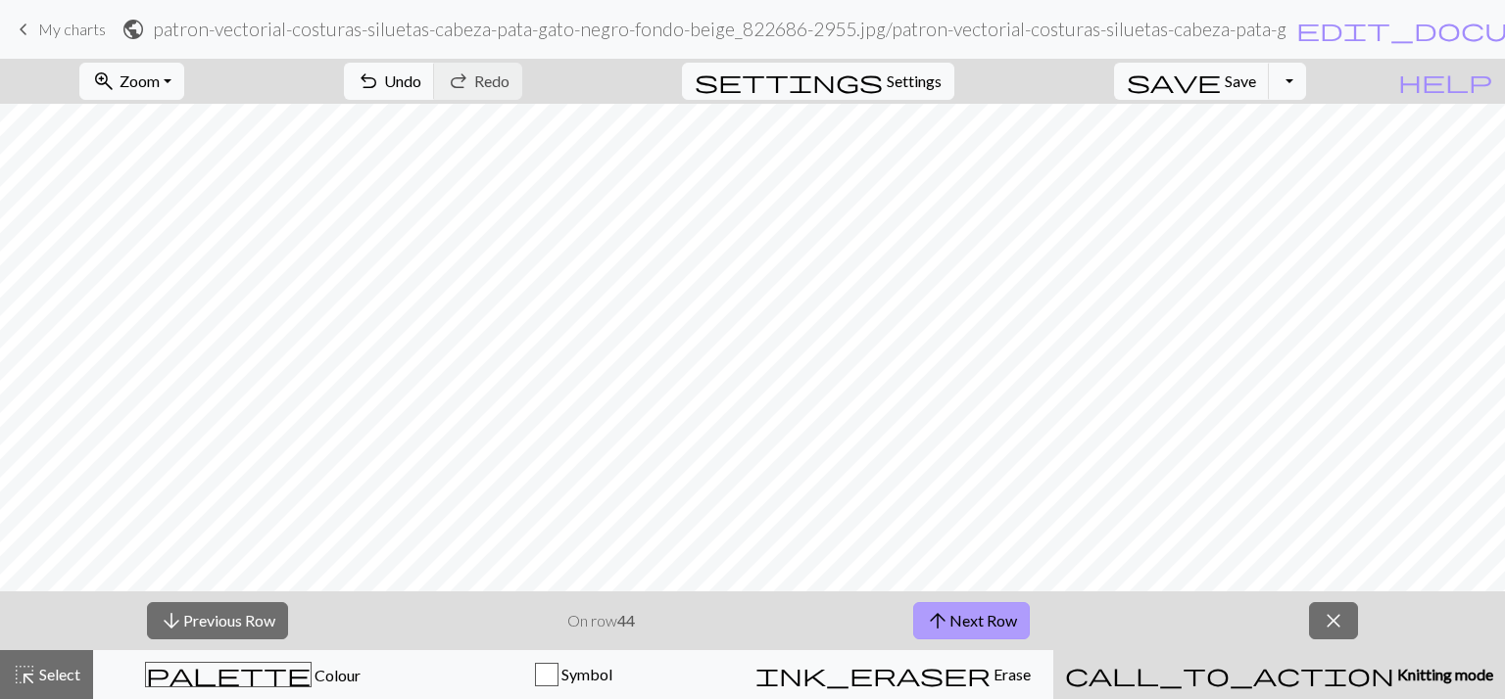
click at [935, 617] on span "arrow_upward" at bounding box center [938, 620] width 24 height 27
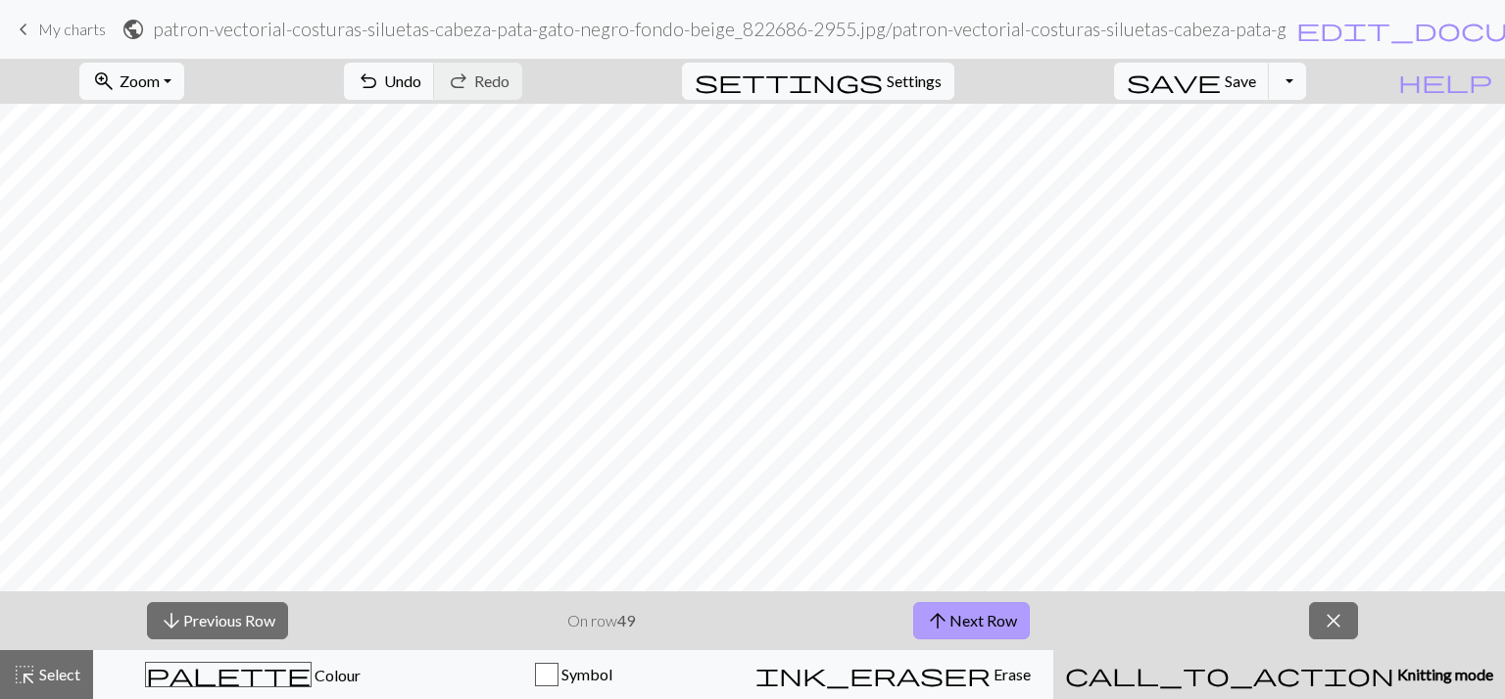
click at [935, 617] on span "arrow_upward" at bounding box center [938, 620] width 24 height 27
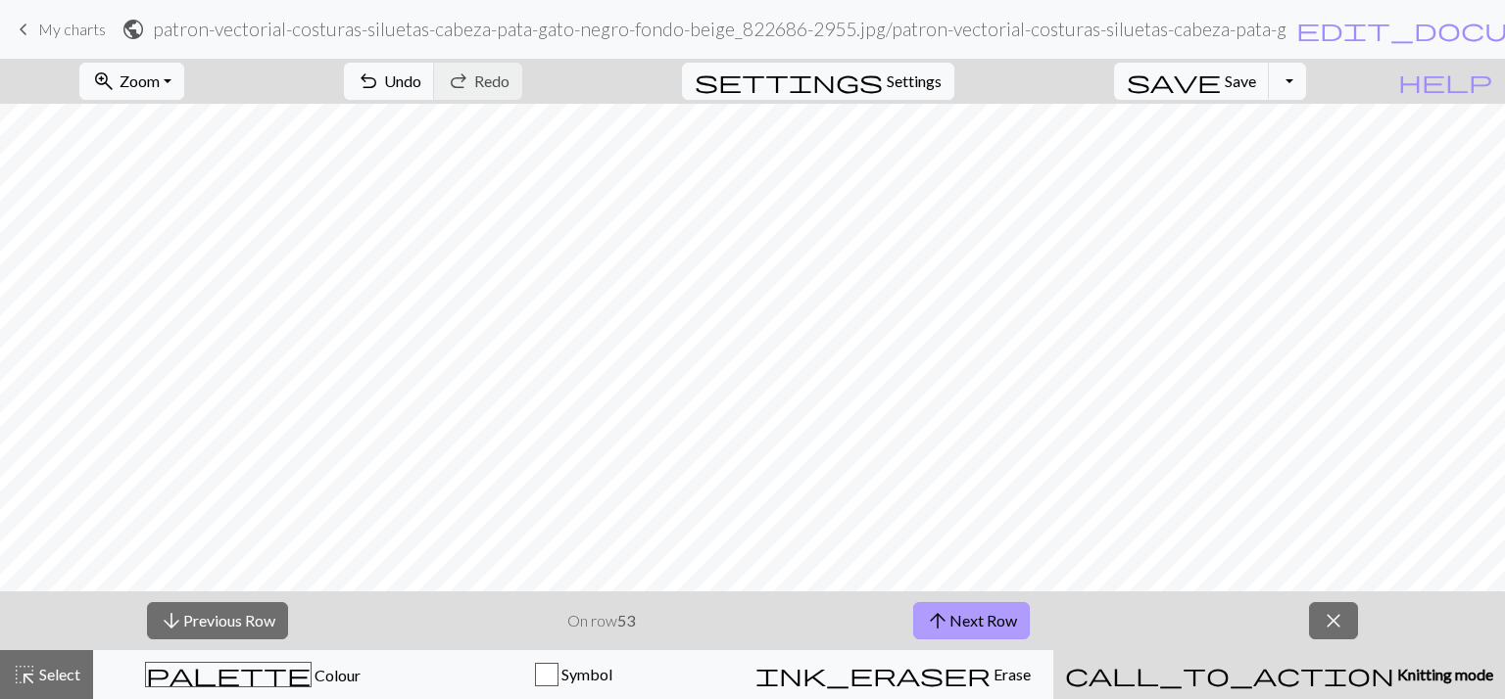
click at [935, 617] on span "arrow_upward" at bounding box center [938, 620] width 24 height 27
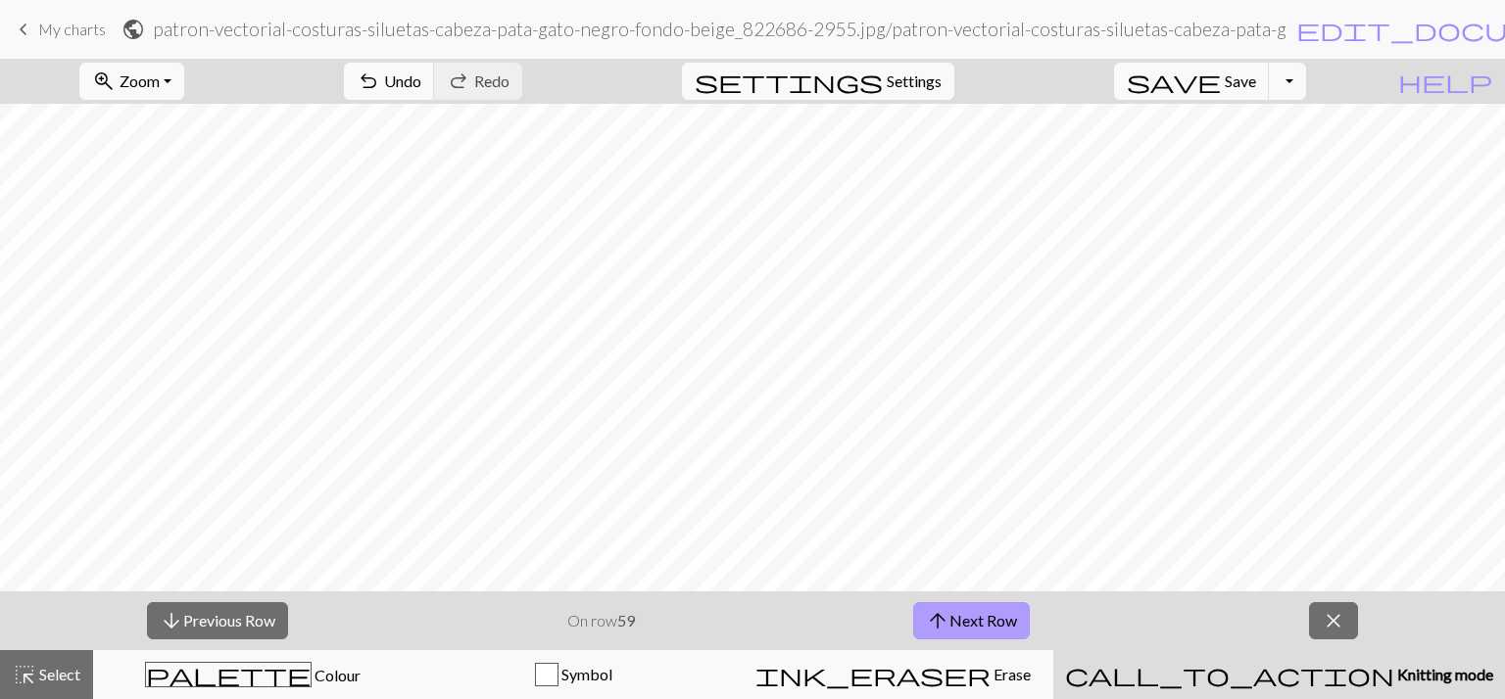
click at [935, 617] on span "arrow_upward" at bounding box center [938, 620] width 24 height 27
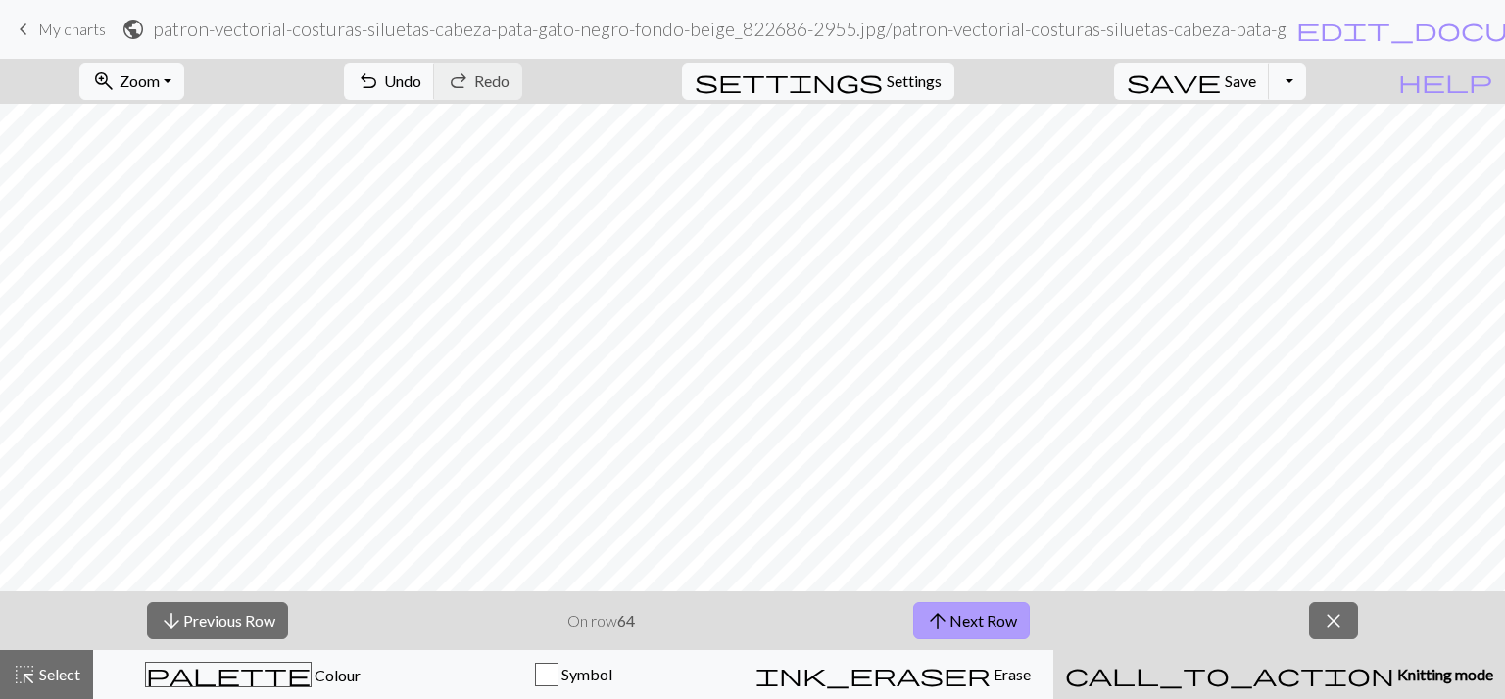
click at [935, 617] on span "arrow_upward" at bounding box center [938, 620] width 24 height 27
click at [262, 618] on button "arrow_downward Previous Row" at bounding box center [217, 620] width 141 height 37
click at [1015, 605] on button "arrow_upward Next Row" at bounding box center [971, 620] width 117 height 37
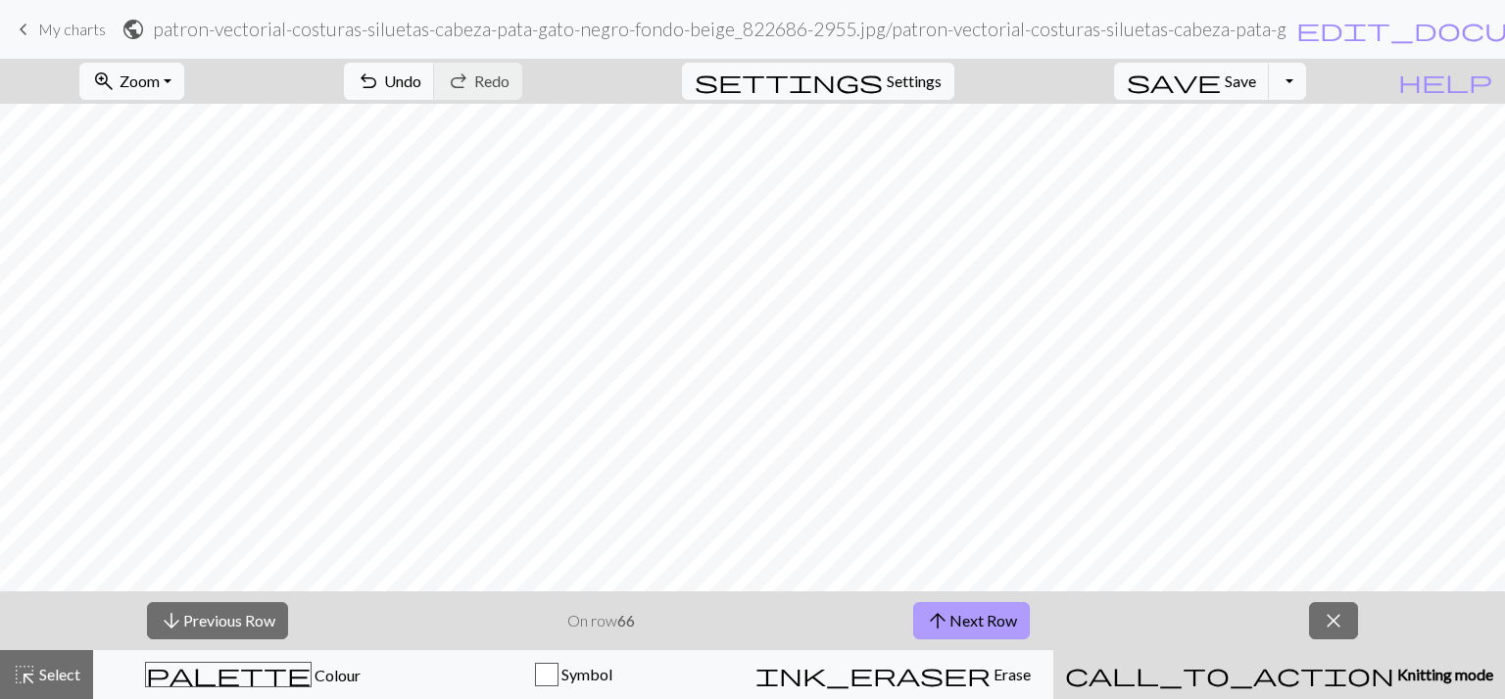
click at [999, 616] on button "arrow_upward Next Row" at bounding box center [971, 620] width 117 height 37
click at [953, 615] on button "arrow_upward Next Row" at bounding box center [971, 620] width 117 height 37
click at [949, 621] on button "arrow_upward Next Row" at bounding box center [971, 620] width 117 height 37
click at [968, 605] on button "arrow_upward Next Row" at bounding box center [971, 620] width 117 height 37
click at [938, 624] on span "arrow_upward" at bounding box center [938, 620] width 24 height 27
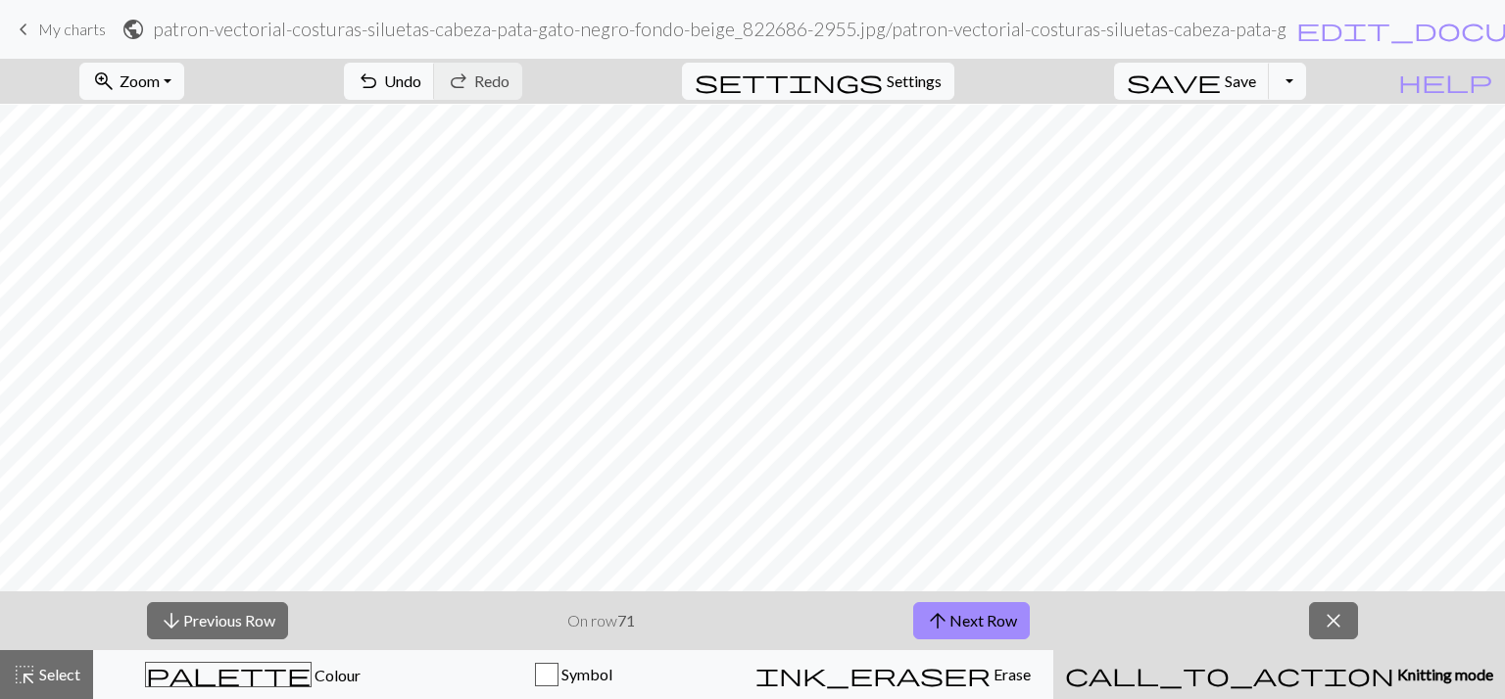
scroll to position [59, 0]
click at [976, 613] on button "arrow_upward Next Row" at bounding box center [971, 620] width 117 height 37
click at [988, 635] on button "arrow_upward Next Row" at bounding box center [971, 620] width 117 height 37
click at [949, 612] on button "arrow_upward Next Row" at bounding box center [971, 620] width 117 height 37
click at [280, 619] on button "arrow_downward Previous Row" at bounding box center [217, 620] width 141 height 37
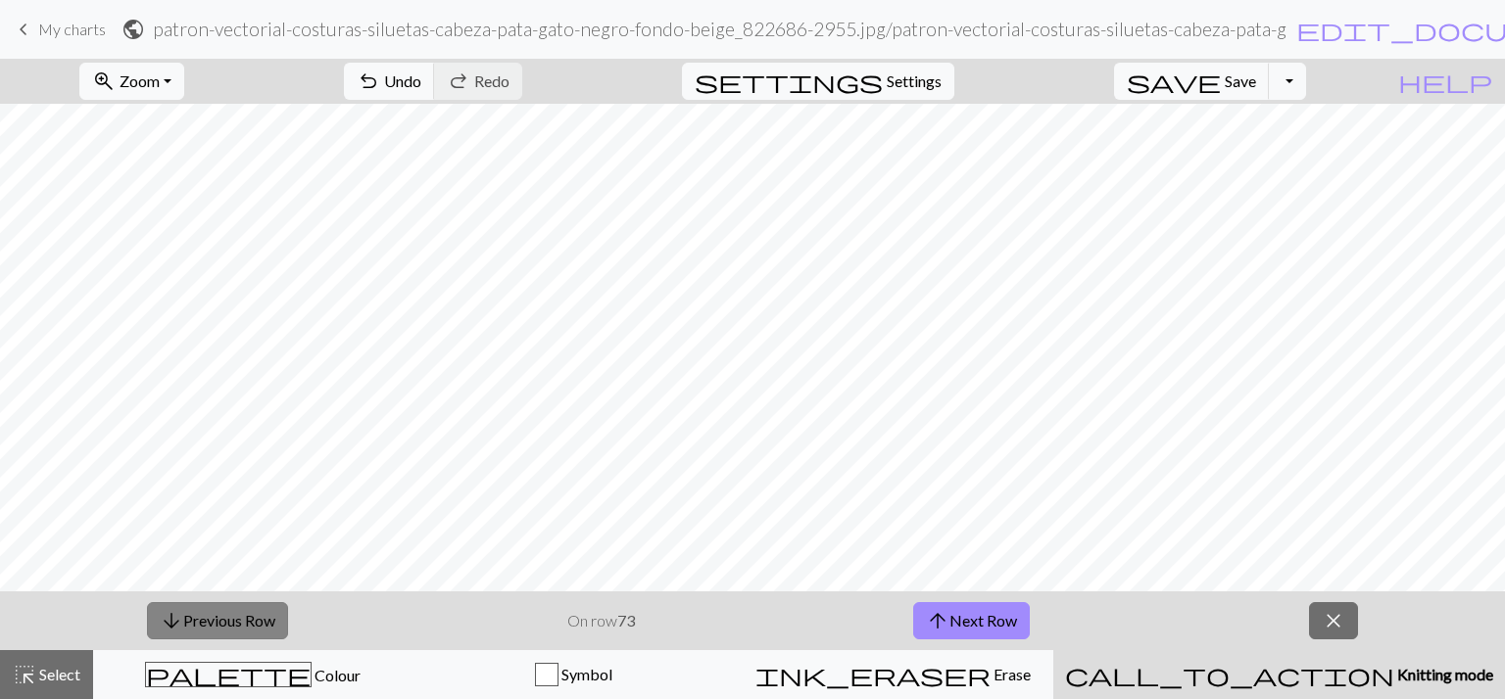
click at [280, 619] on button "arrow_downward Previous Row" at bounding box center [217, 620] width 141 height 37
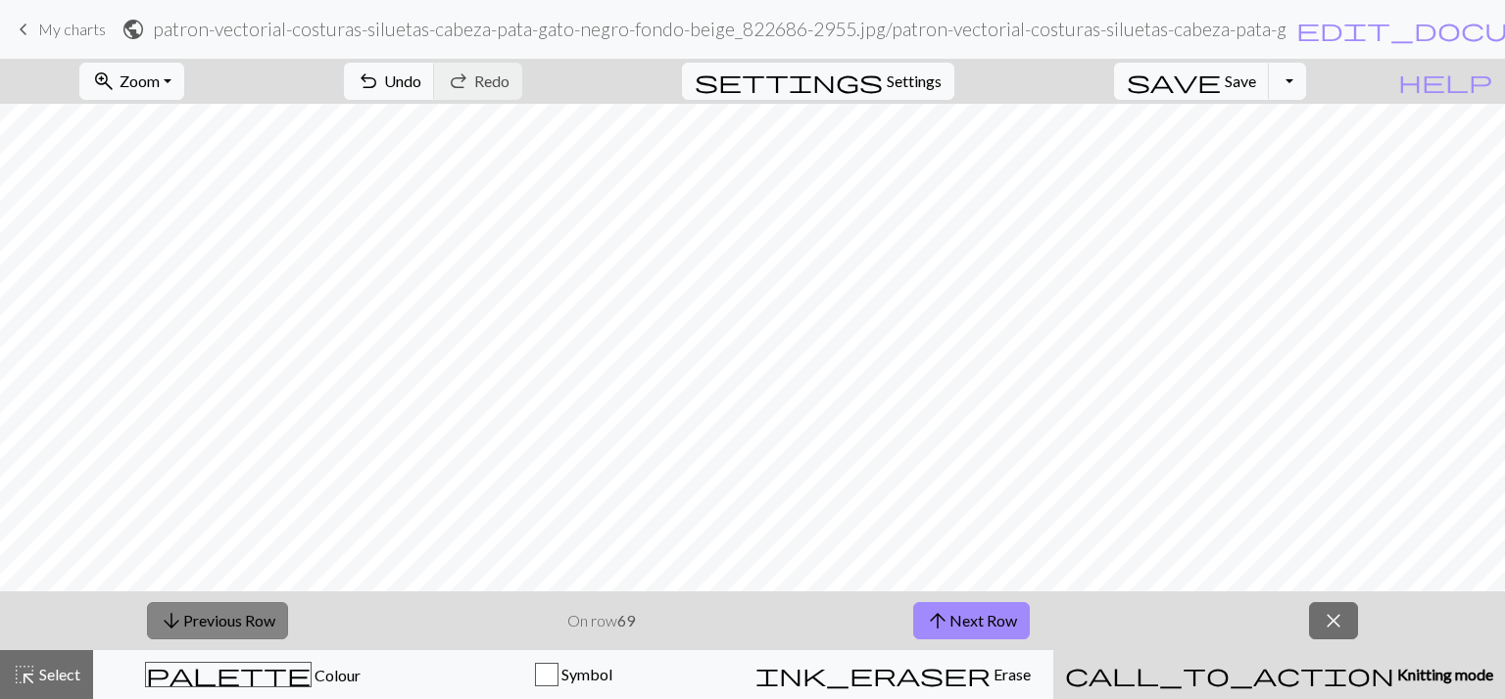
click at [280, 619] on button "arrow_downward Previous Row" at bounding box center [217, 620] width 141 height 37
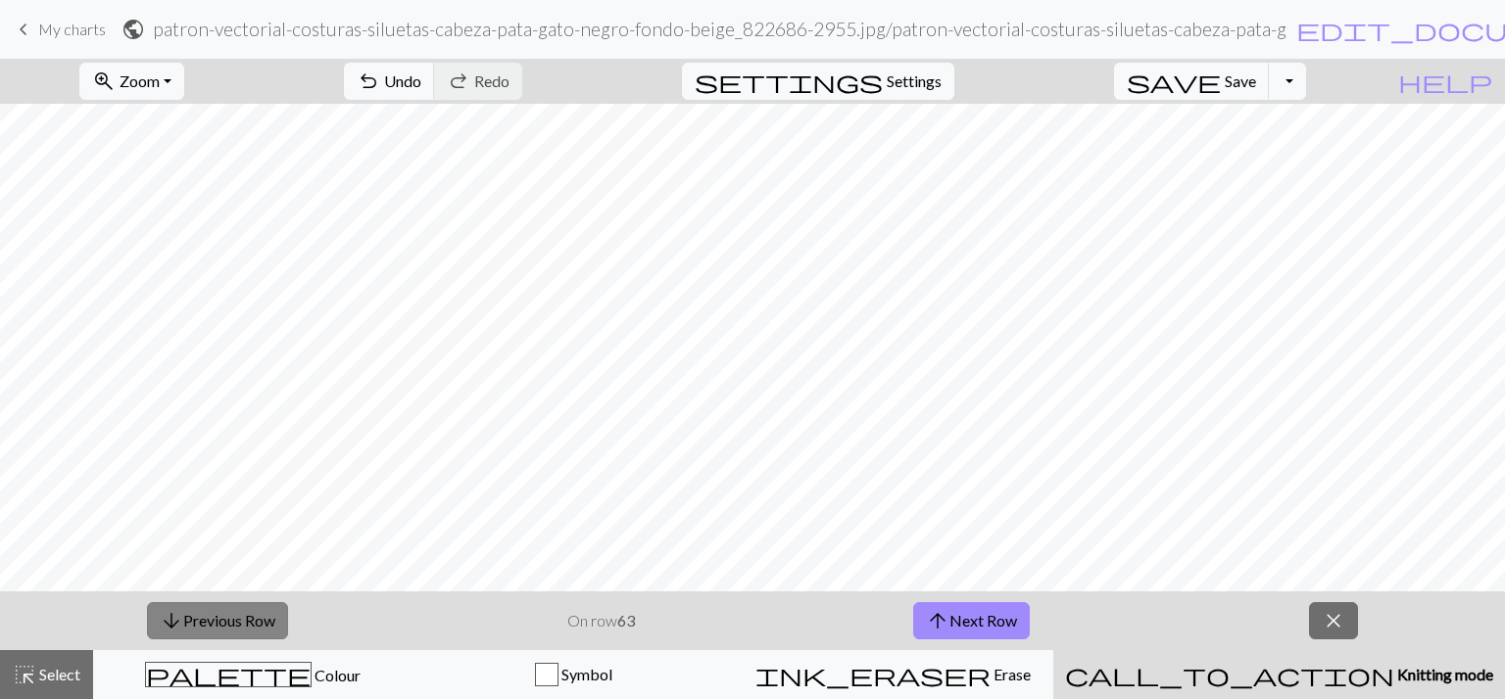
click at [280, 619] on button "arrow_downward Previous Row" at bounding box center [217, 620] width 141 height 37
click at [1016, 633] on button "arrow_upward Next Row" at bounding box center [971, 620] width 117 height 37
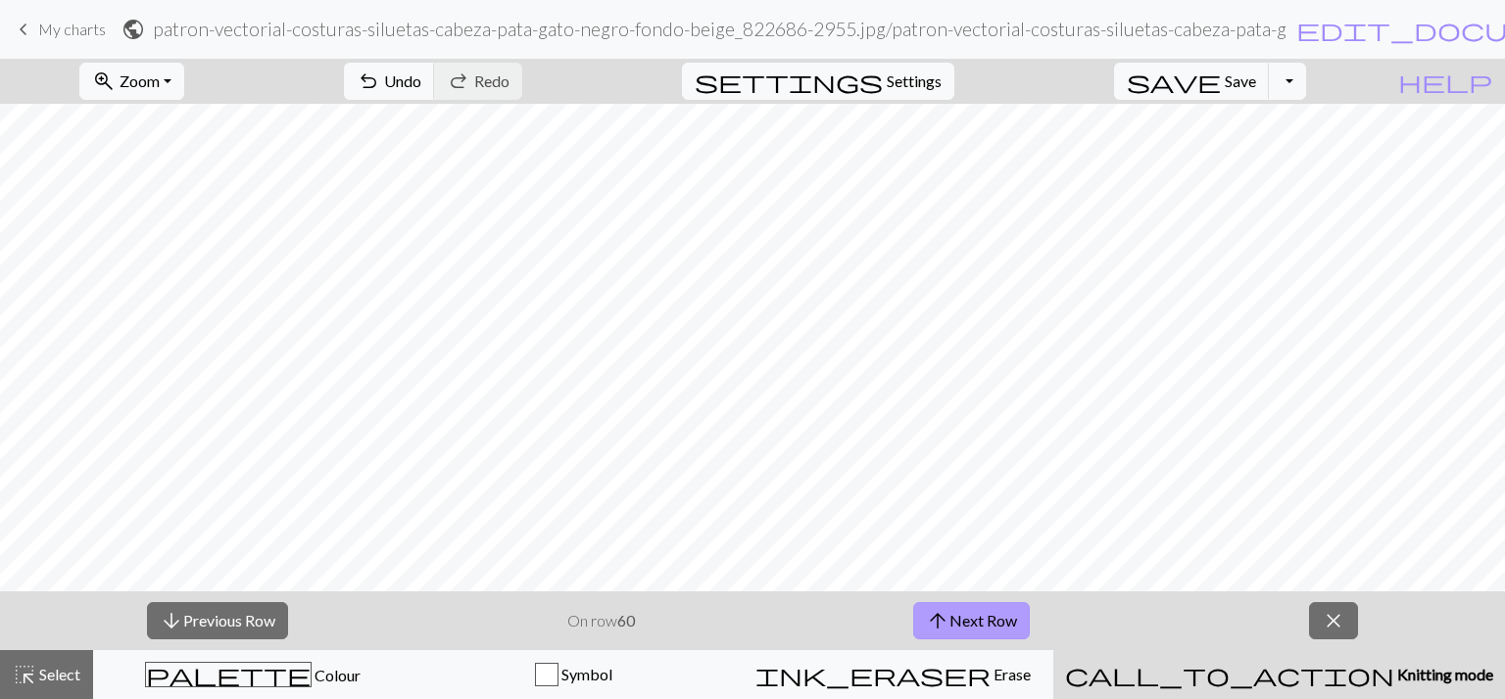
click at [968, 619] on button "arrow_upward Next Row" at bounding box center [971, 620] width 117 height 37
click at [1006, 617] on button "arrow_upward Next Row" at bounding box center [971, 620] width 117 height 37
click at [997, 624] on button "arrow_upward Next Row" at bounding box center [971, 620] width 117 height 37
click at [939, 612] on span "arrow_upward" at bounding box center [938, 620] width 24 height 27
